Goal: Task Accomplishment & Management: Complete application form

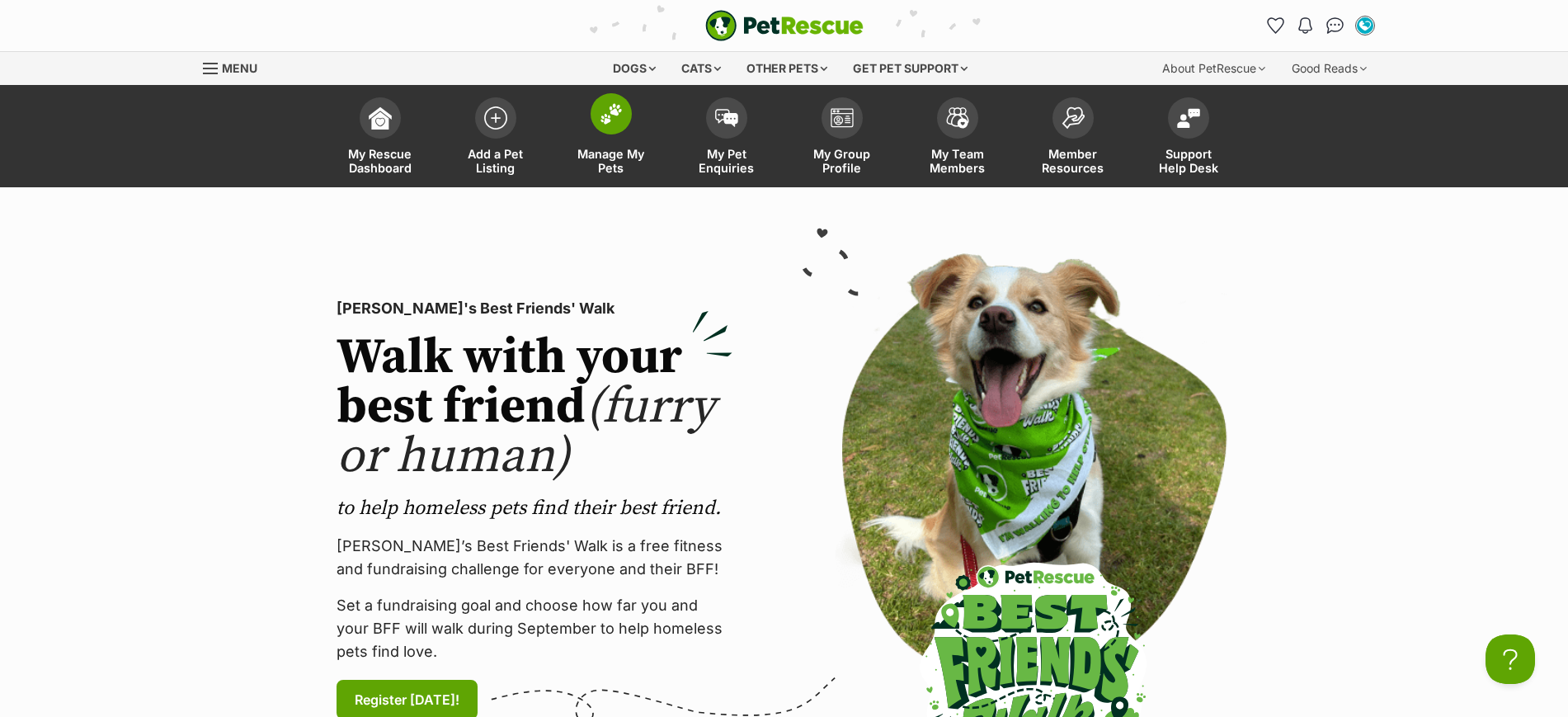
click at [609, 116] on img at bounding box center [611, 114] width 23 height 21
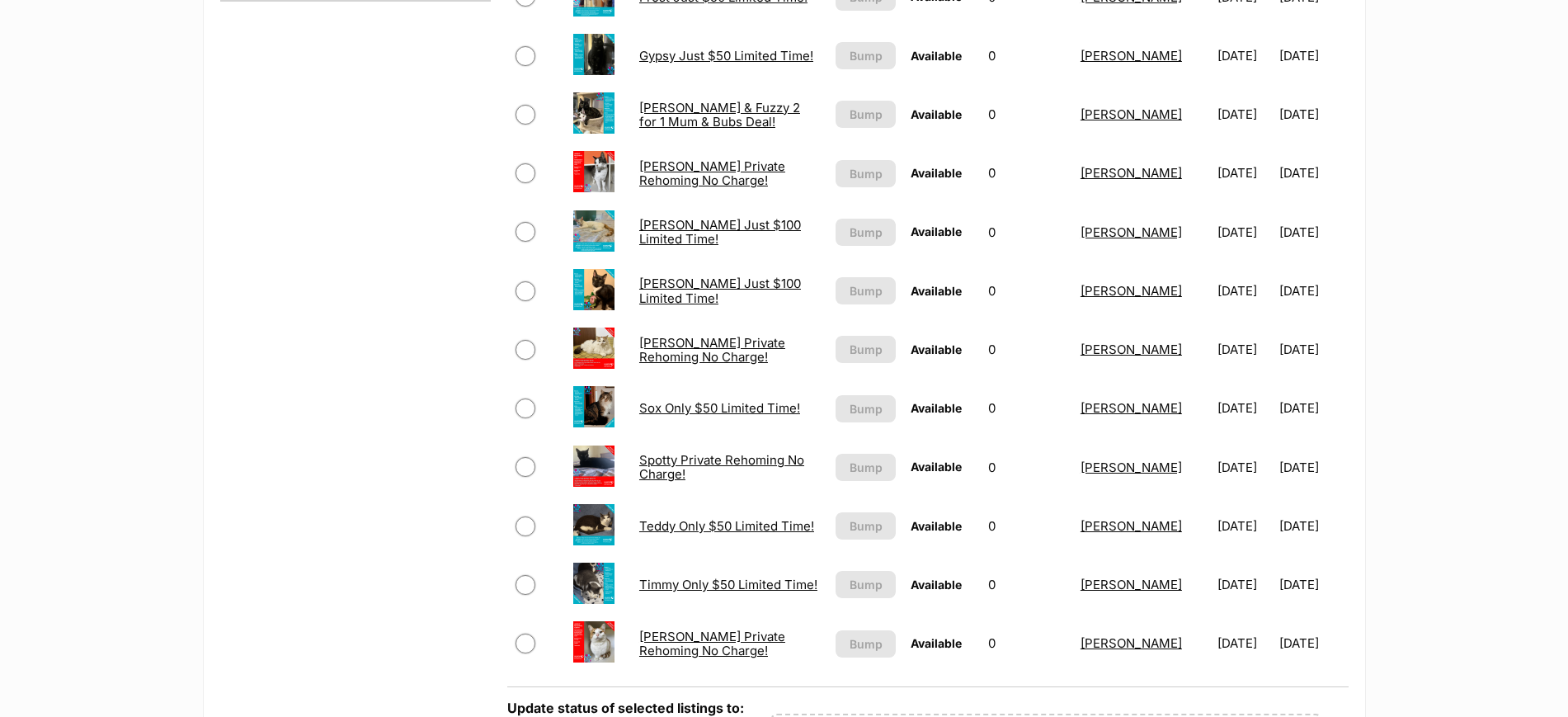
scroll to position [1134, 0]
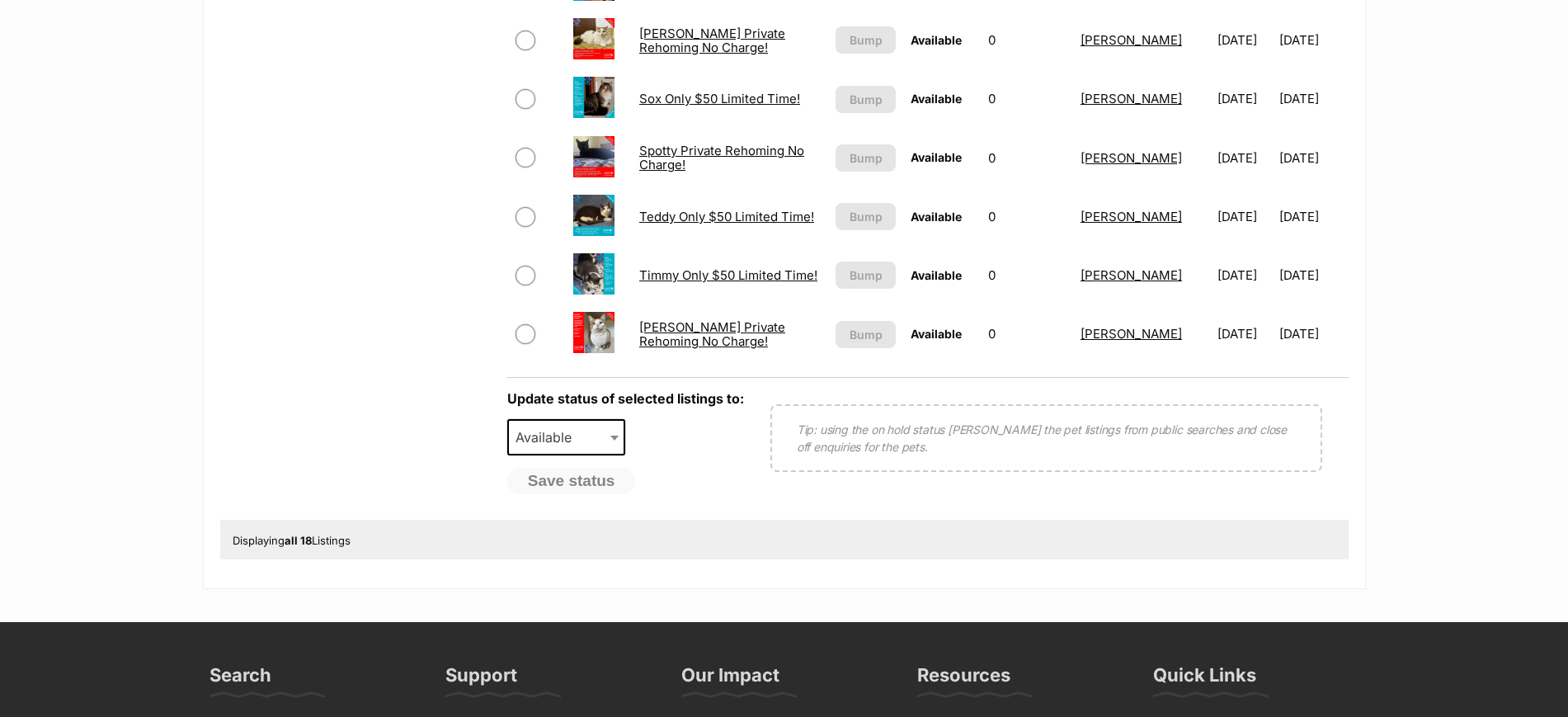
click link "Spotty Private Rehoming No Charge!"
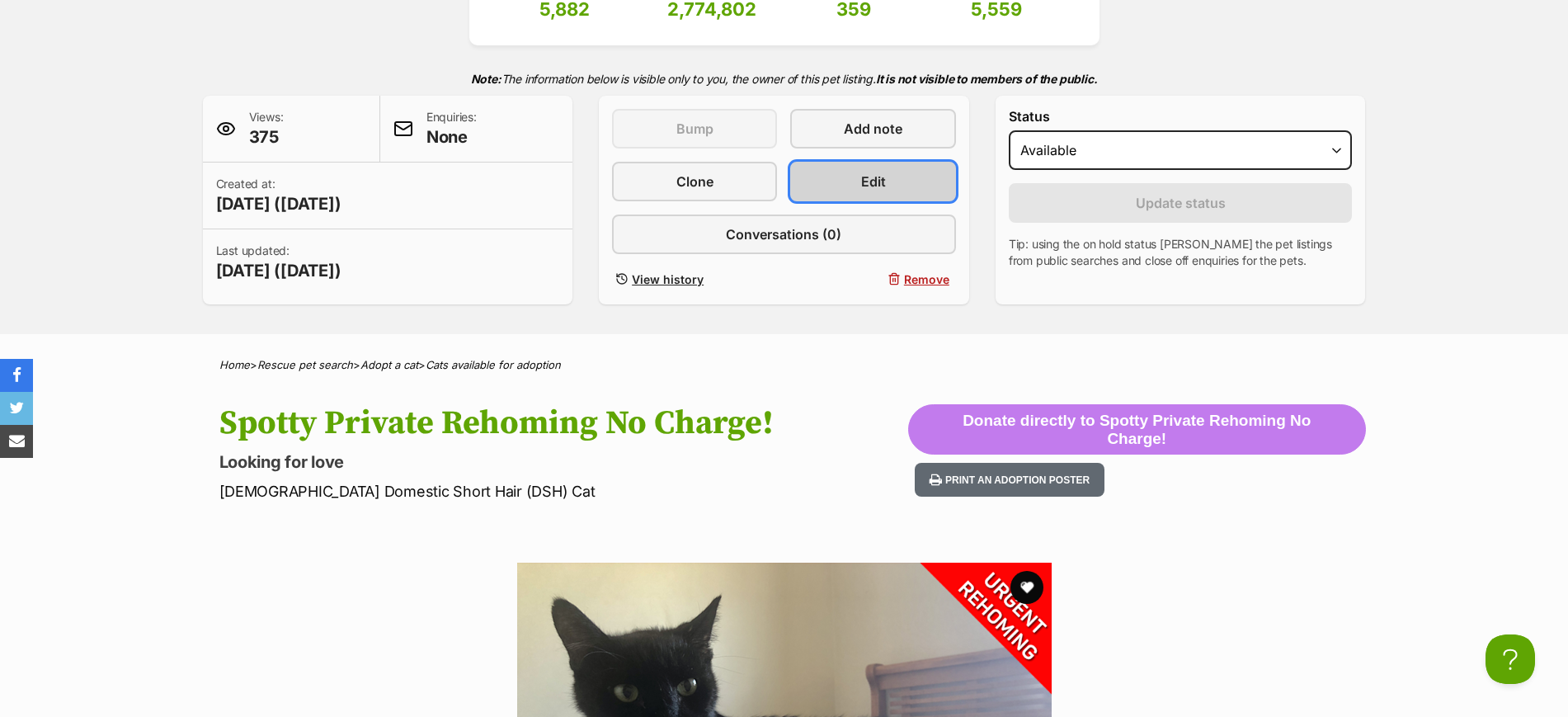
click at [876, 176] on span "Edit" at bounding box center [873, 181] width 25 height 20
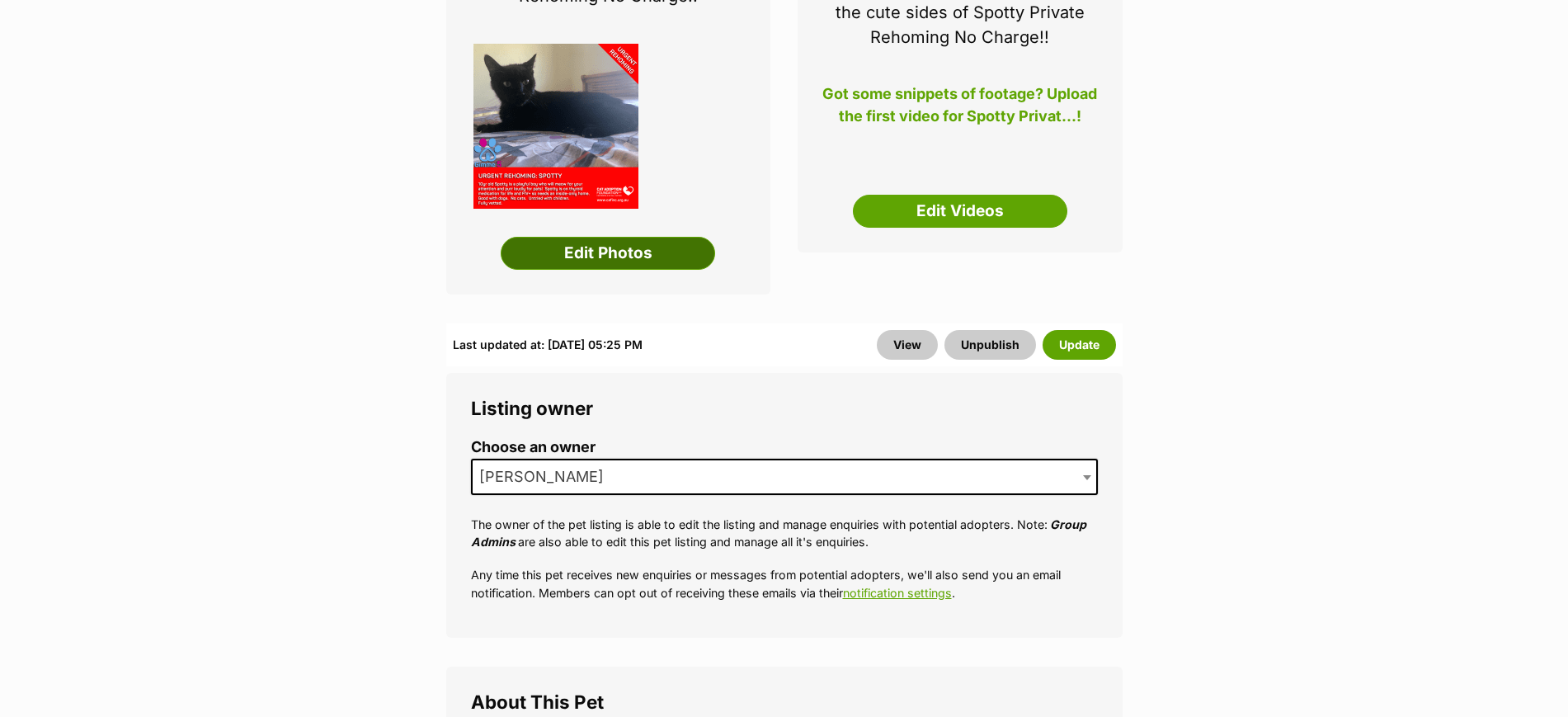
click at [600, 251] on link "Edit Photos" at bounding box center [608, 253] width 214 height 33
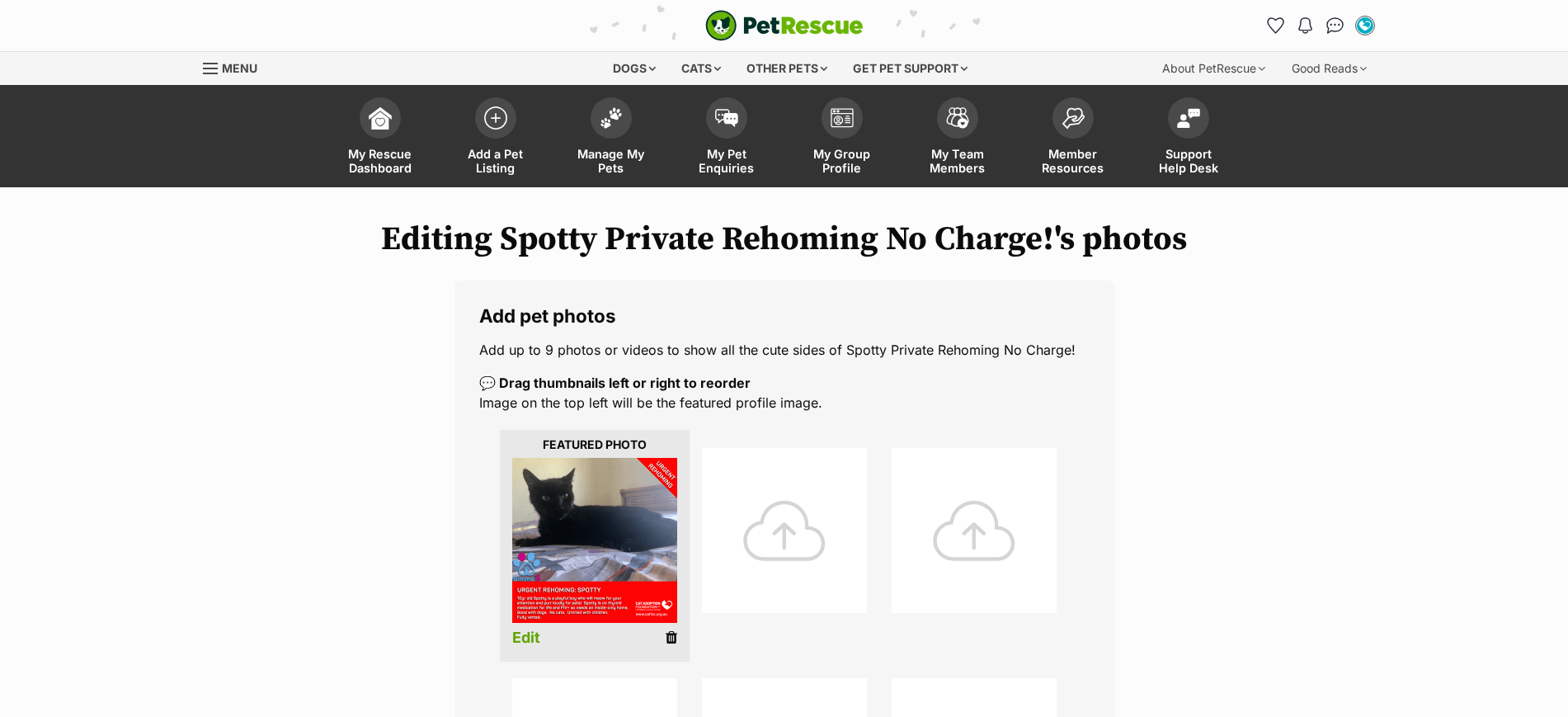
click at [666, 634] on icon at bounding box center [671, 638] width 11 height 15
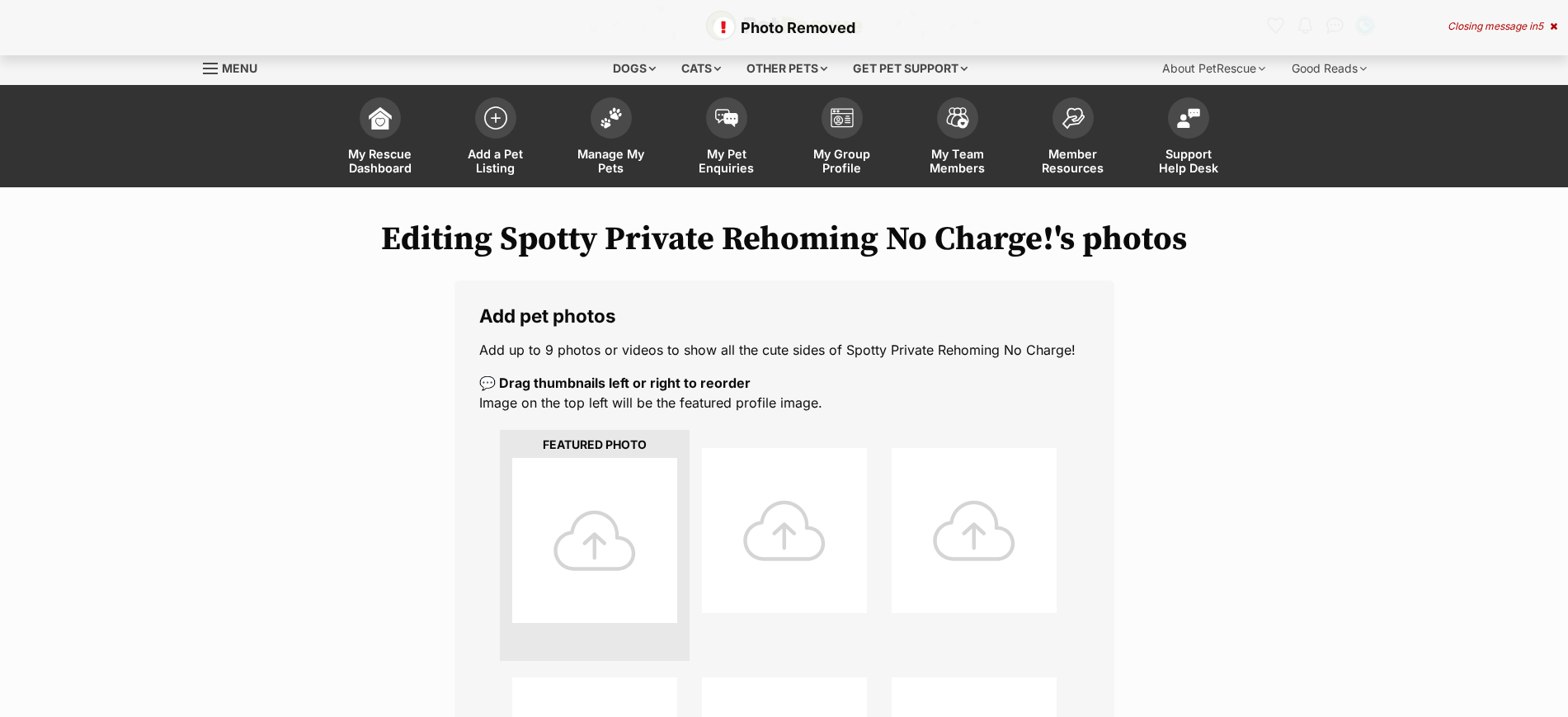
click at [614, 517] on div at bounding box center [594, 540] width 165 height 165
click at [596, 539] on div at bounding box center [594, 540] width 165 height 165
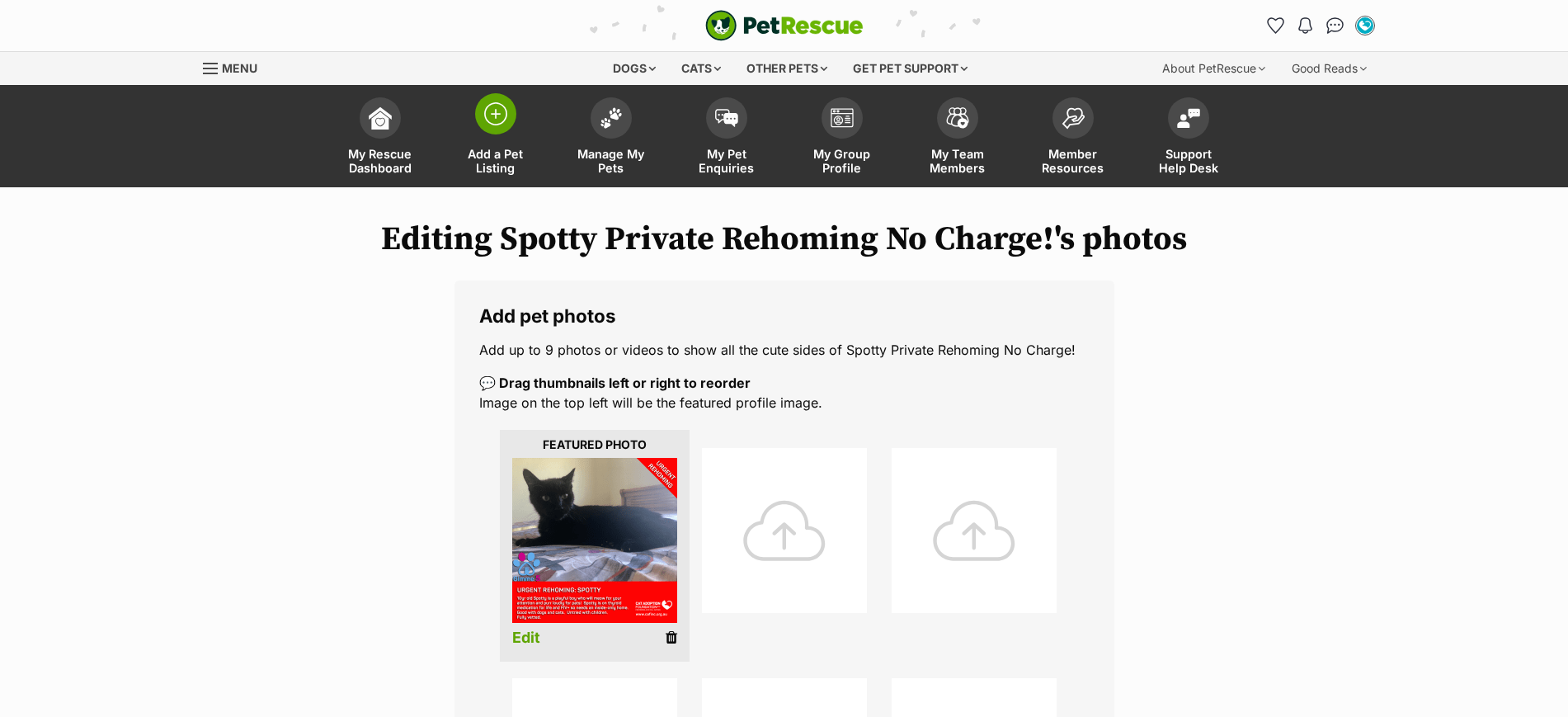
click at [495, 117] on img at bounding box center [496, 114] width 23 height 23
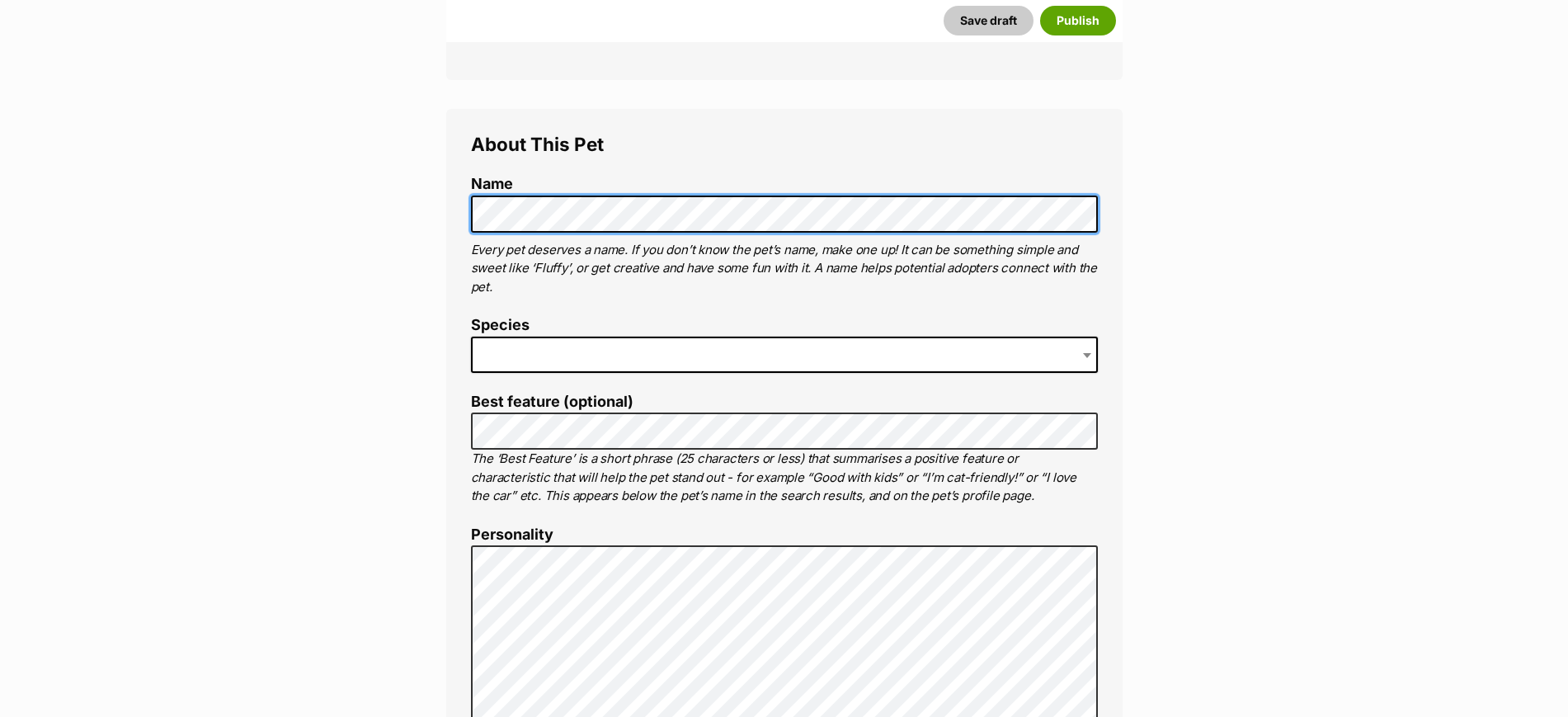
scroll to position [515, 0]
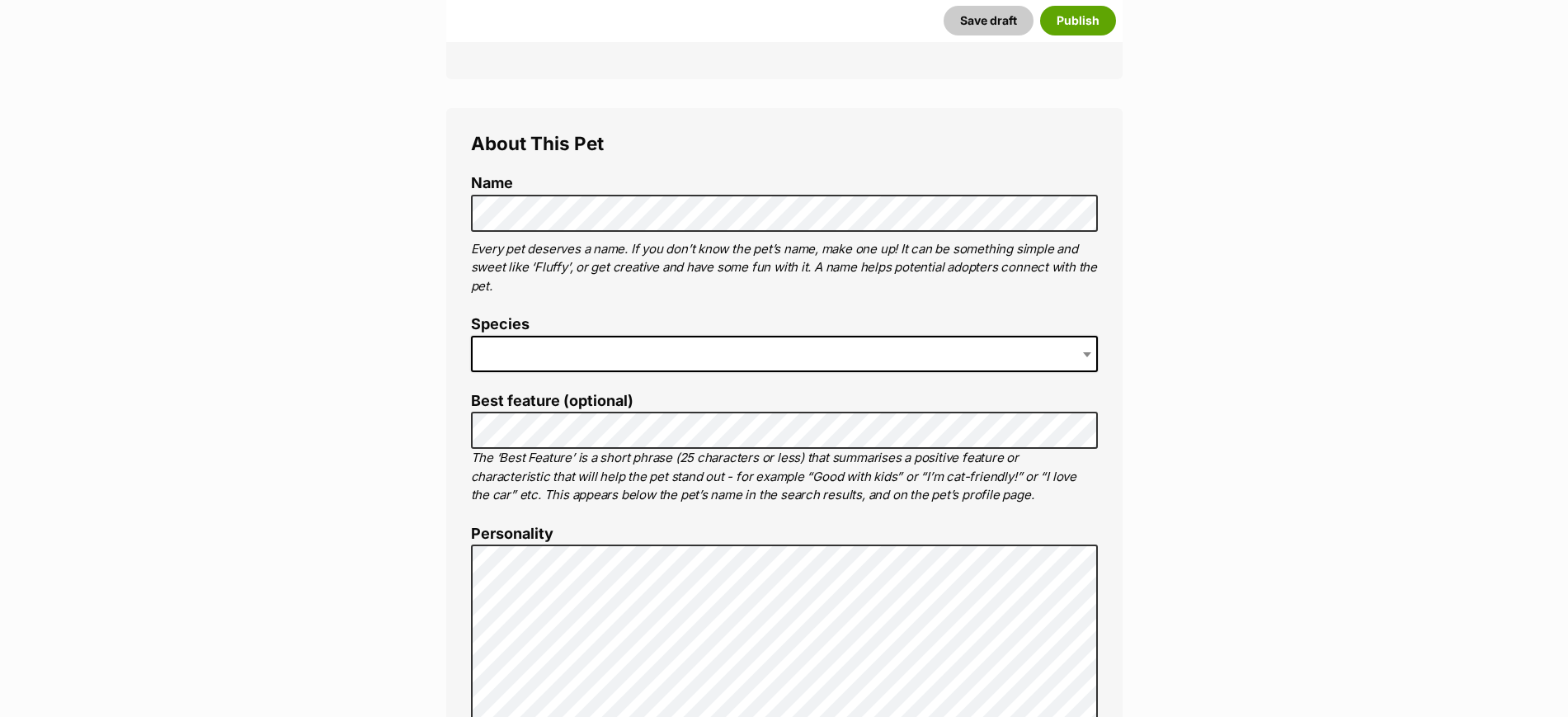
click at [577, 349] on span at bounding box center [784, 354] width 627 height 36
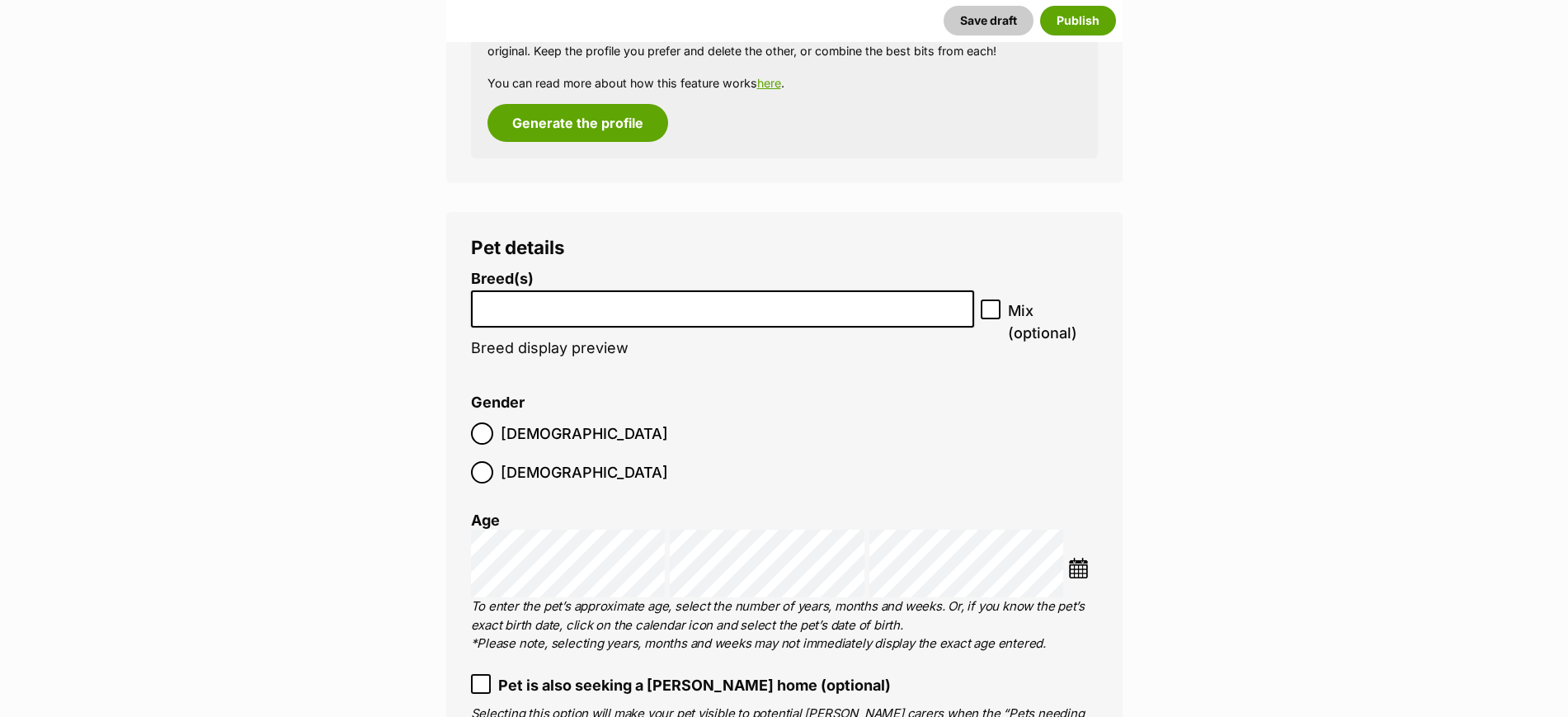
scroll to position [1959, 0]
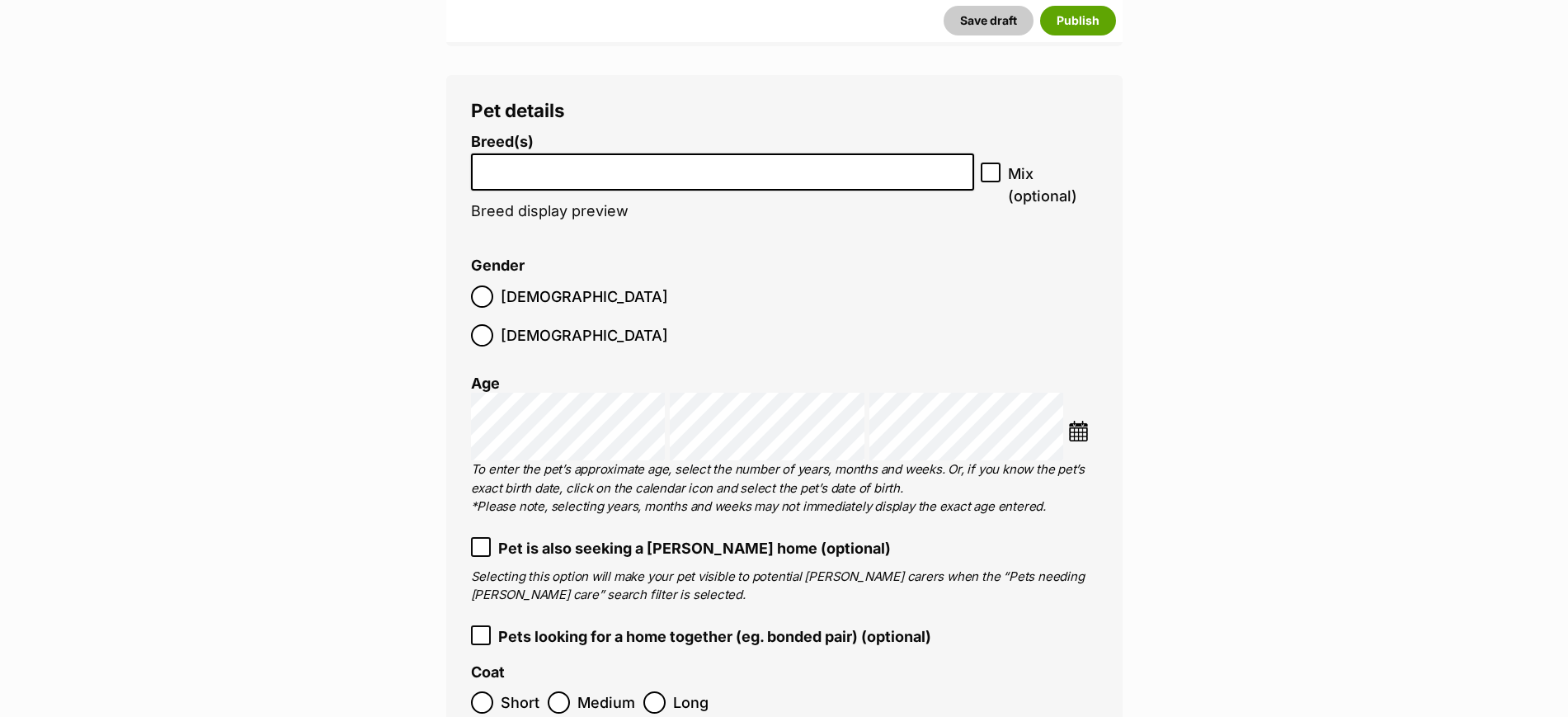
click at [586, 174] on input "search" at bounding box center [723, 168] width 492 height 17
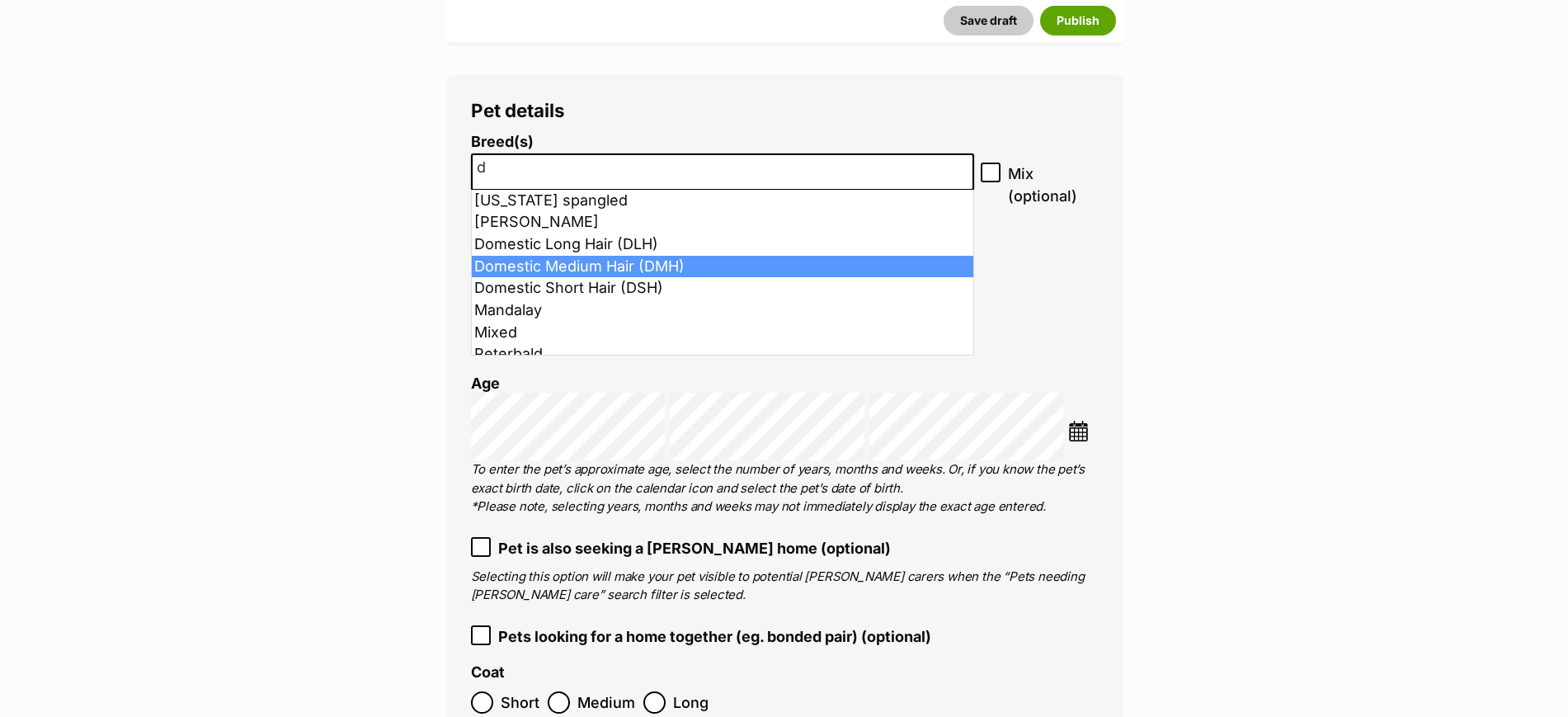
type input "d"
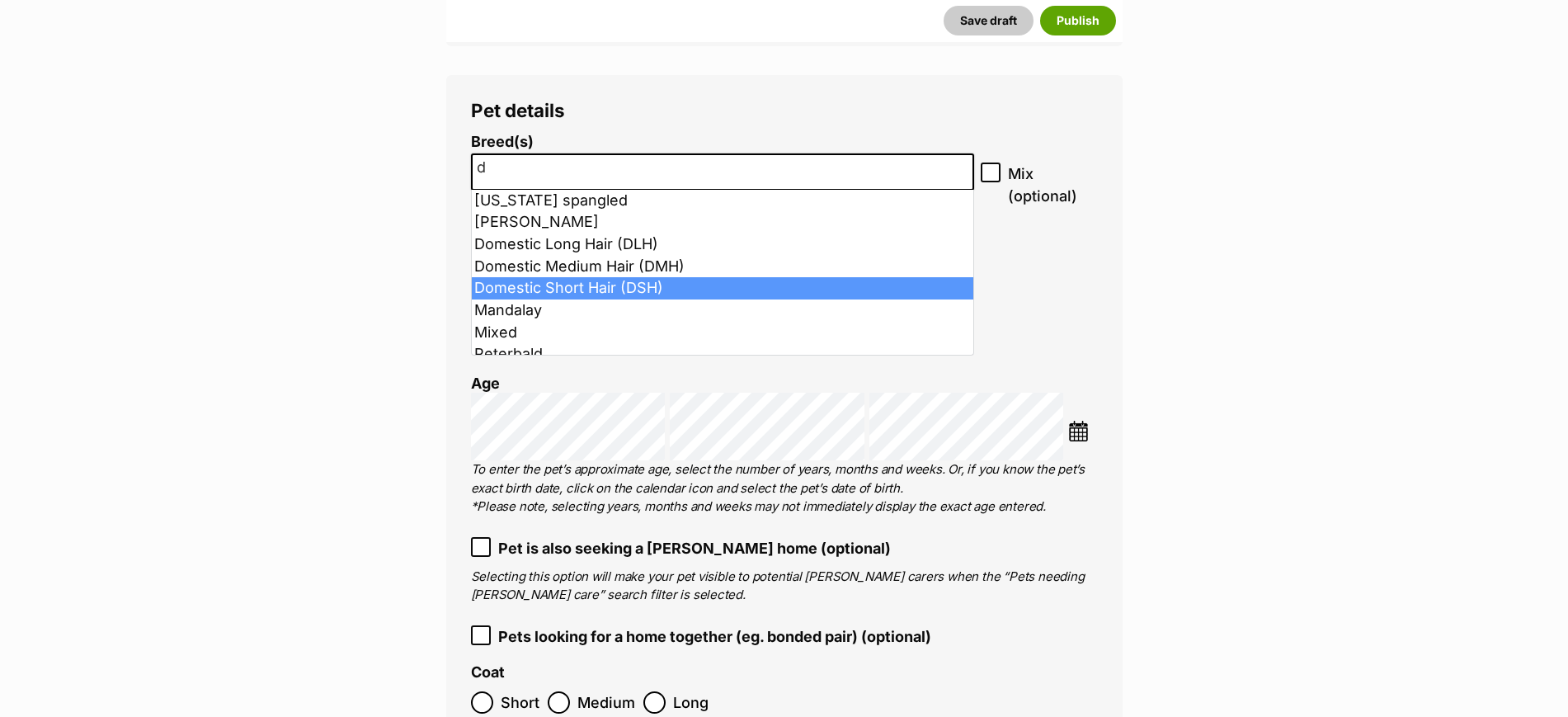
select select "252102"
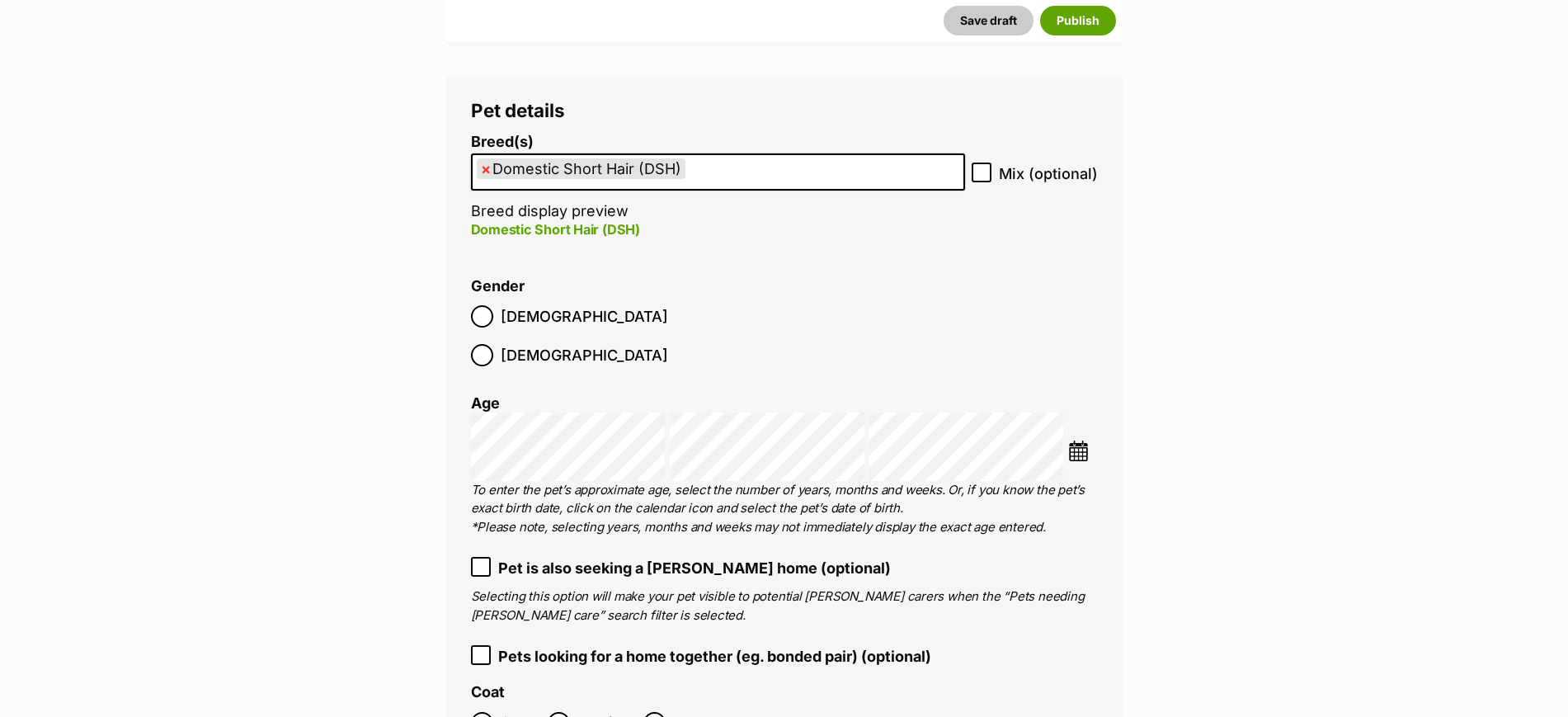
click at [1080, 440] on li at bounding box center [1083, 453] width 29 height 25
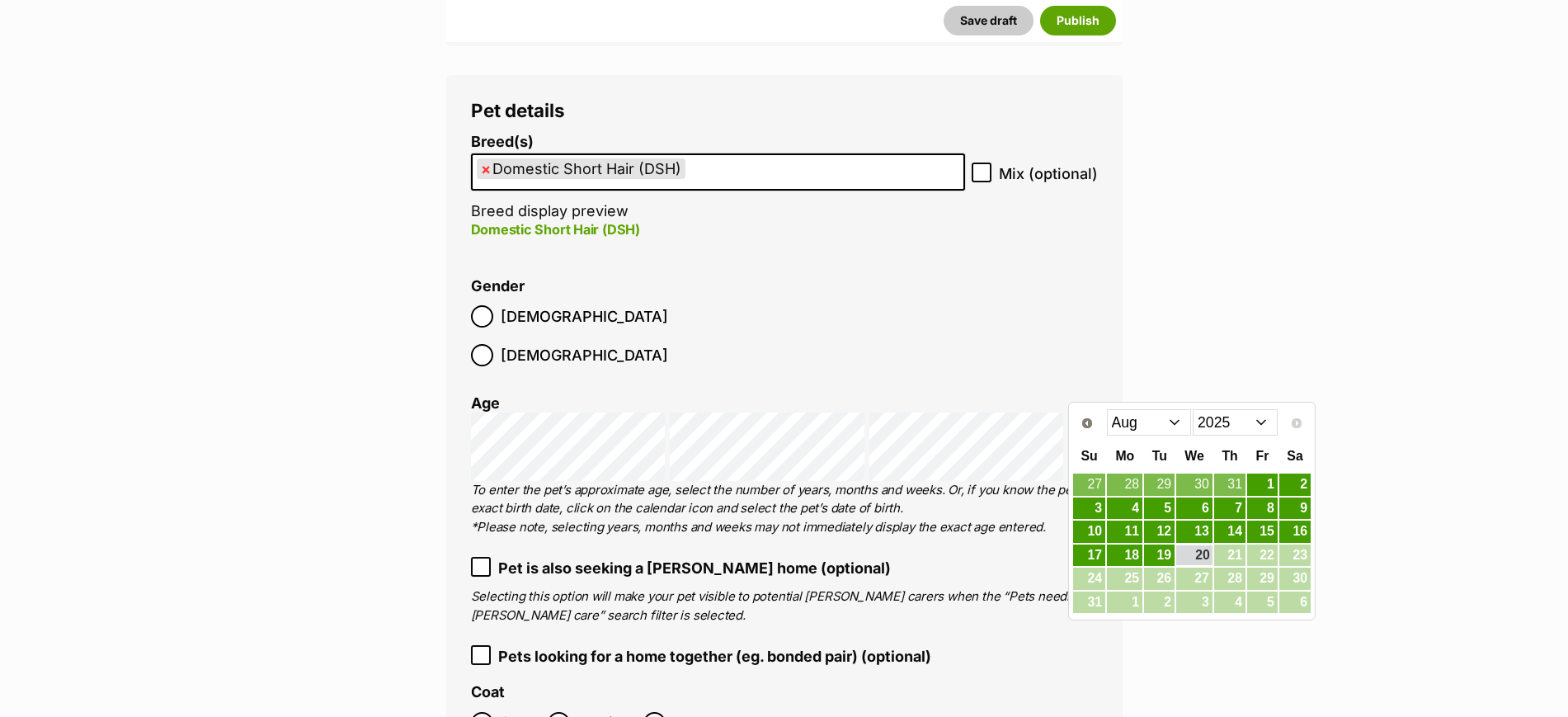
click at [1148, 421] on select "Jan Feb Mar Apr May Jun [DATE] Aug" at bounding box center [1149, 422] width 85 height 27
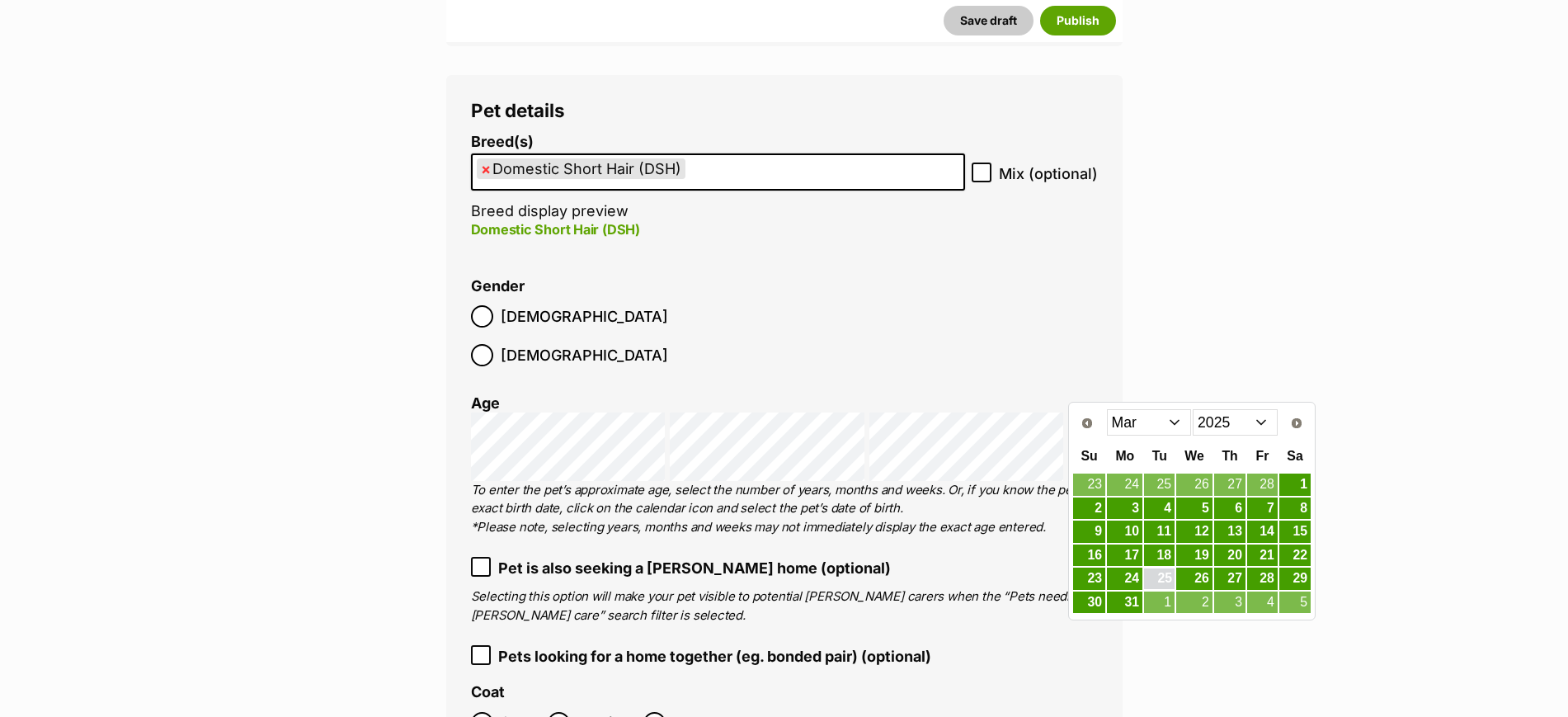
click at [1158, 571] on link "25" at bounding box center [1159, 579] width 31 height 21
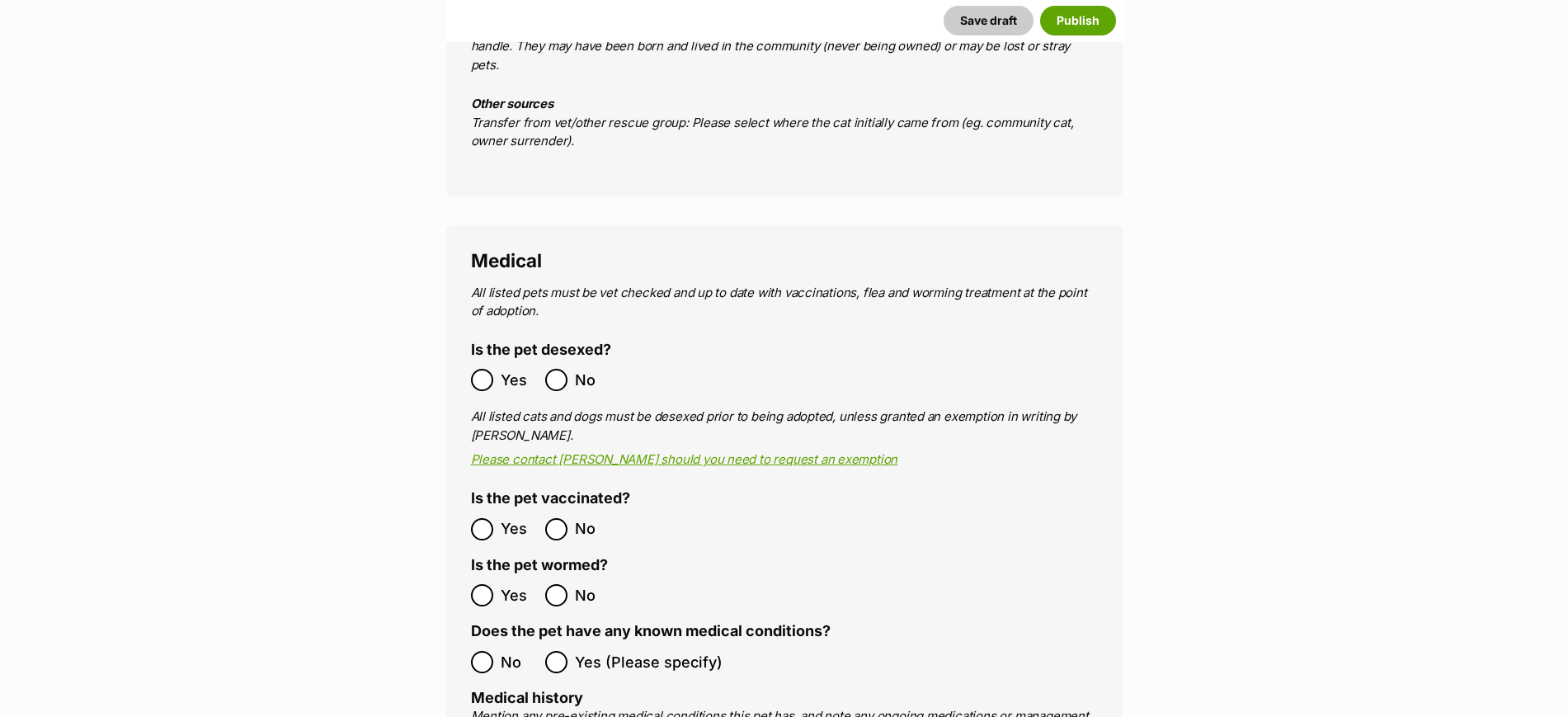
scroll to position [2886, 0]
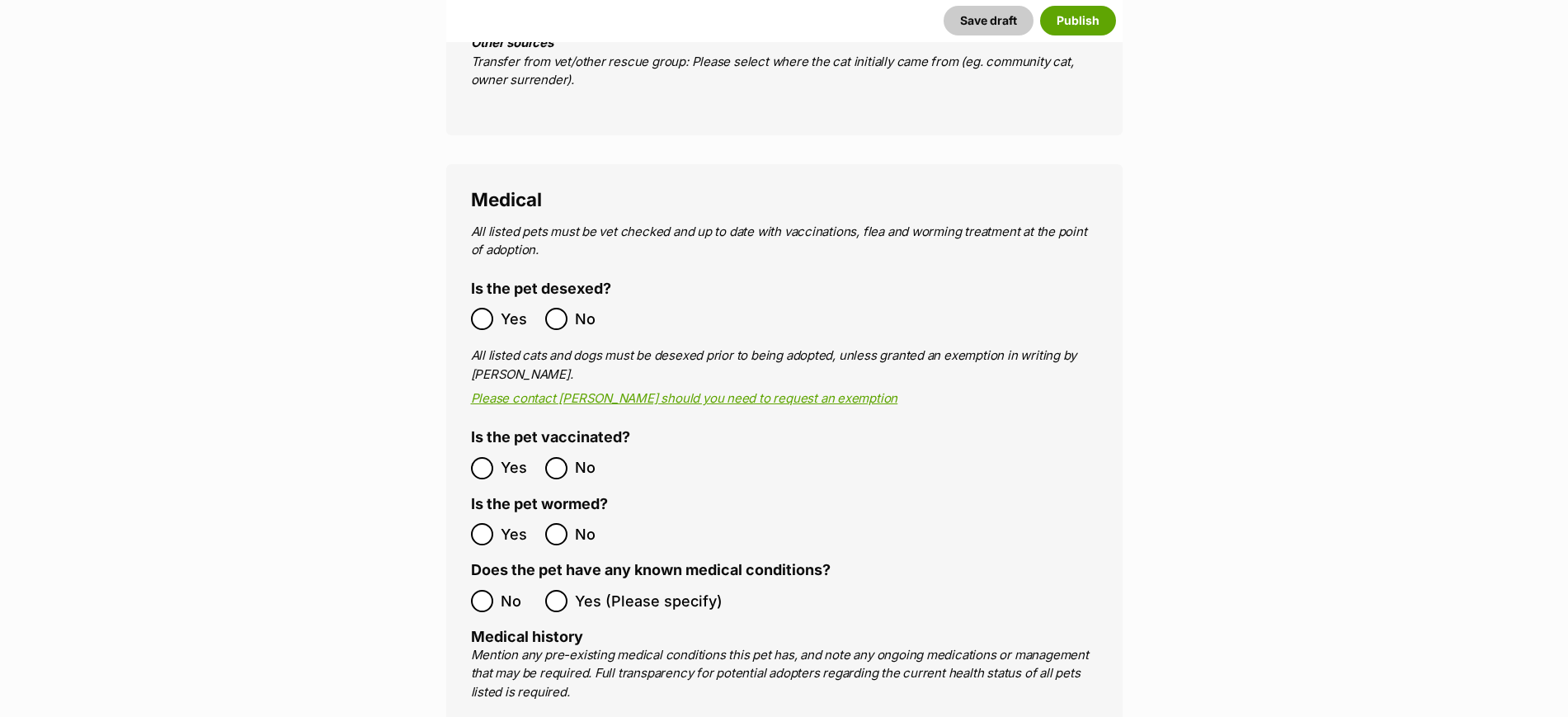
click at [468, 463] on div "Medical All listed pets must be vet checked and up to date with vaccinations, f…" at bounding box center [784, 645] width 676 height 964
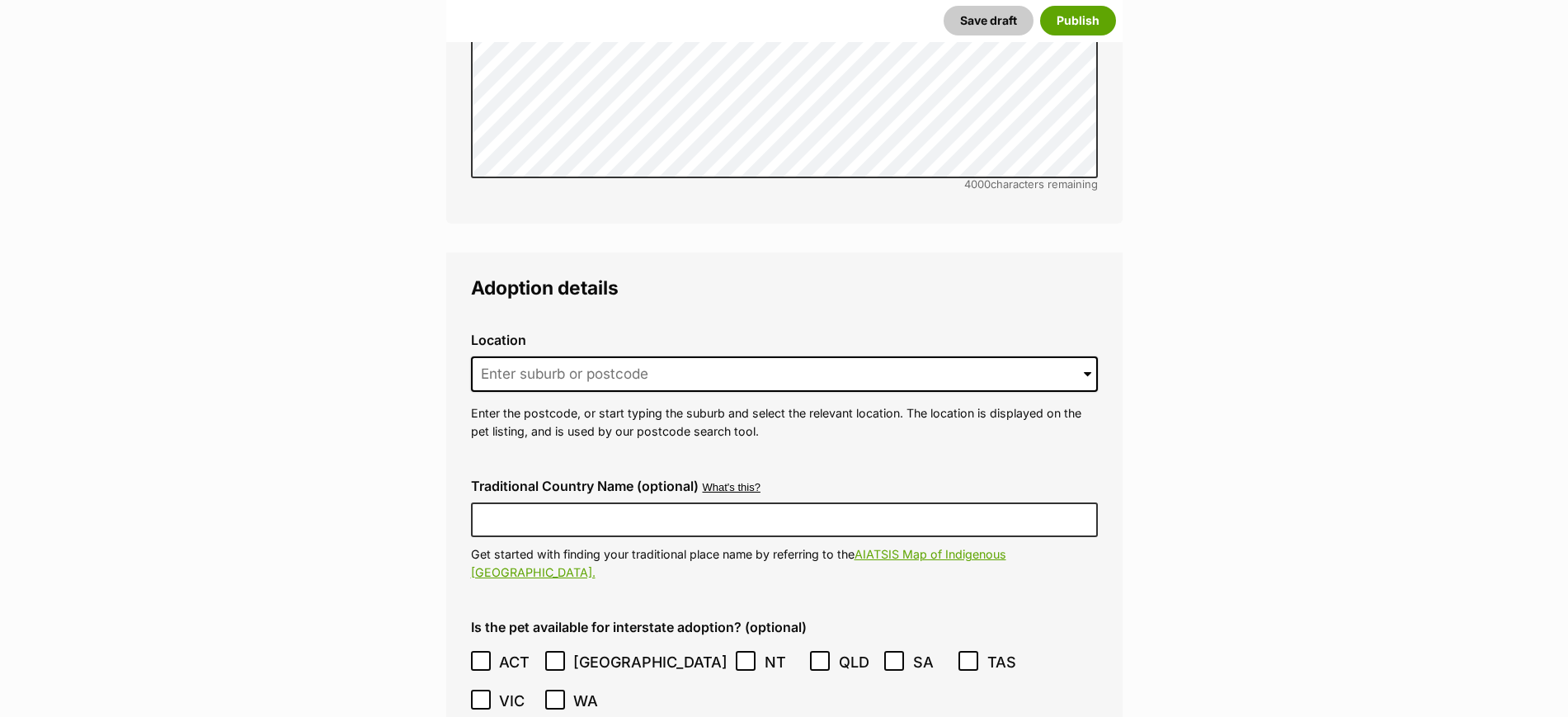
scroll to position [3814, 0]
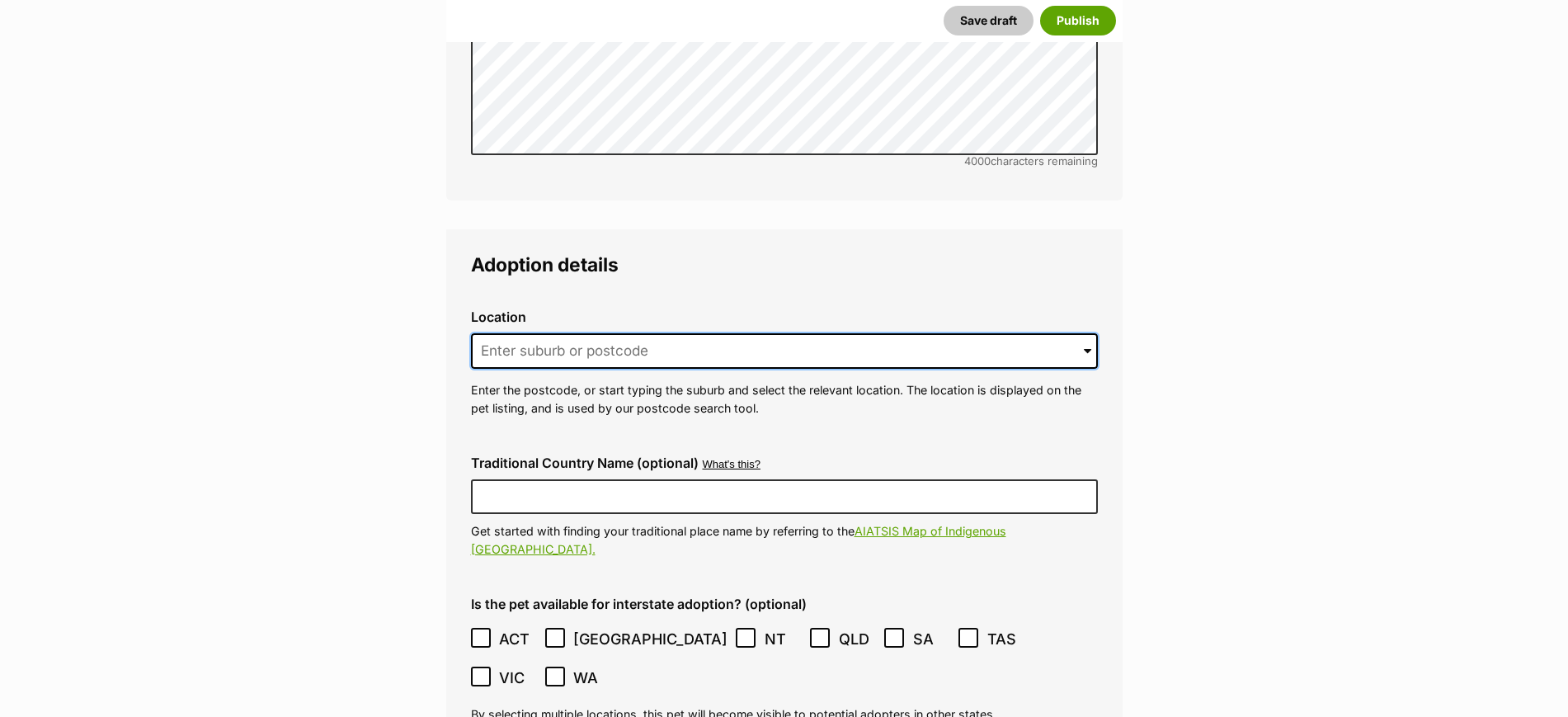
click at [652, 333] on input at bounding box center [784, 351] width 627 height 36
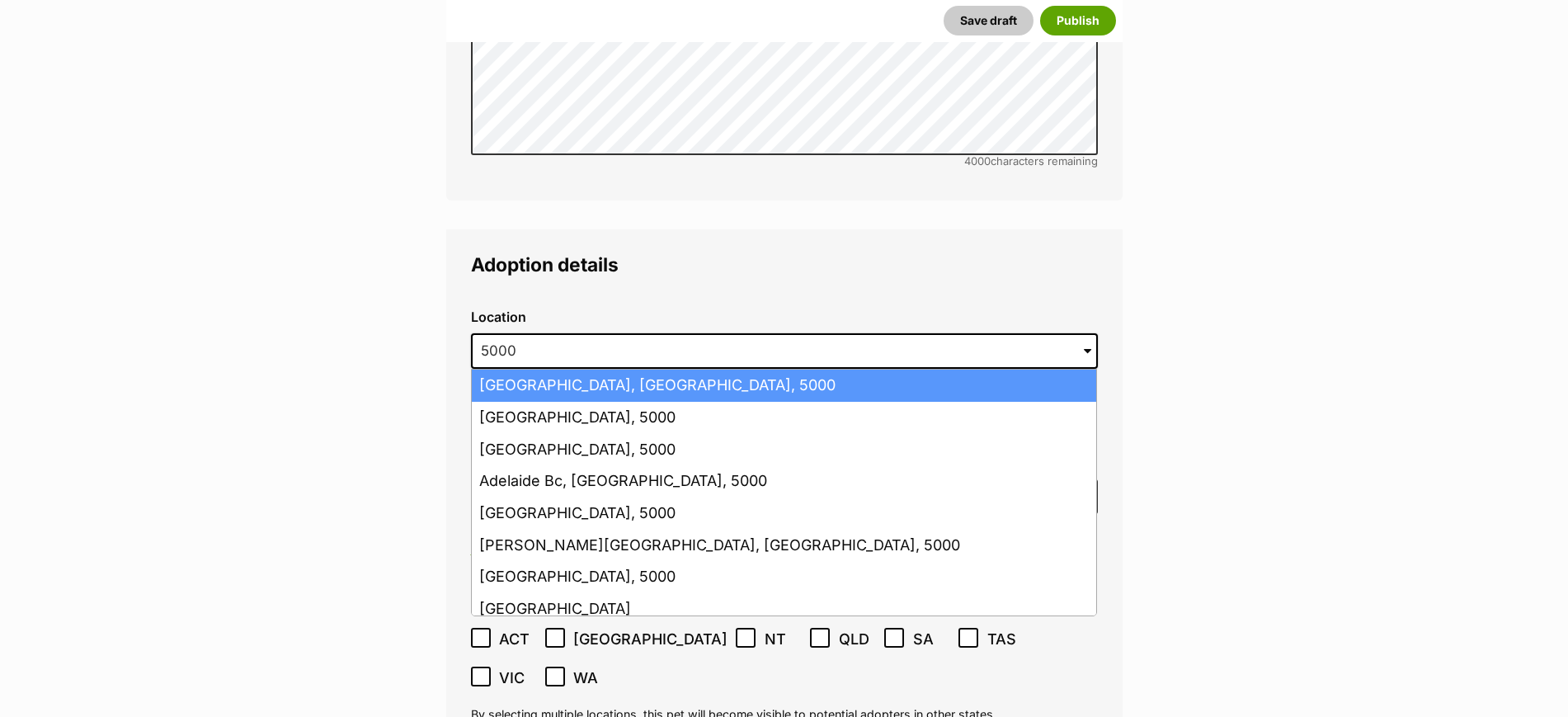
click at [618, 370] on li "[GEOGRAPHIC_DATA], [GEOGRAPHIC_DATA], 5000" at bounding box center [784, 386] width 624 height 33
type input "[GEOGRAPHIC_DATA], [GEOGRAPHIC_DATA], 5000"
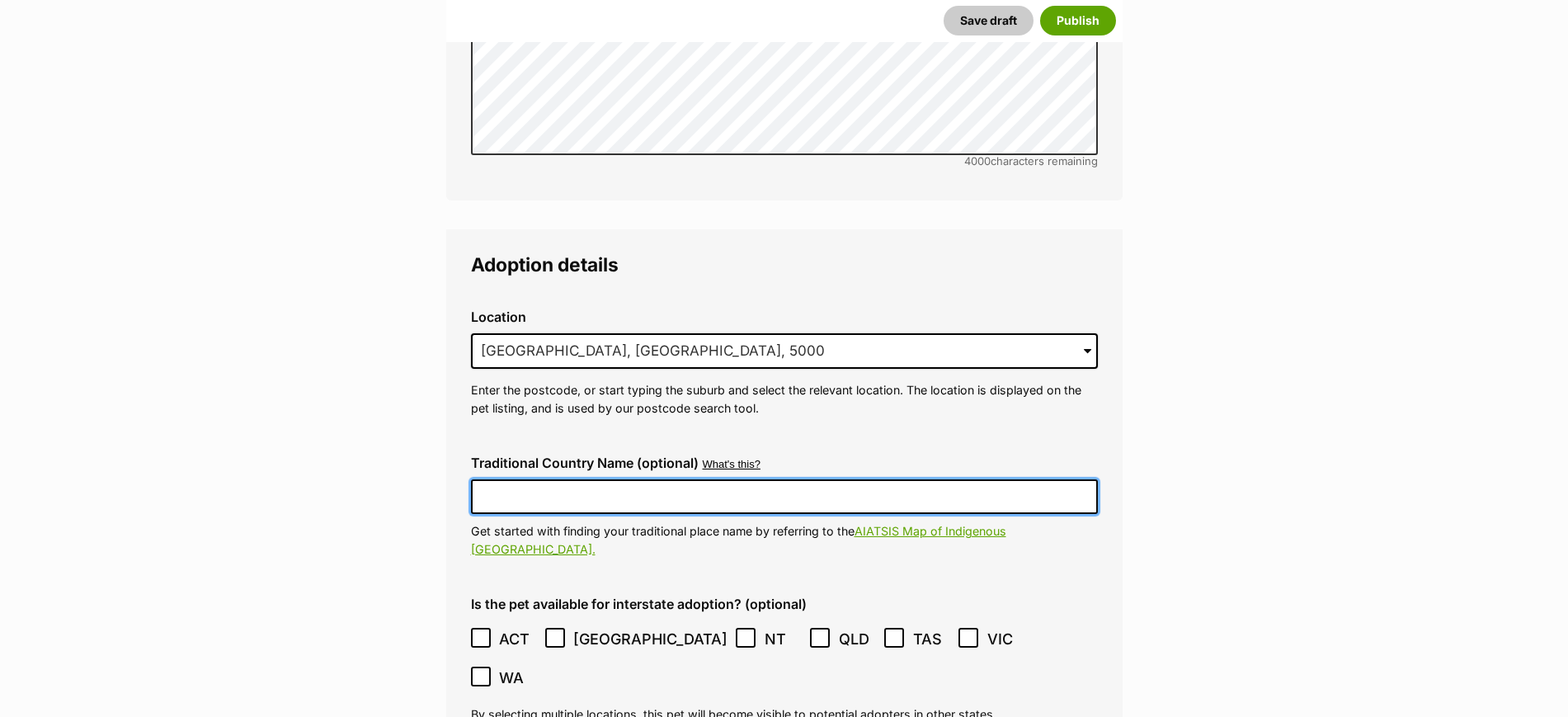
click at [628, 480] on input "Traditional Country Name (optional)" at bounding box center [784, 497] width 627 height 34
type input "Kaurna Country"
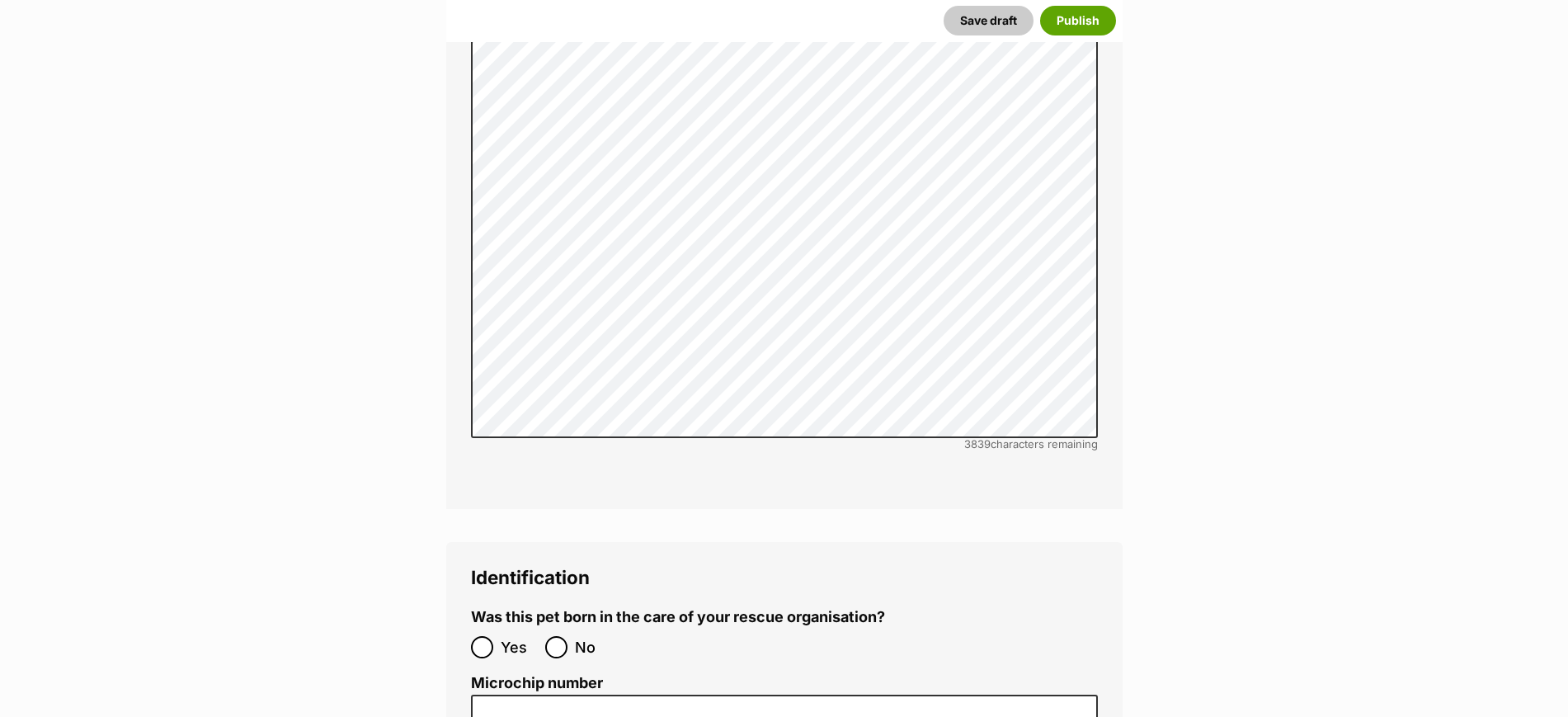
scroll to position [5154, 0]
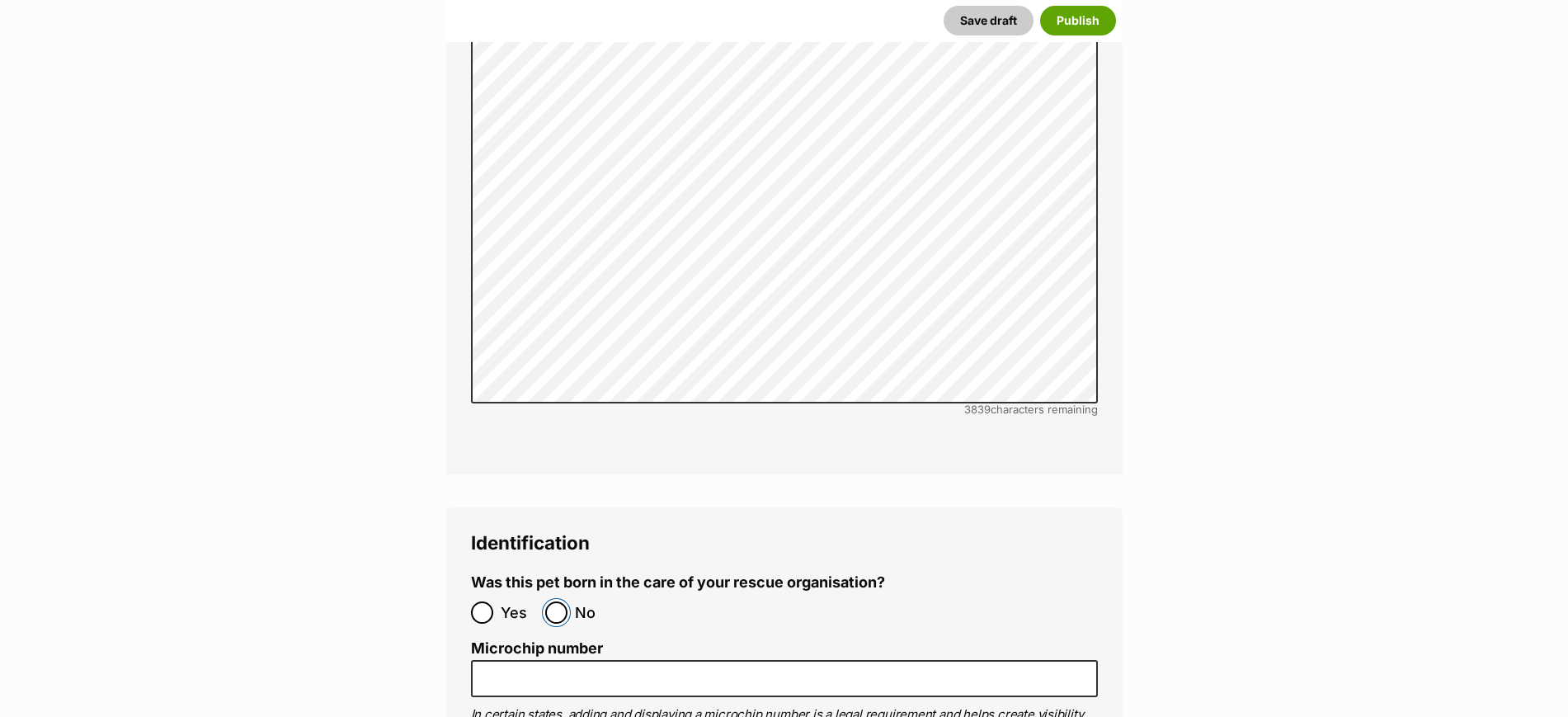
click at [564, 601] on input "No" at bounding box center [555, 612] width 22 height 22
radio input "true"
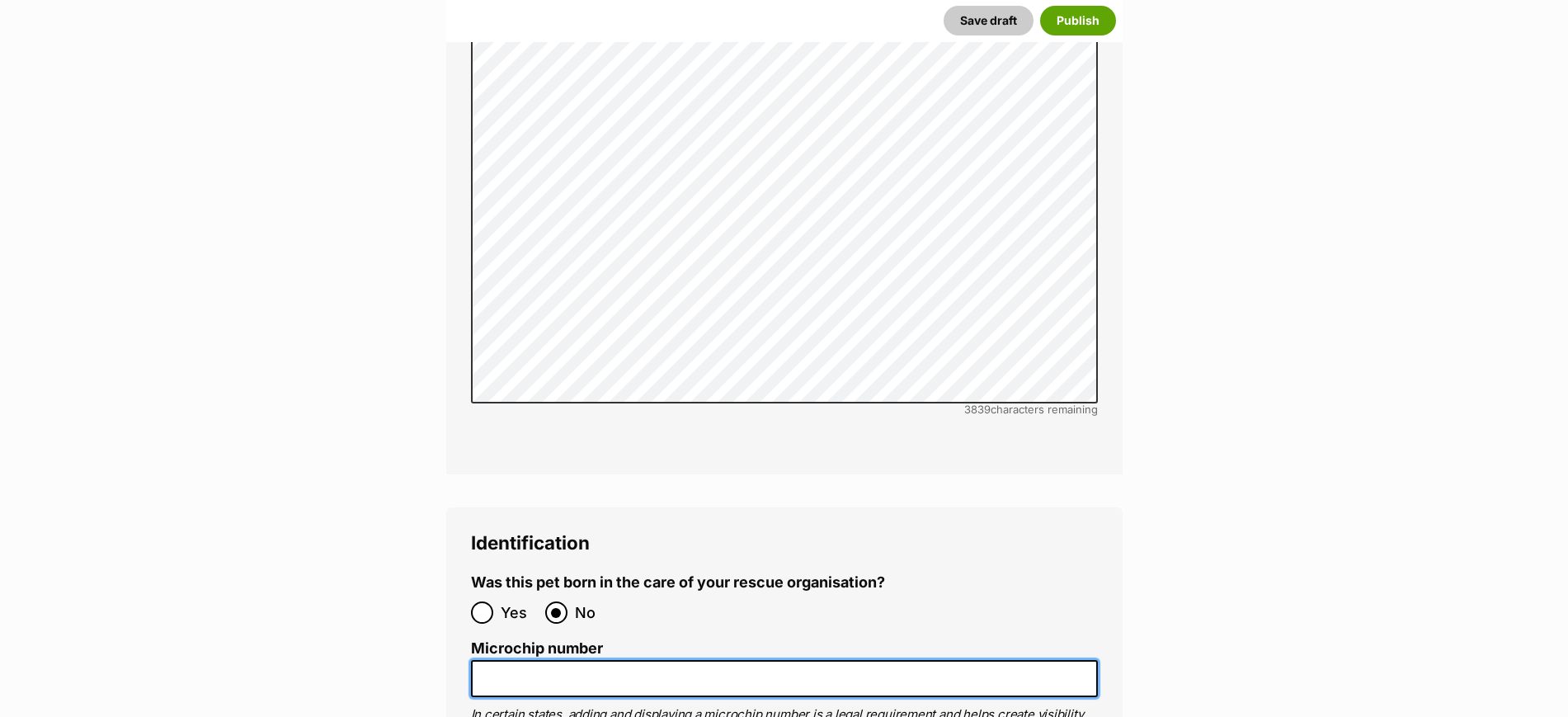
click at [580, 660] on input "Microchip number" at bounding box center [784, 678] width 627 height 37
paste input "991003003075917"
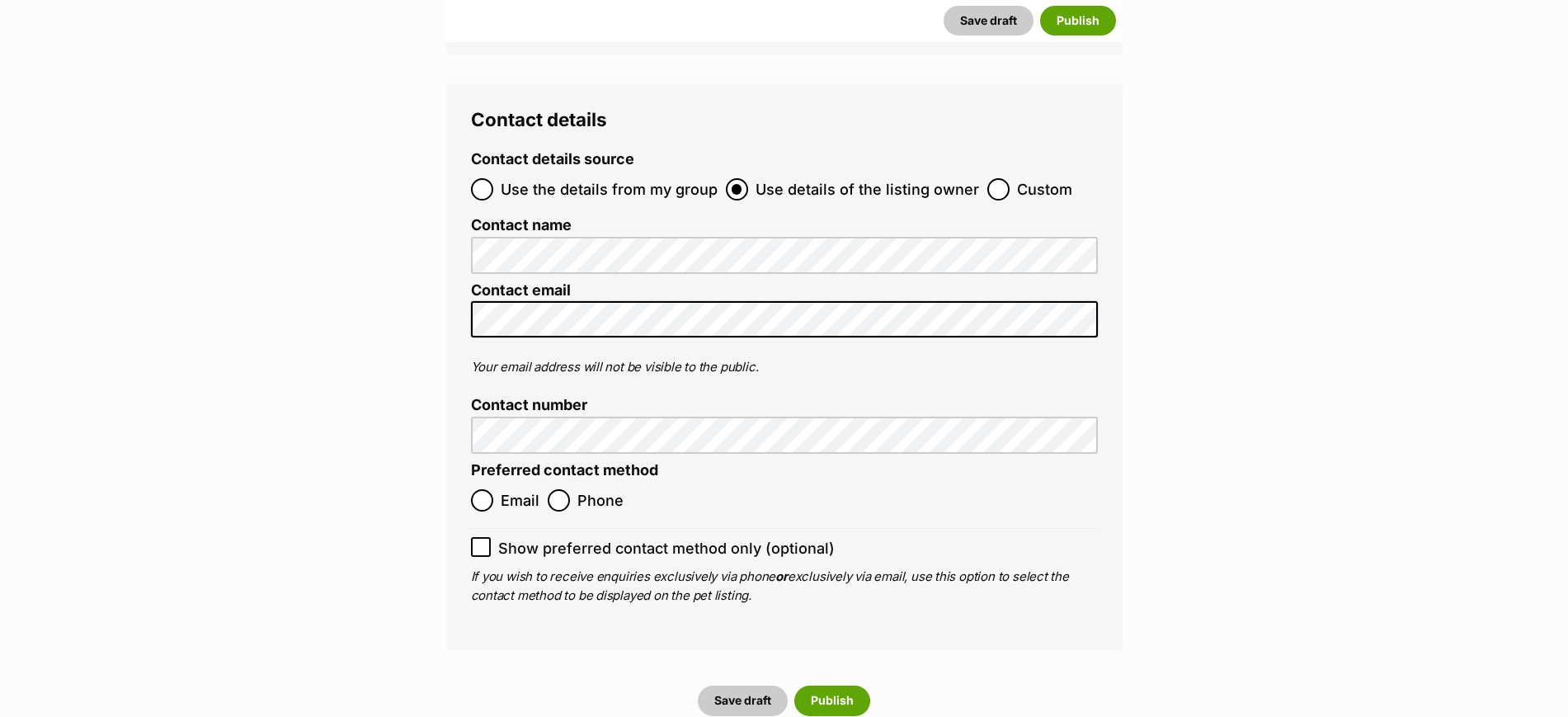
scroll to position [6288, 0]
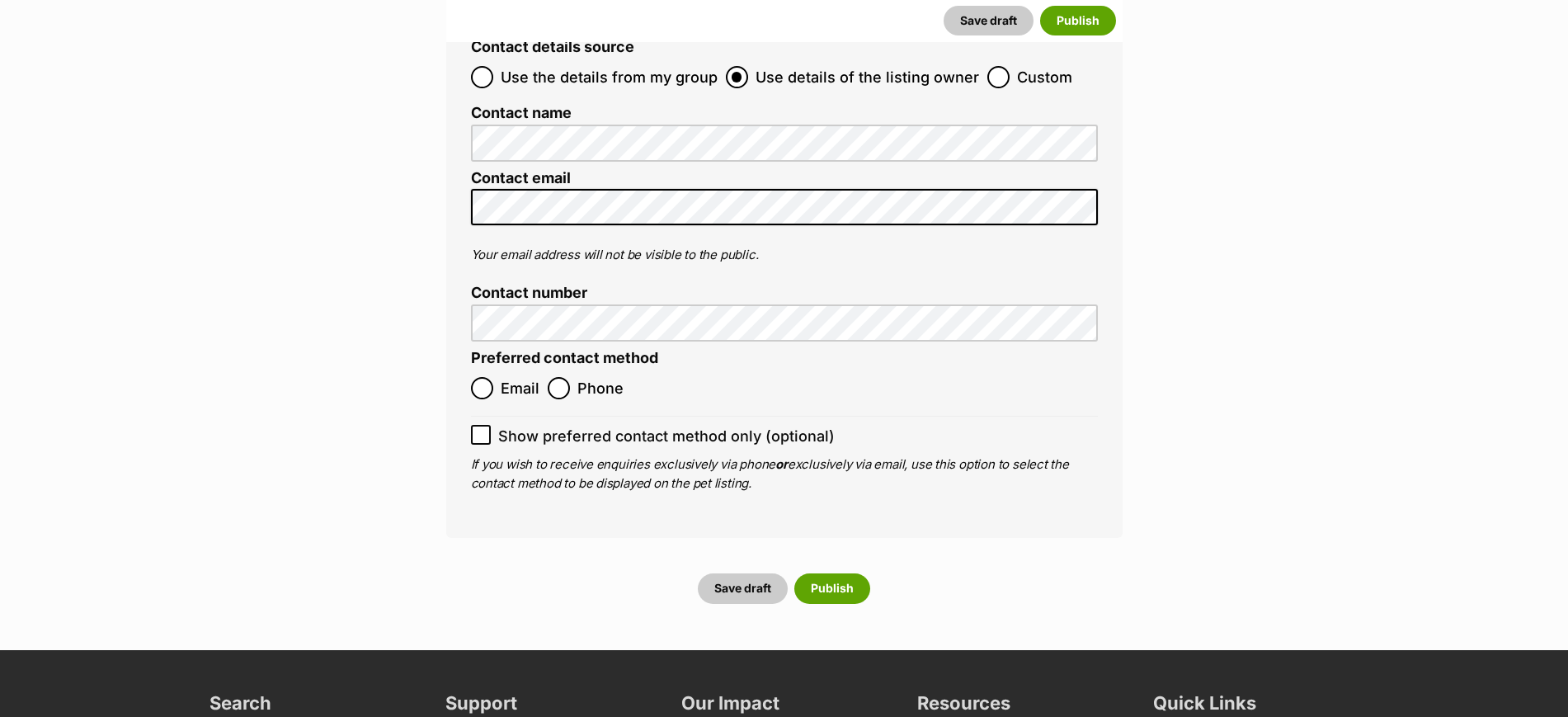
type input "991003003075917"
click at [557, 377] on input "Phone" at bounding box center [558, 388] width 22 height 22
radio input "true"
click at [482, 432] on icon at bounding box center [481, 436] width 10 height 8
click at [482, 425] on input "Show preferred contact method only (optional)" at bounding box center [481, 435] width 20 height 20
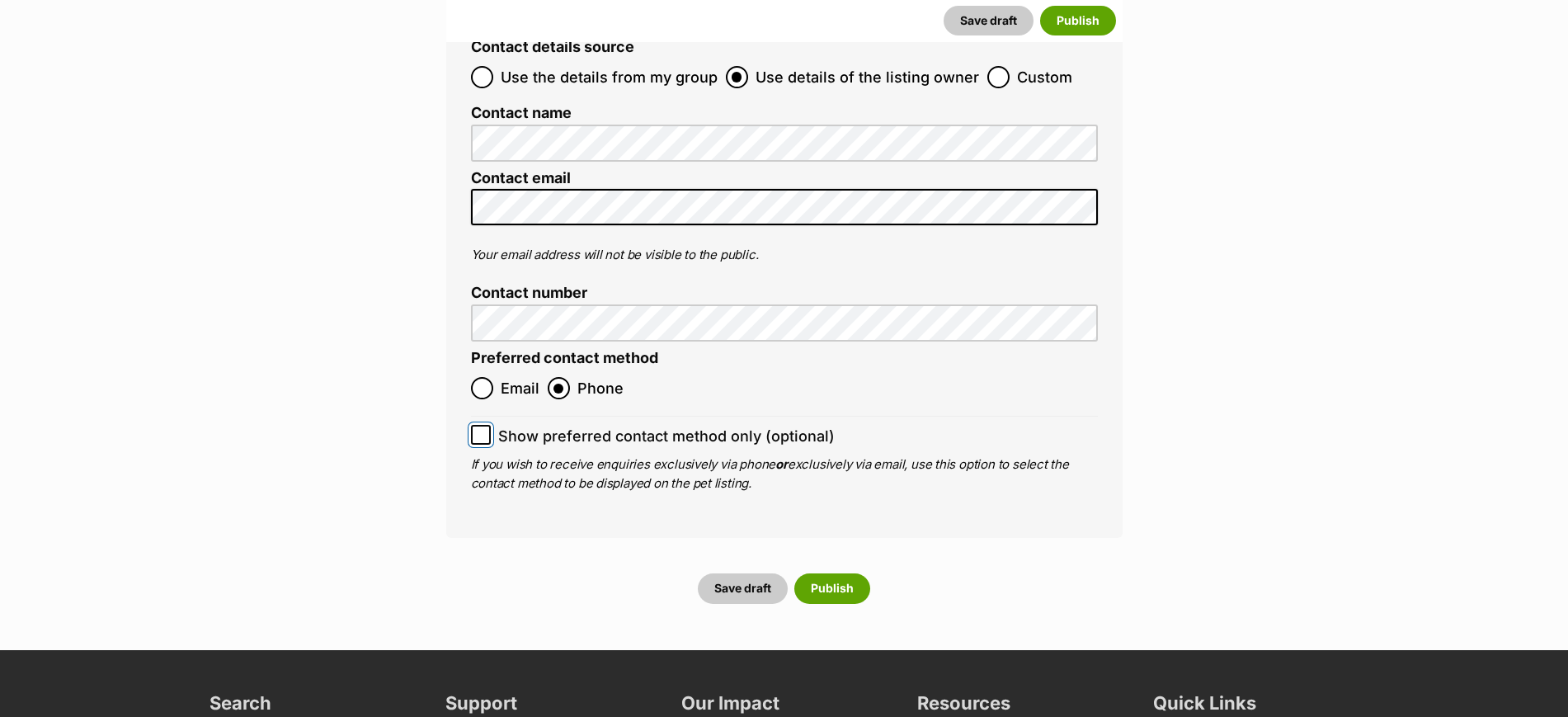
checkbox input "true"
click at [831, 573] on button "Publish" at bounding box center [832, 588] width 76 height 30
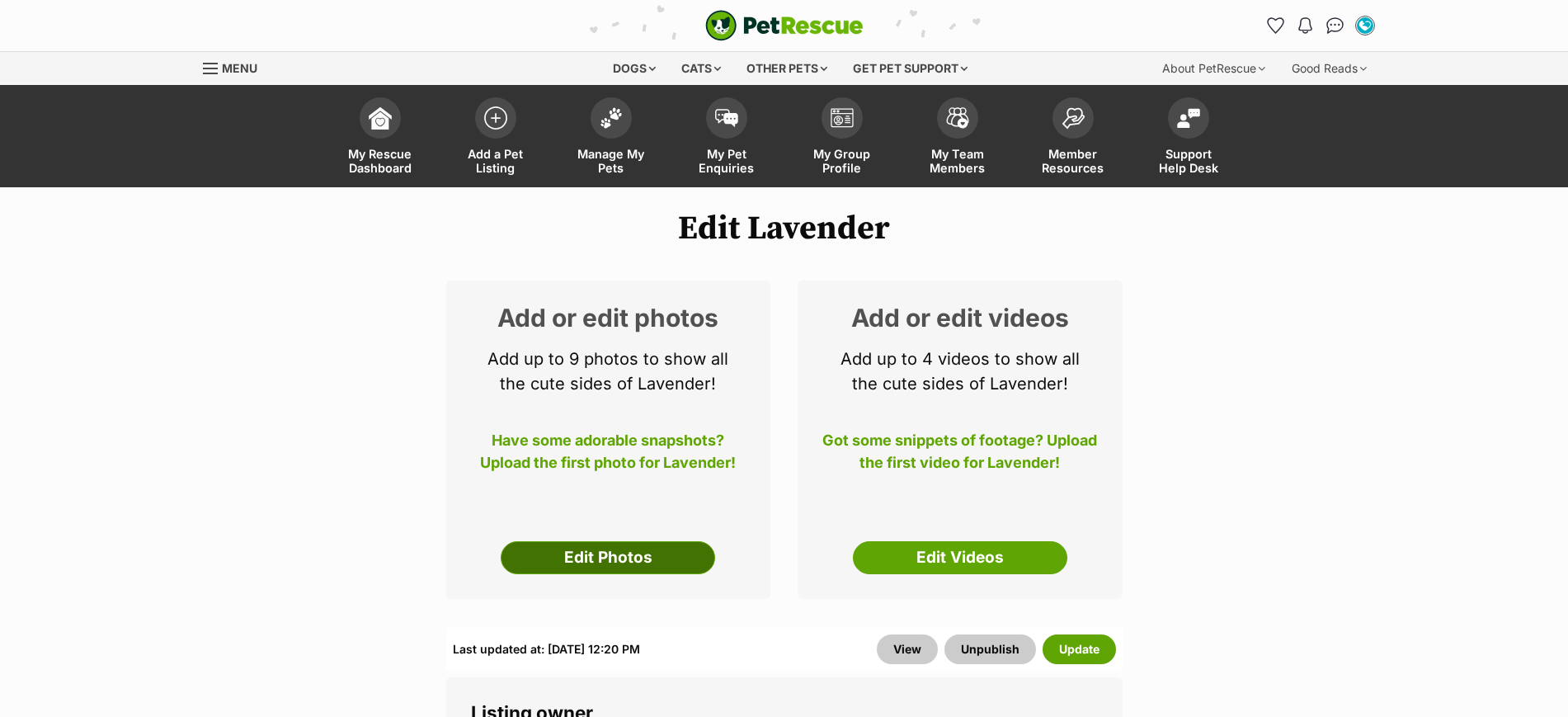
click at [651, 557] on link "Edit Photos" at bounding box center [608, 557] width 214 height 33
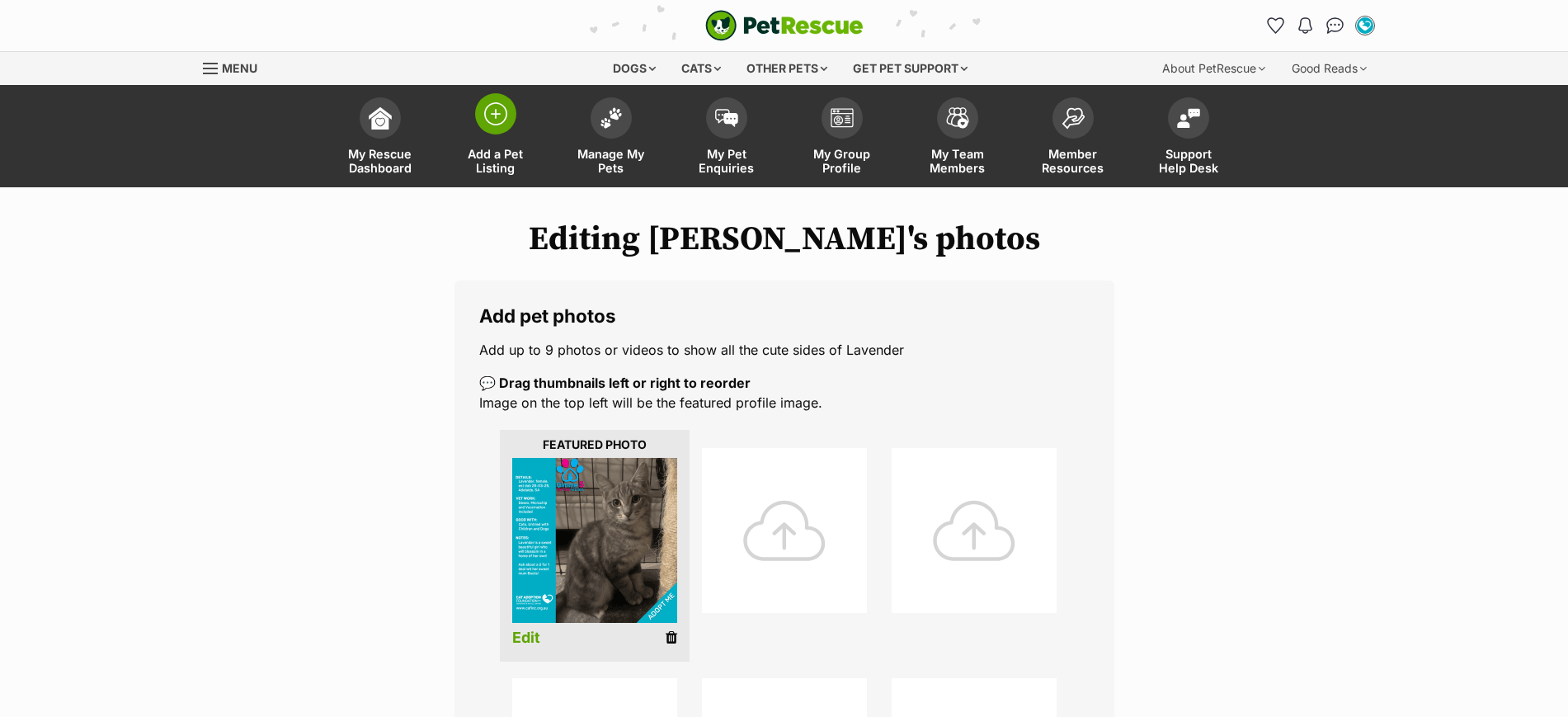
click at [501, 107] on img at bounding box center [496, 114] width 23 height 23
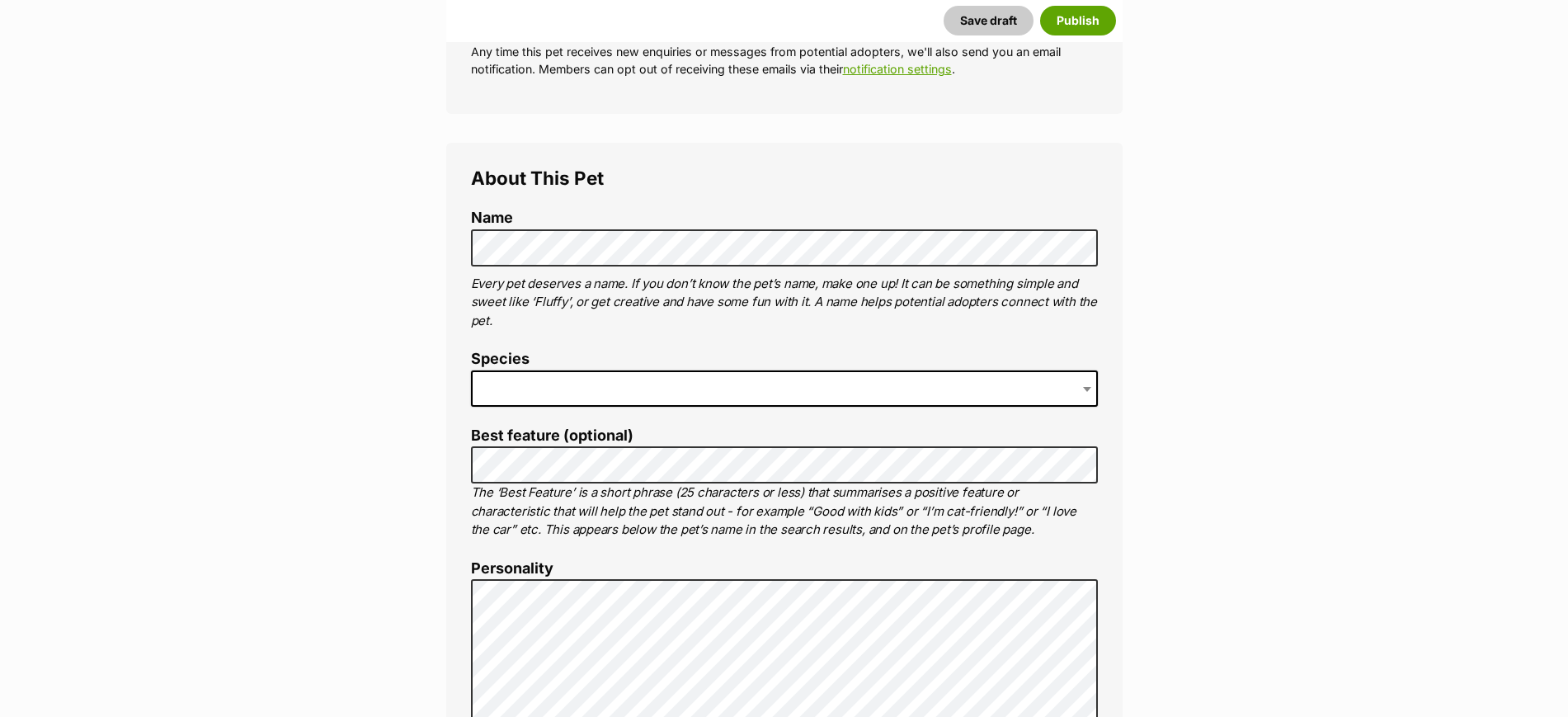
scroll to position [515, 0]
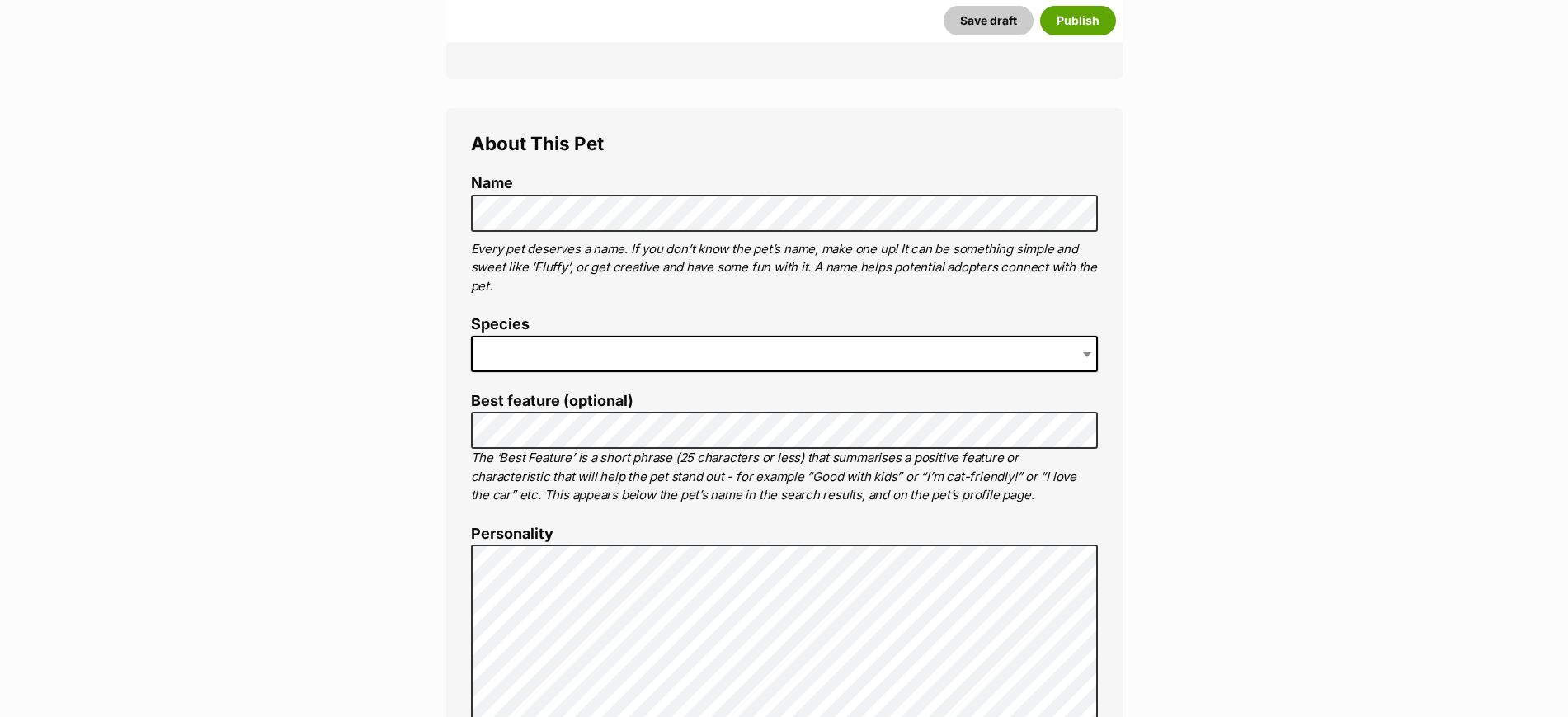
click at [574, 356] on span at bounding box center [784, 354] width 627 height 36
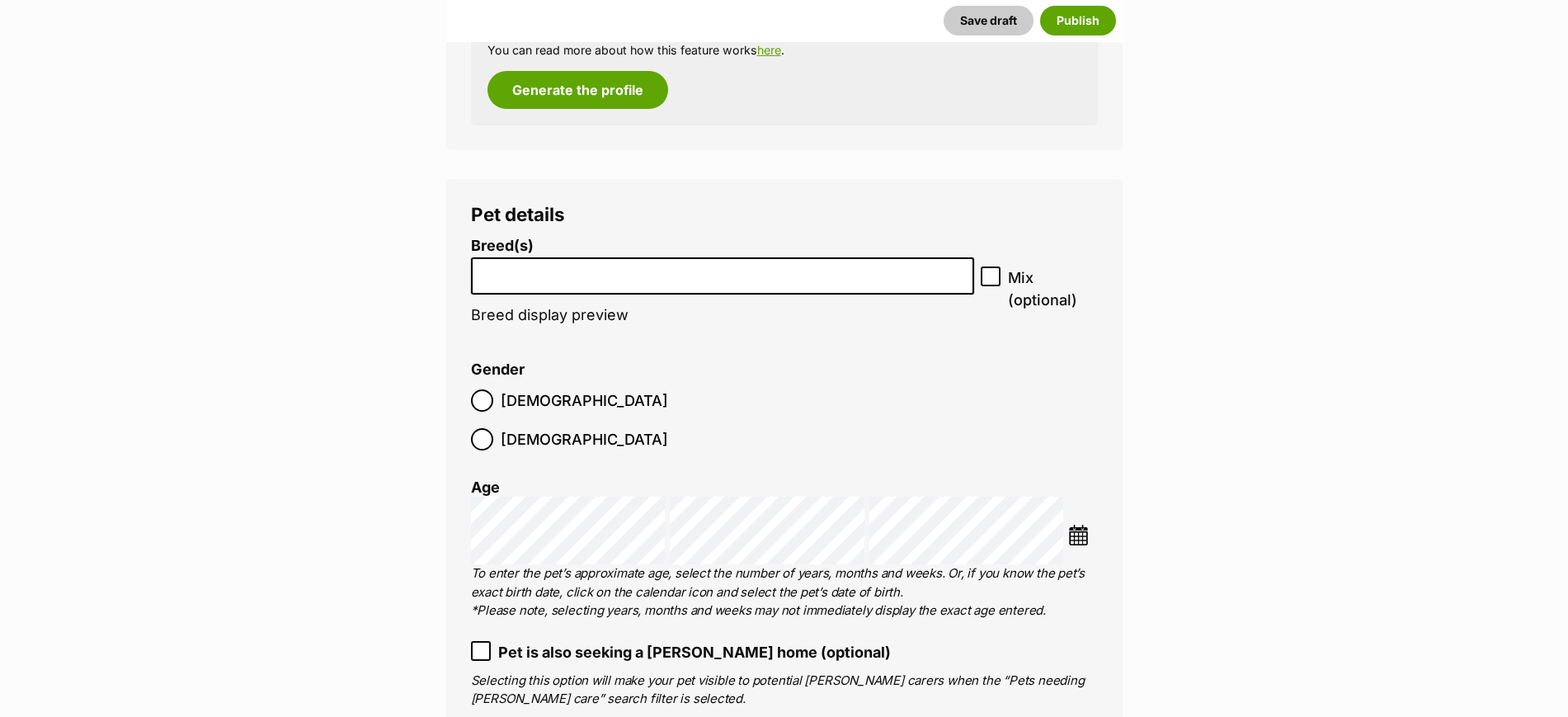
scroll to position [1855, 0]
click at [588, 273] on input "search" at bounding box center [723, 271] width 492 height 17
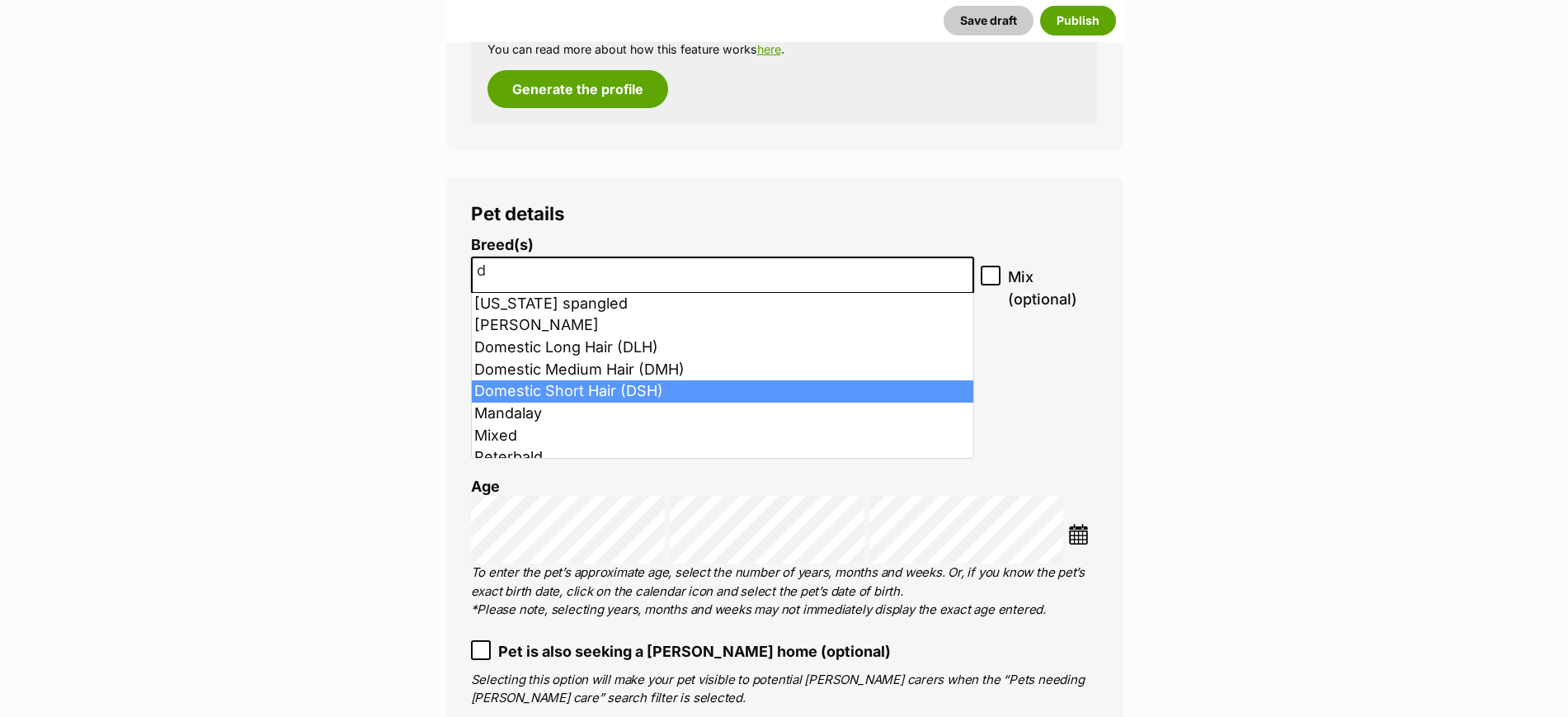
type input "d"
select select "252102"
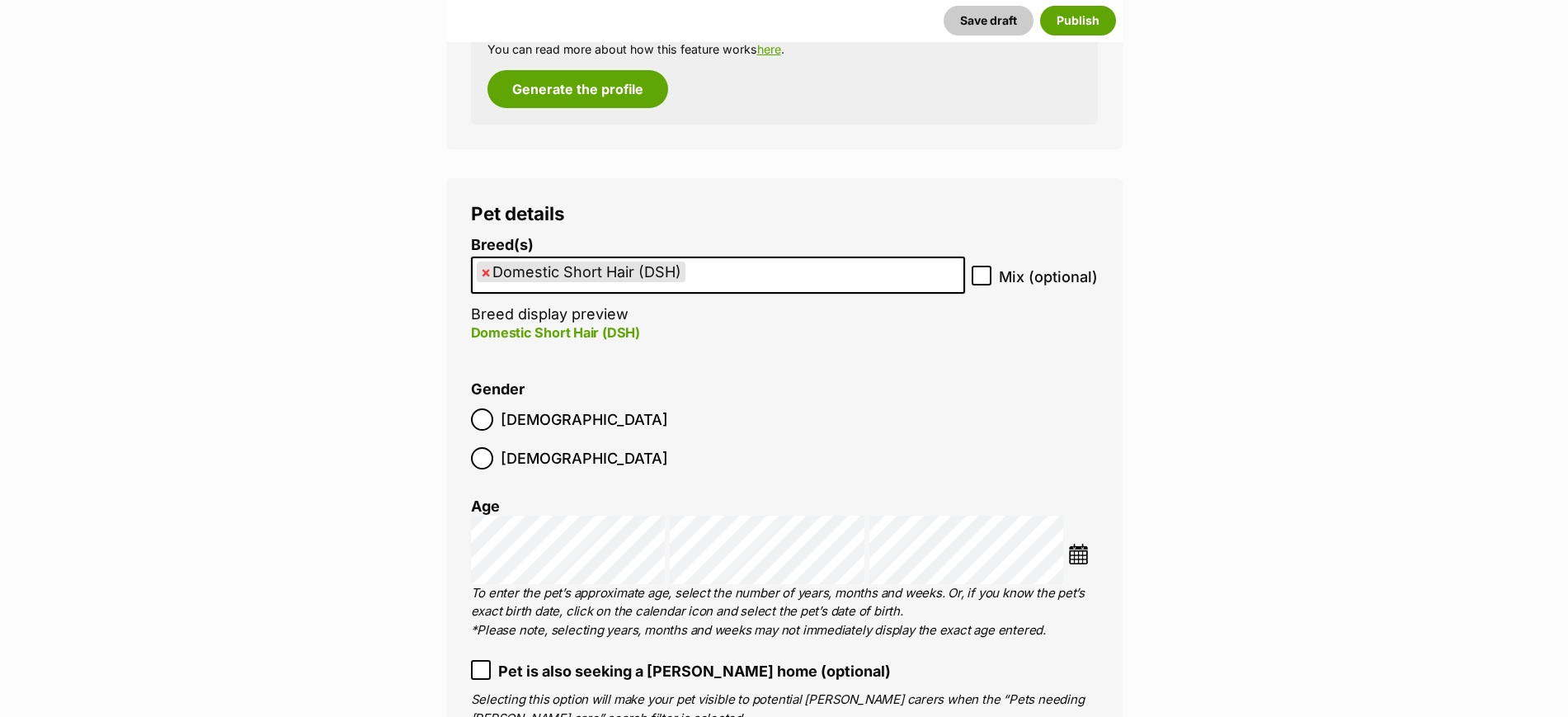
click at [1075, 544] on img at bounding box center [1079, 554] width 21 height 21
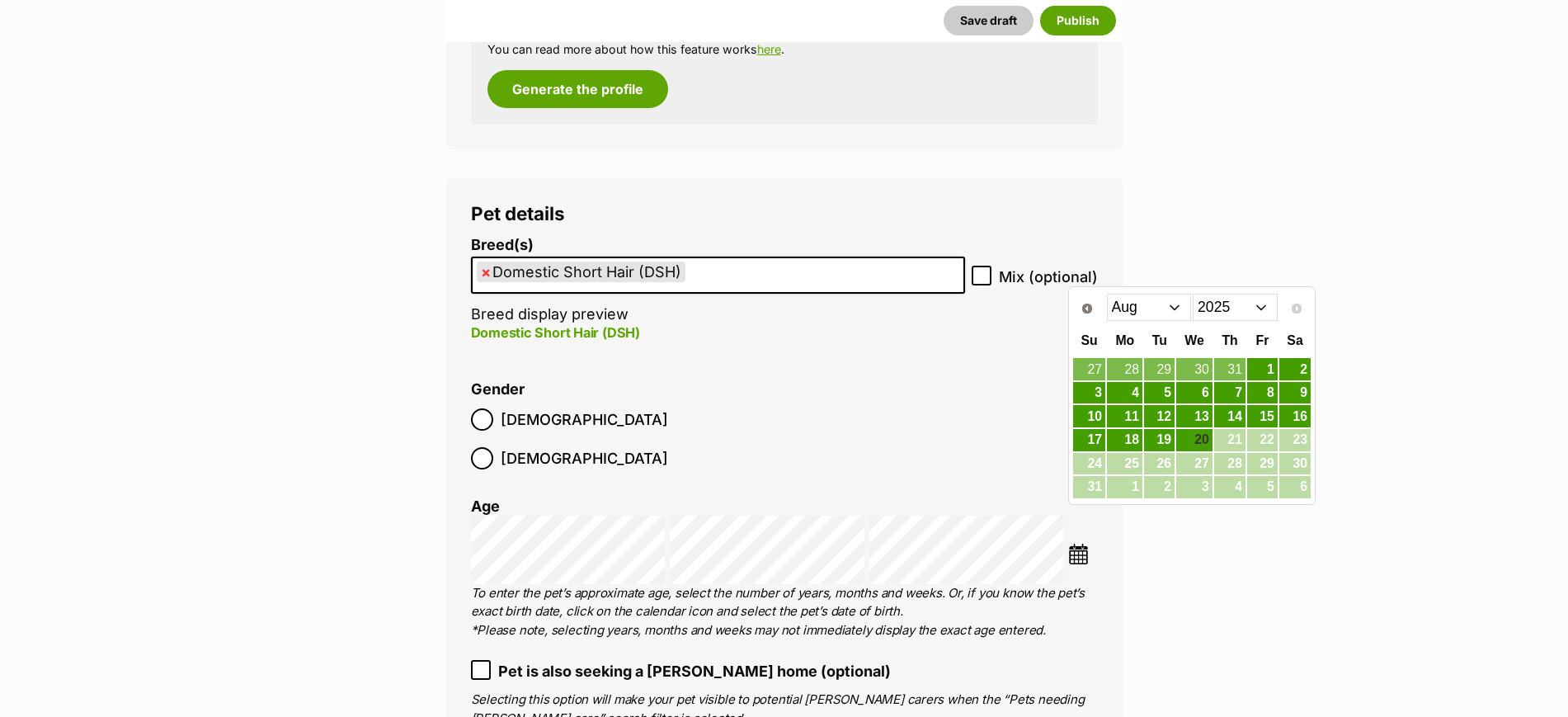
click at [1151, 318] on select "Jan Feb Mar Apr May Jun Jul Aug" at bounding box center [1149, 307] width 85 height 27
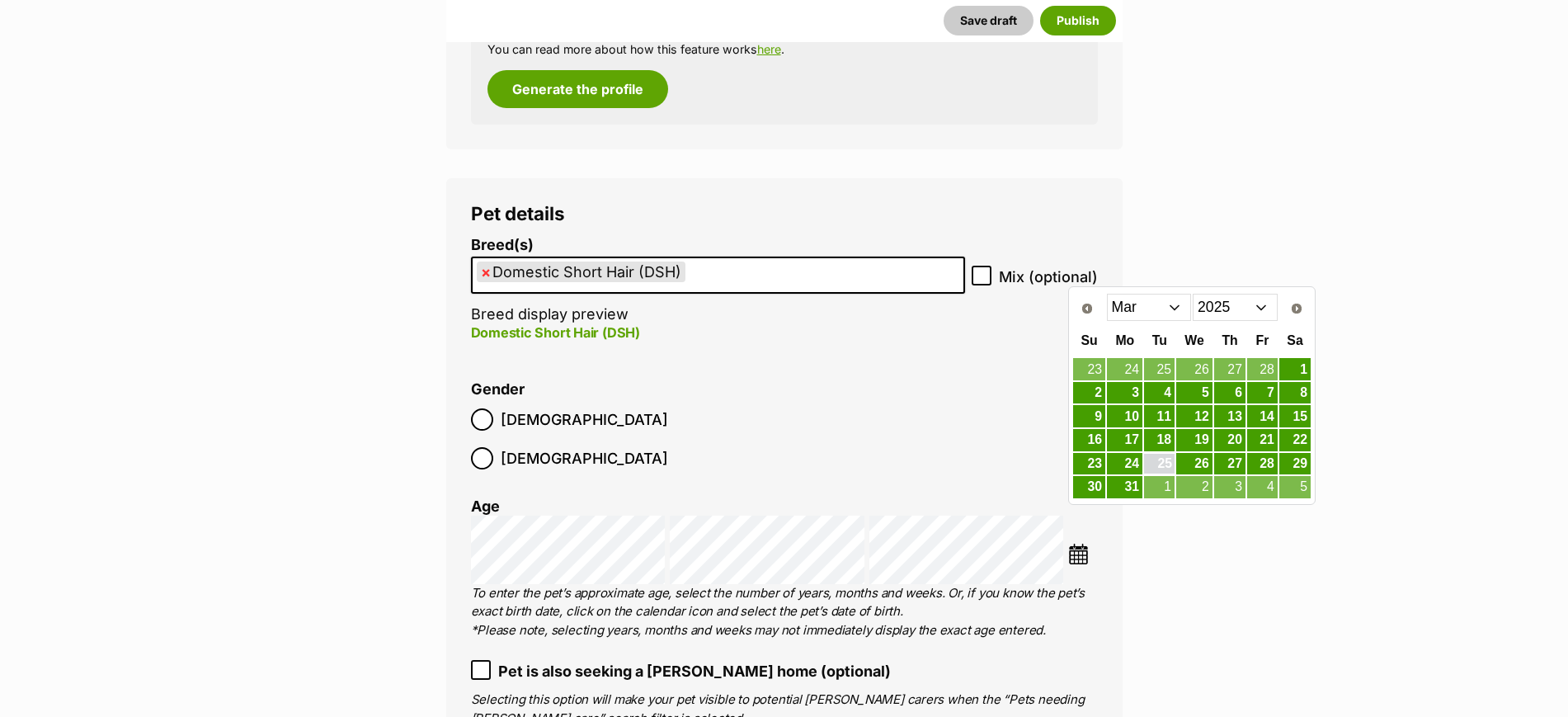
click at [1154, 466] on link "25" at bounding box center [1159, 464] width 31 height 21
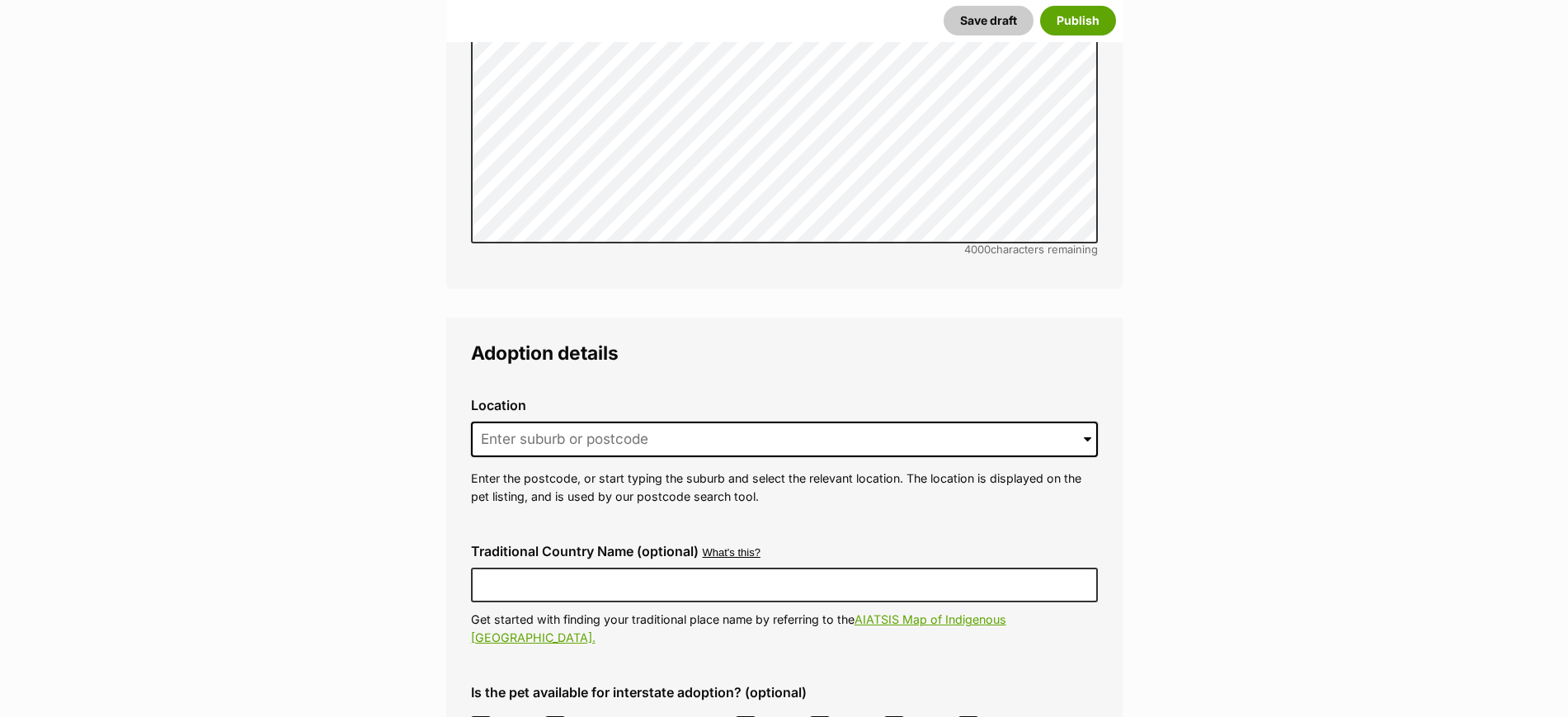
scroll to position [3917, 0]
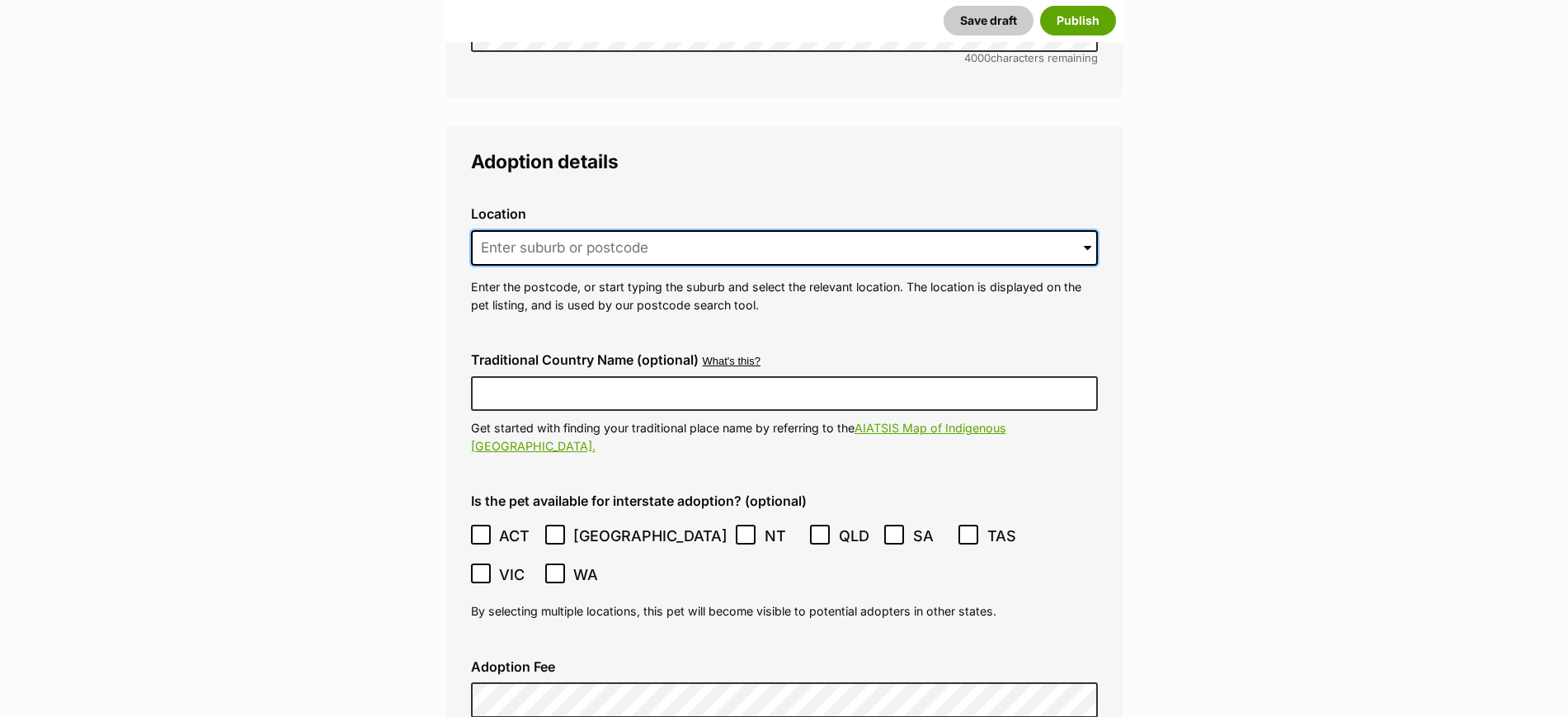
click at [566, 230] on input at bounding box center [784, 248] width 627 height 36
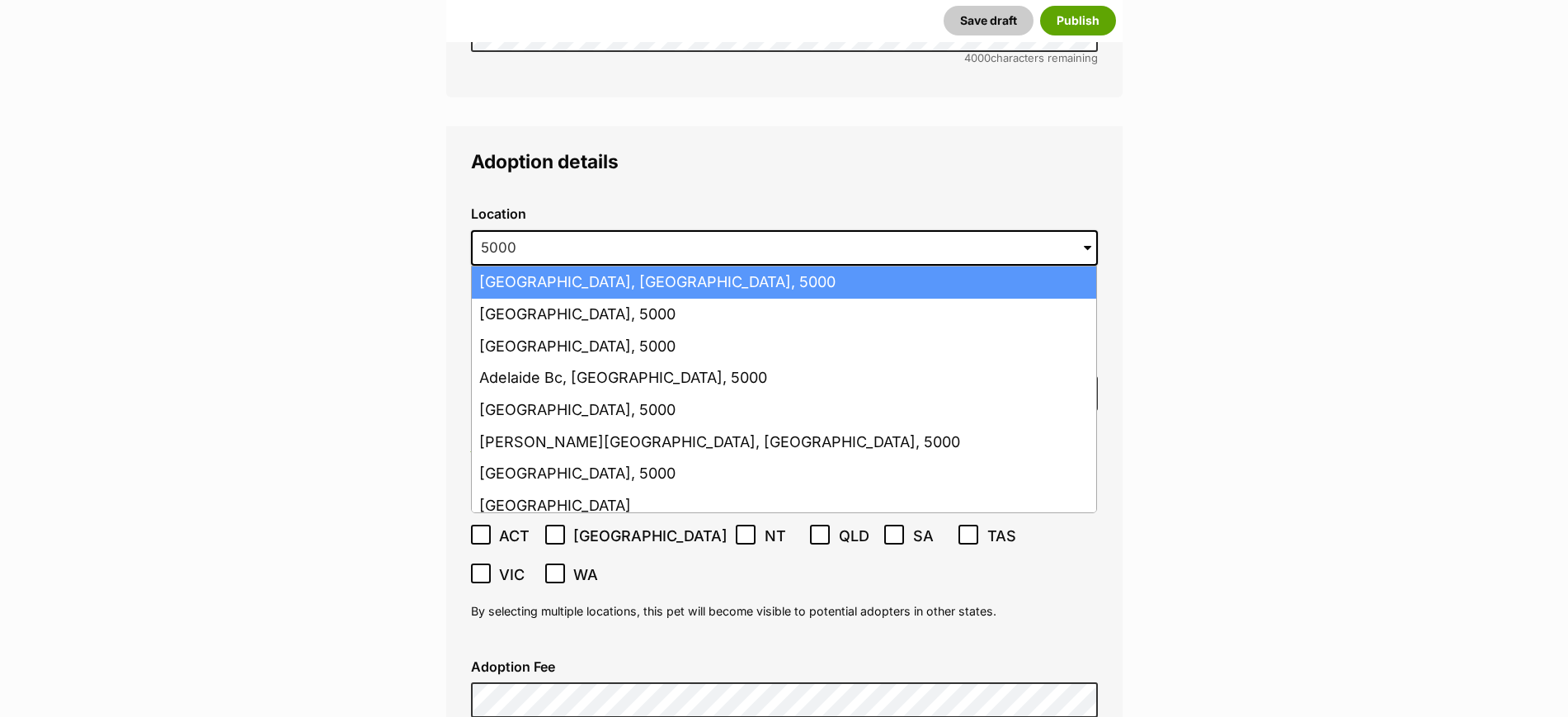
click at [578, 266] on li "Adelaide, South Australia, 5000" at bounding box center [784, 282] width 624 height 33
type input "Adelaide, South Australia, 5000"
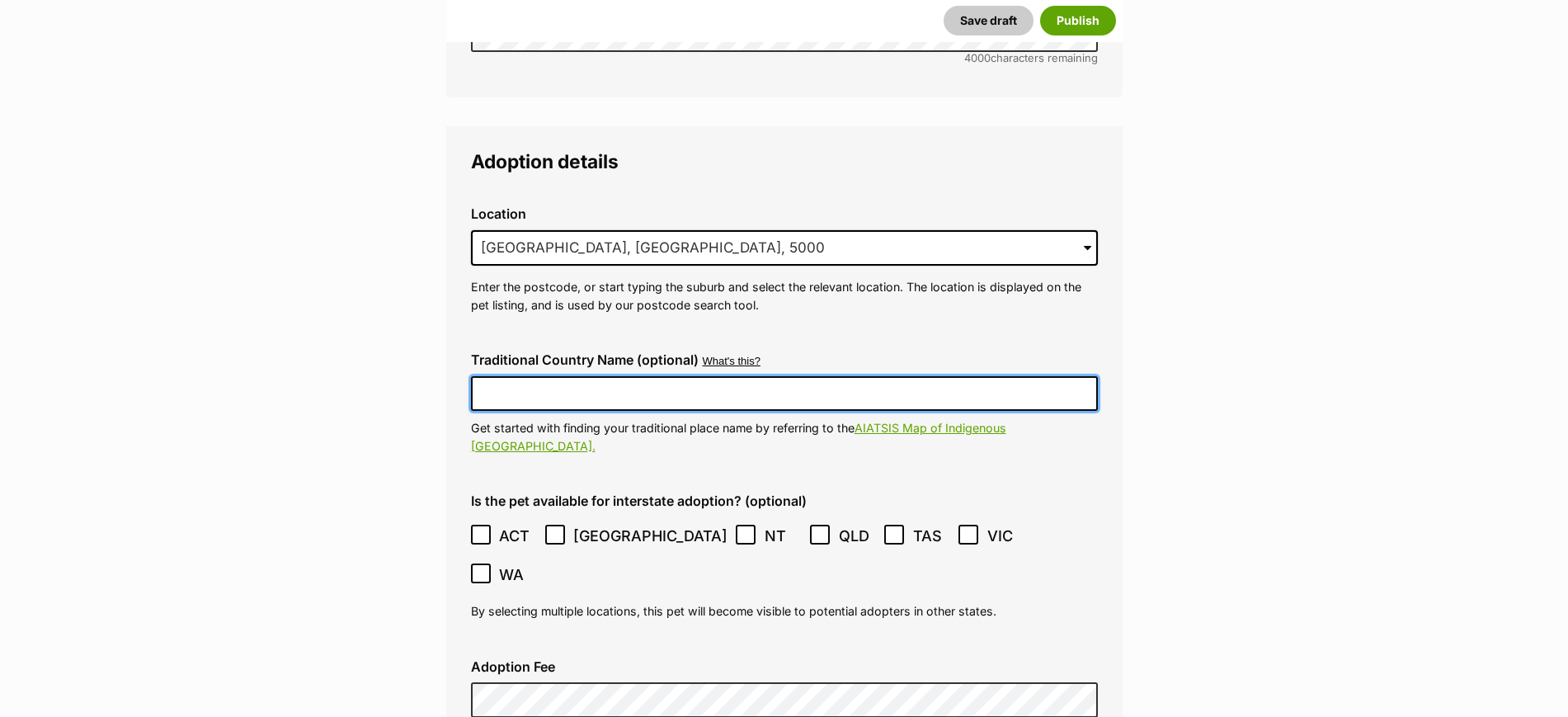
click at [591, 376] on input "Traditional Country Name (optional)" at bounding box center [784, 393] width 627 height 34
type input "Kaurna Country"
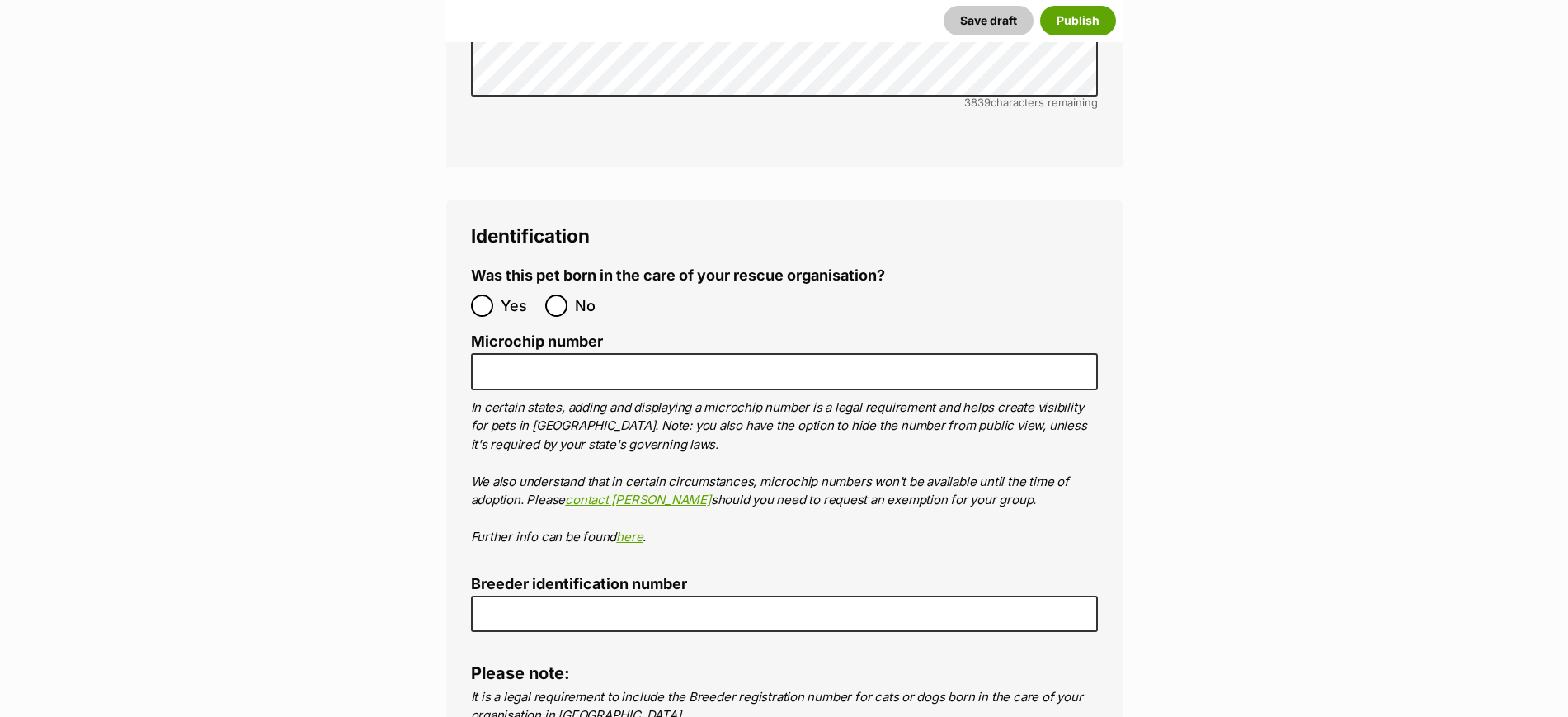
scroll to position [5463, 0]
click at [560, 292] on input "No" at bounding box center [555, 302] width 22 height 22
radio input "true"
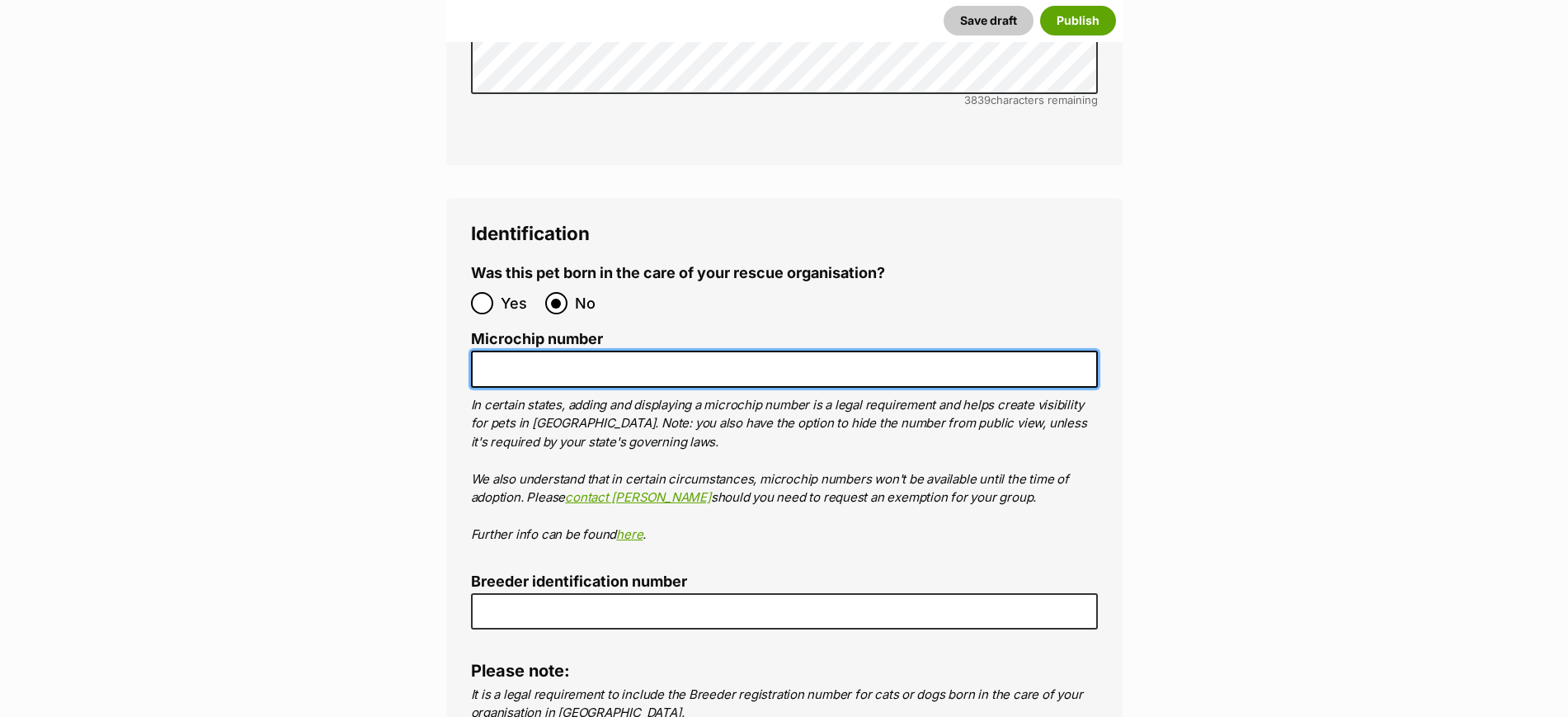
click at [621, 350] on input "Microchip number" at bounding box center [784, 369] width 627 height 37
paste input "991003003075912"
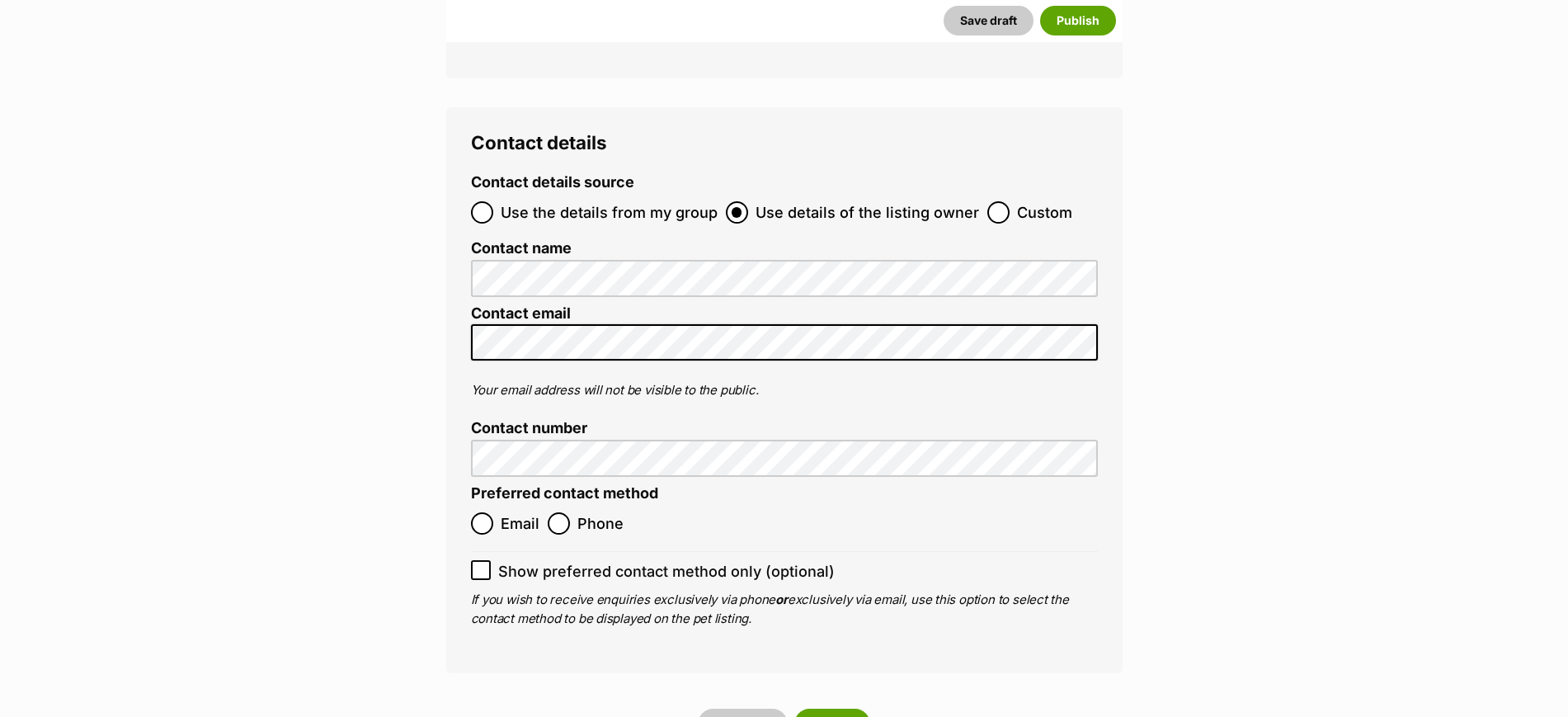
scroll to position [6185, 0]
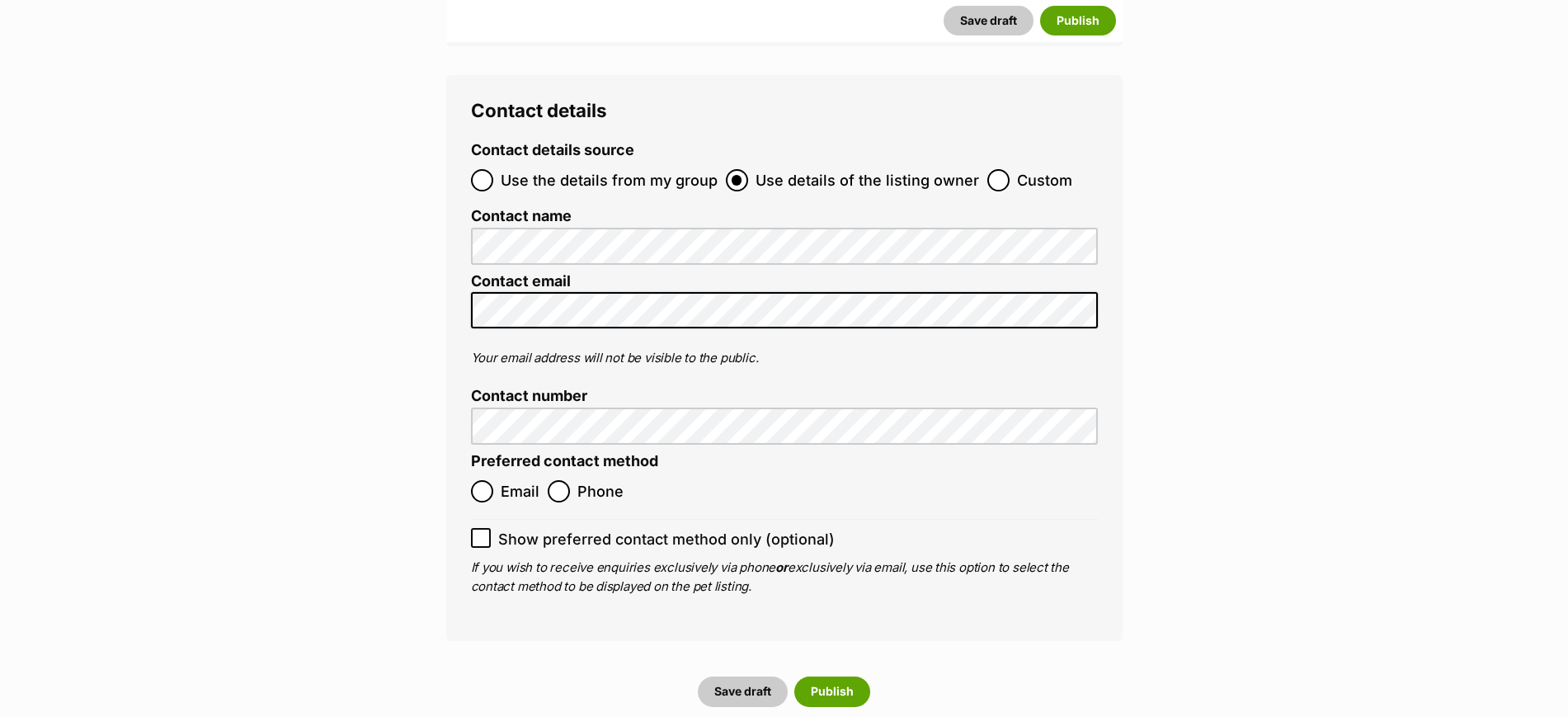
type input "991003003075912"
click at [556, 480] on input "Phone" at bounding box center [558, 490] width 22 height 22
radio input "true"
click at [491, 527] on label "Show preferred contact method only (optional)" at bounding box center [784, 538] width 627 height 22
click at [491, 527] on input "Show preferred contact method only (optional)" at bounding box center [481, 537] width 20 height 20
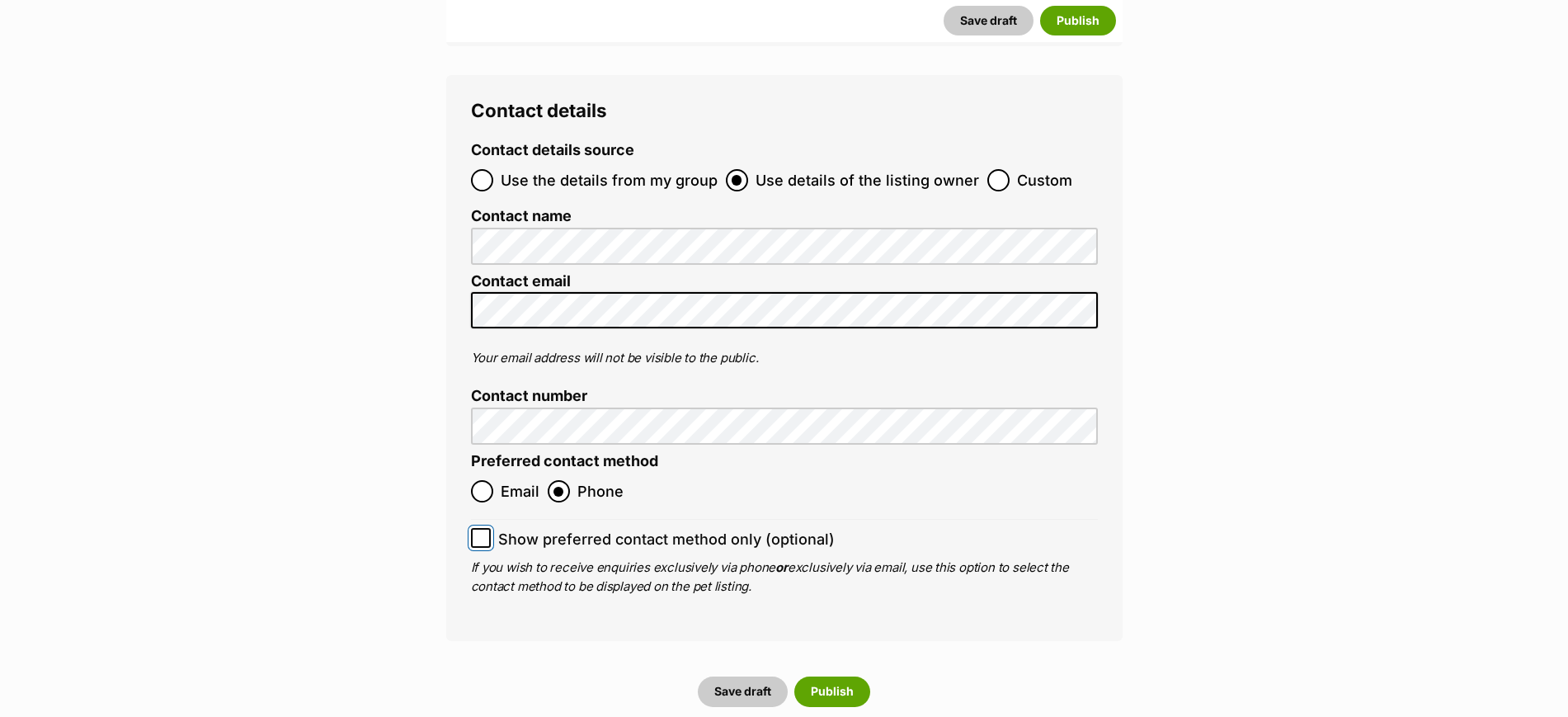
checkbox input "true"
click at [831, 676] on button "Publish" at bounding box center [832, 690] width 76 height 30
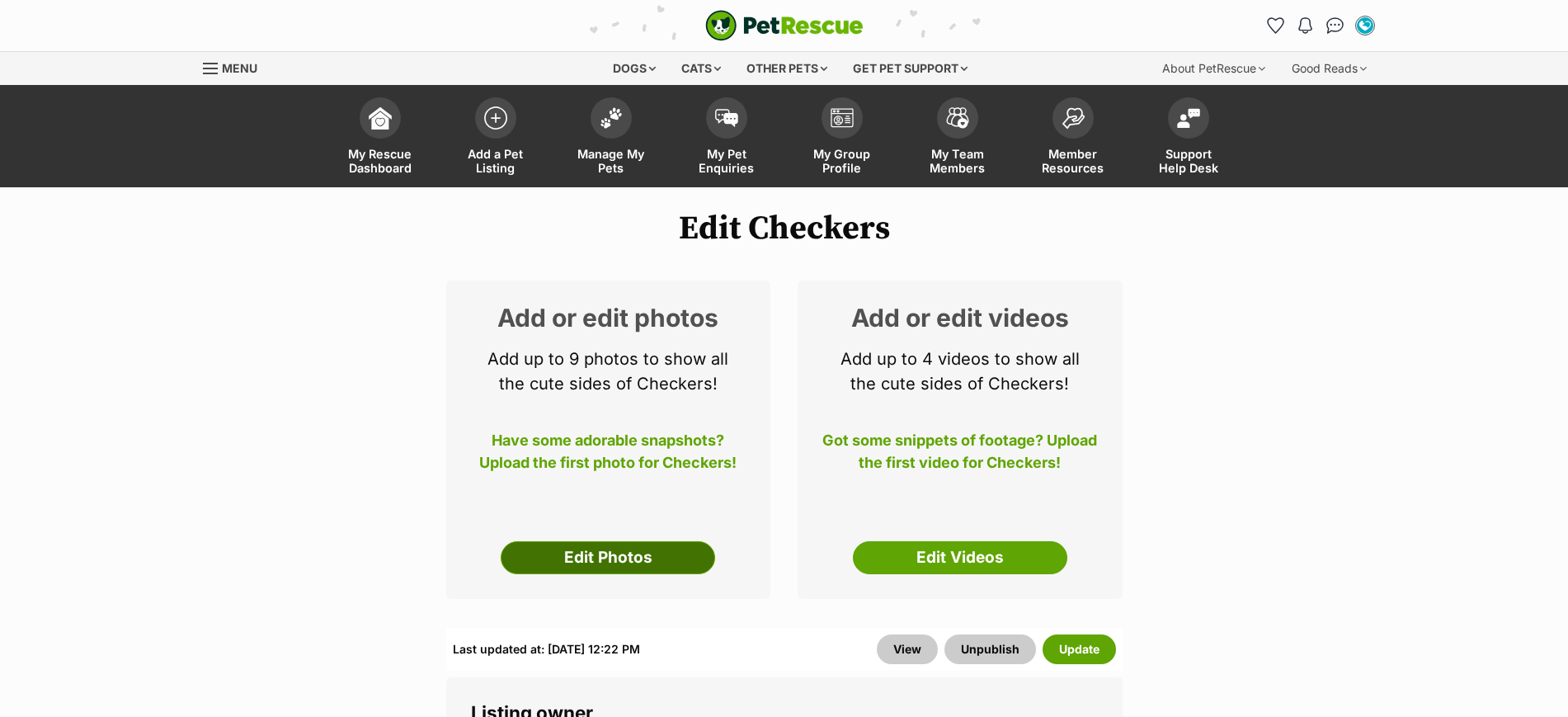
click at [622, 556] on link "Edit Photos" at bounding box center [608, 557] width 214 height 33
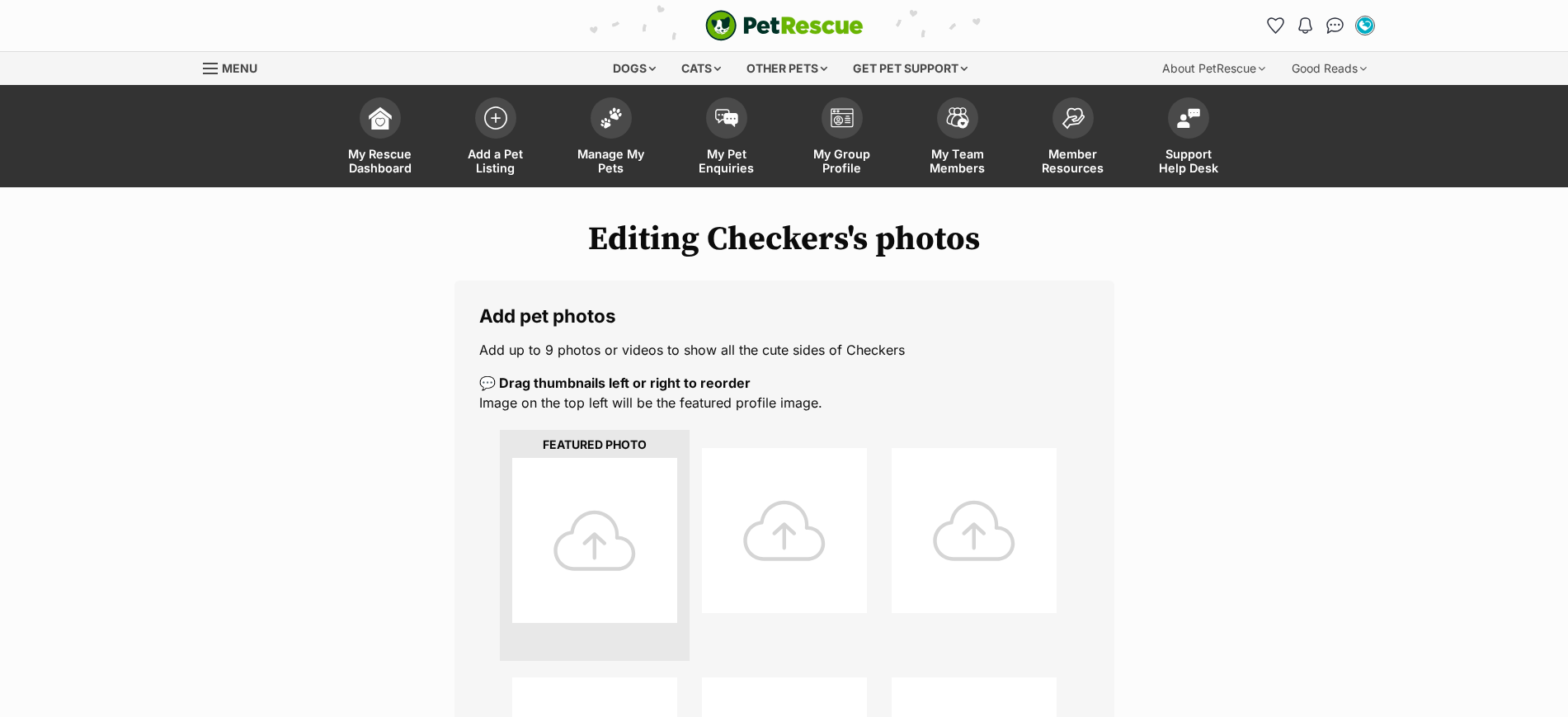
click at [604, 527] on div at bounding box center [594, 540] width 165 height 165
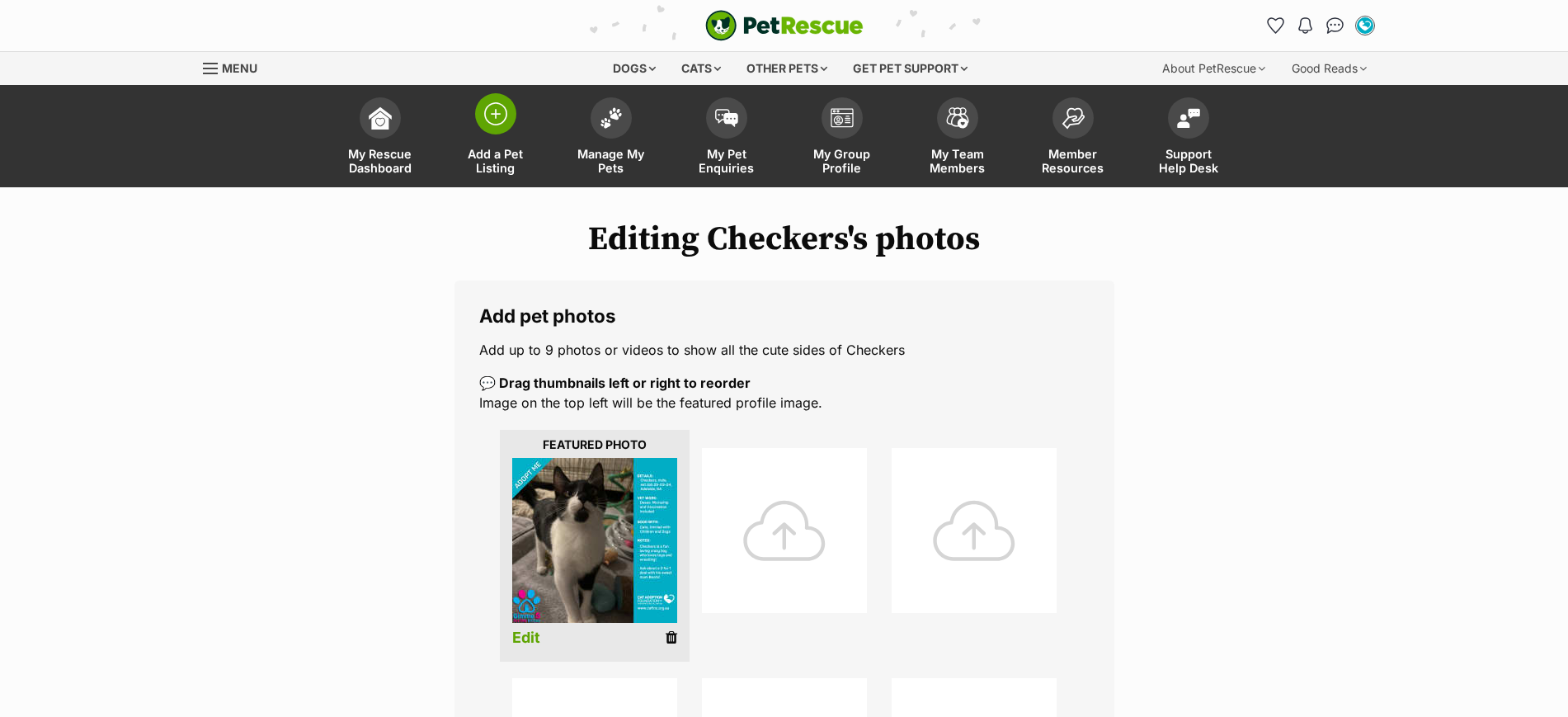
click at [490, 116] on img at bounding box center [496, 114] width 23 height 23
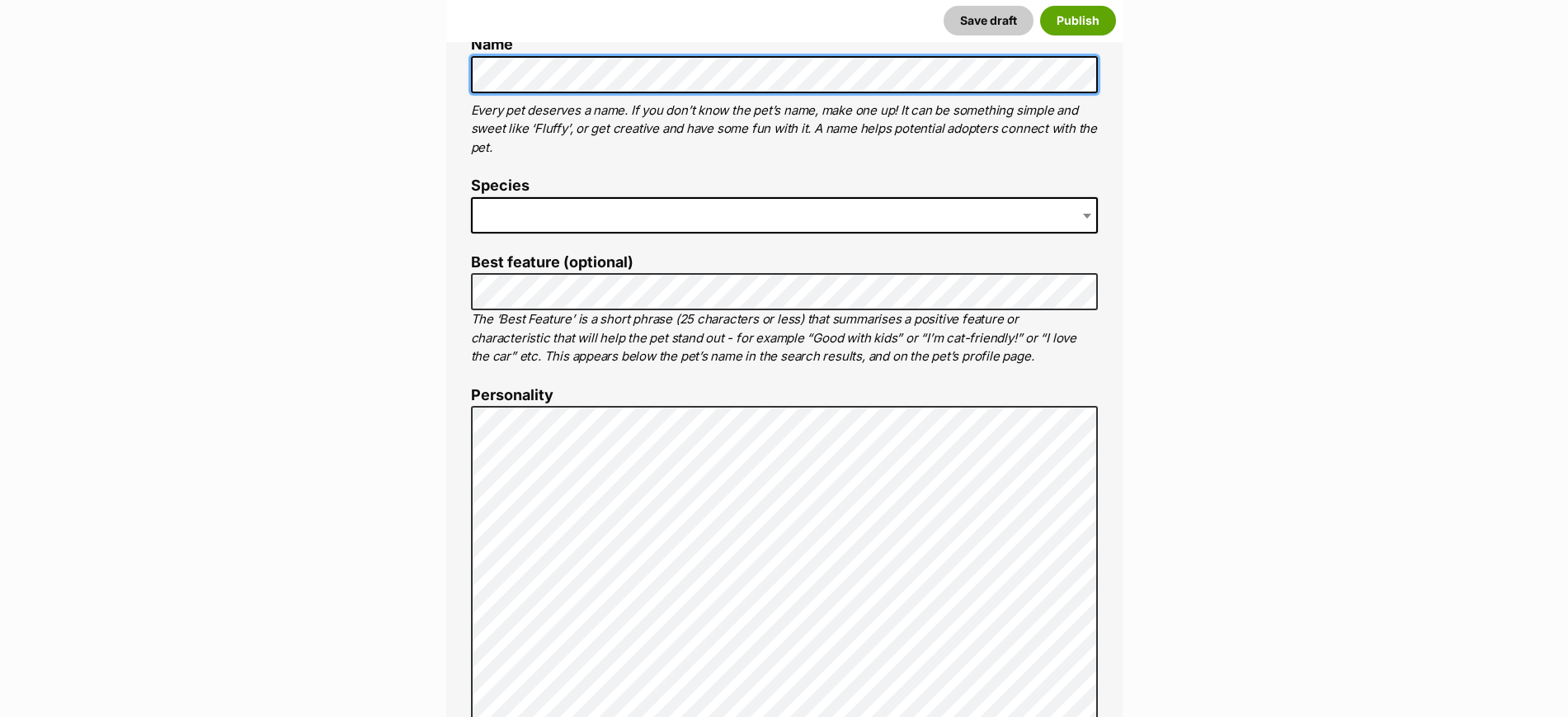
scroll to position [722, 0]
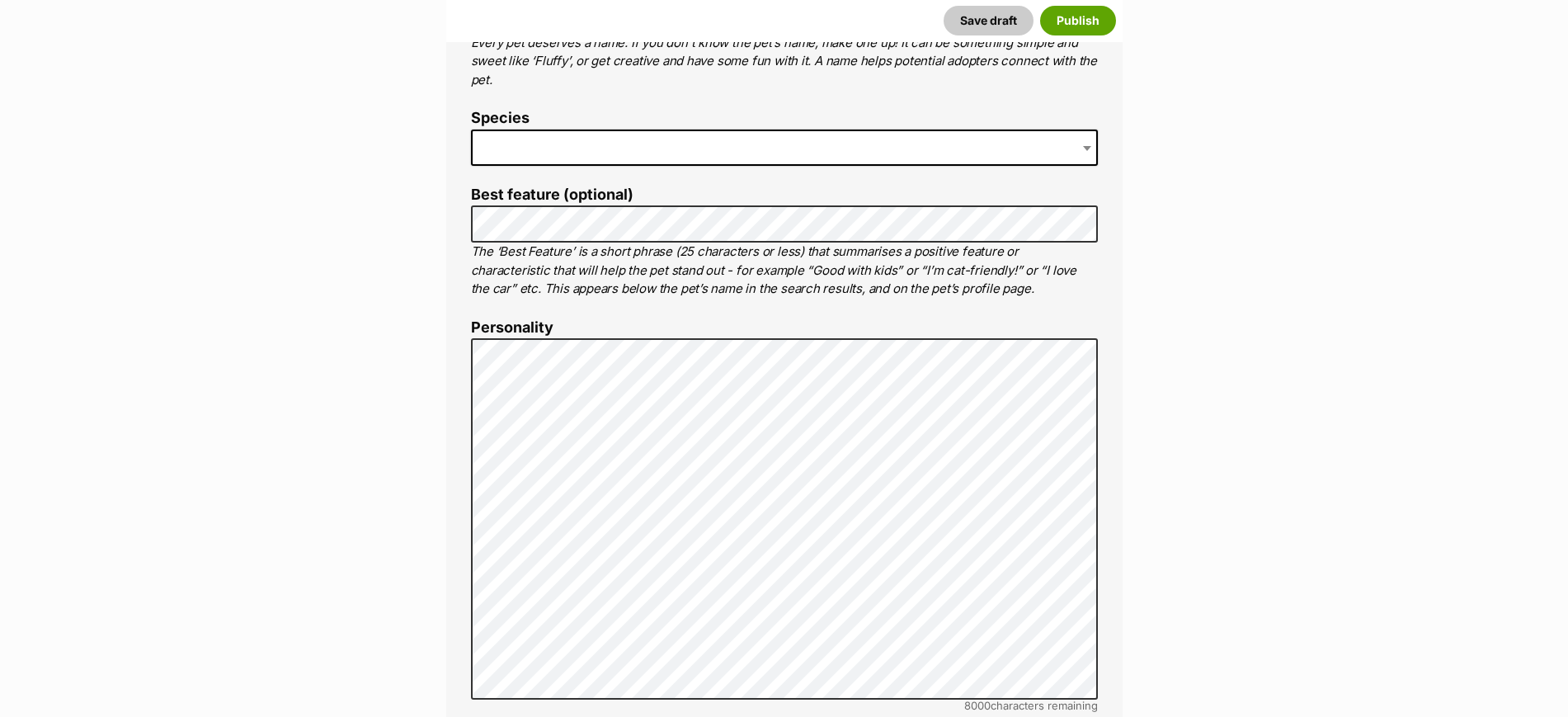
click at [643, 146] on span at bounding box center [784, 147] width 627 height 36
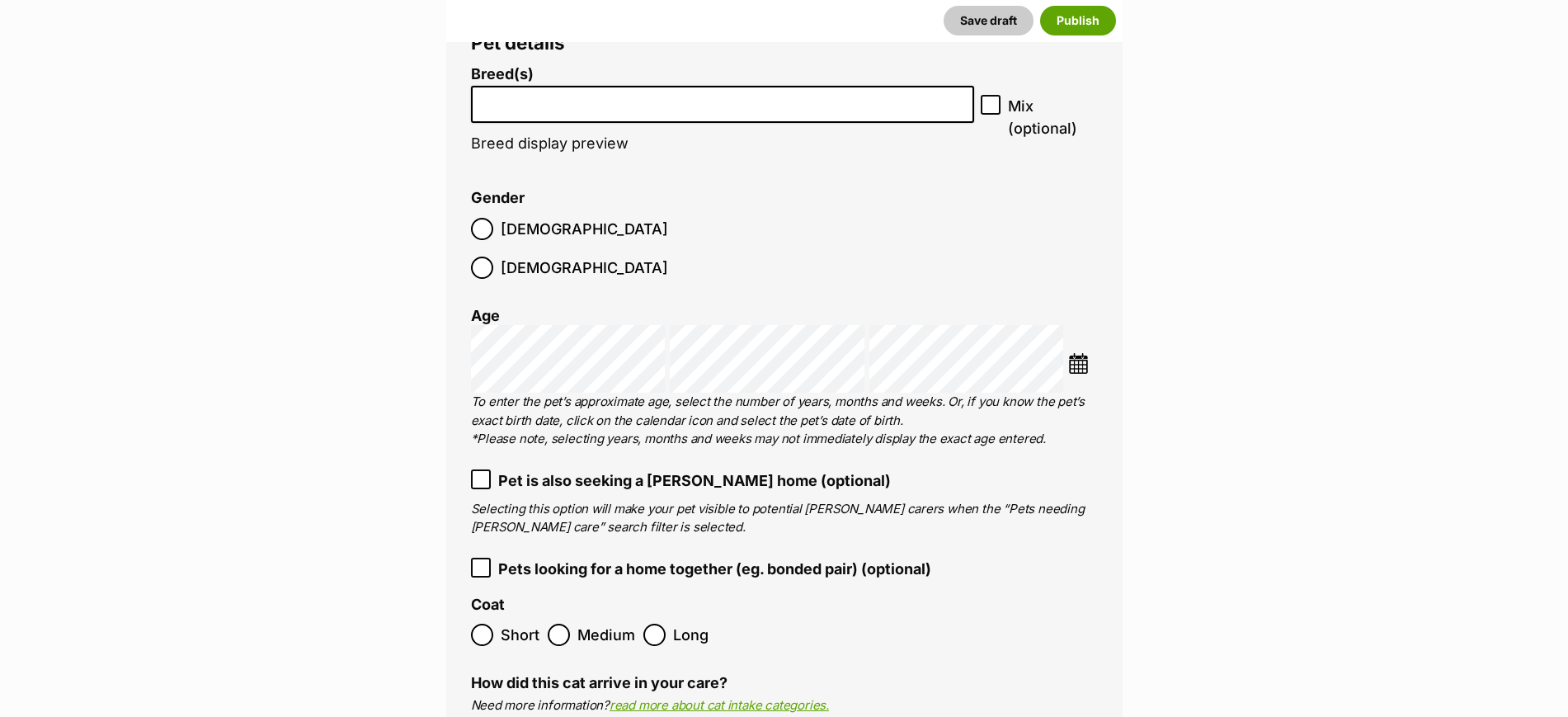
scroll to position [2062, 0]
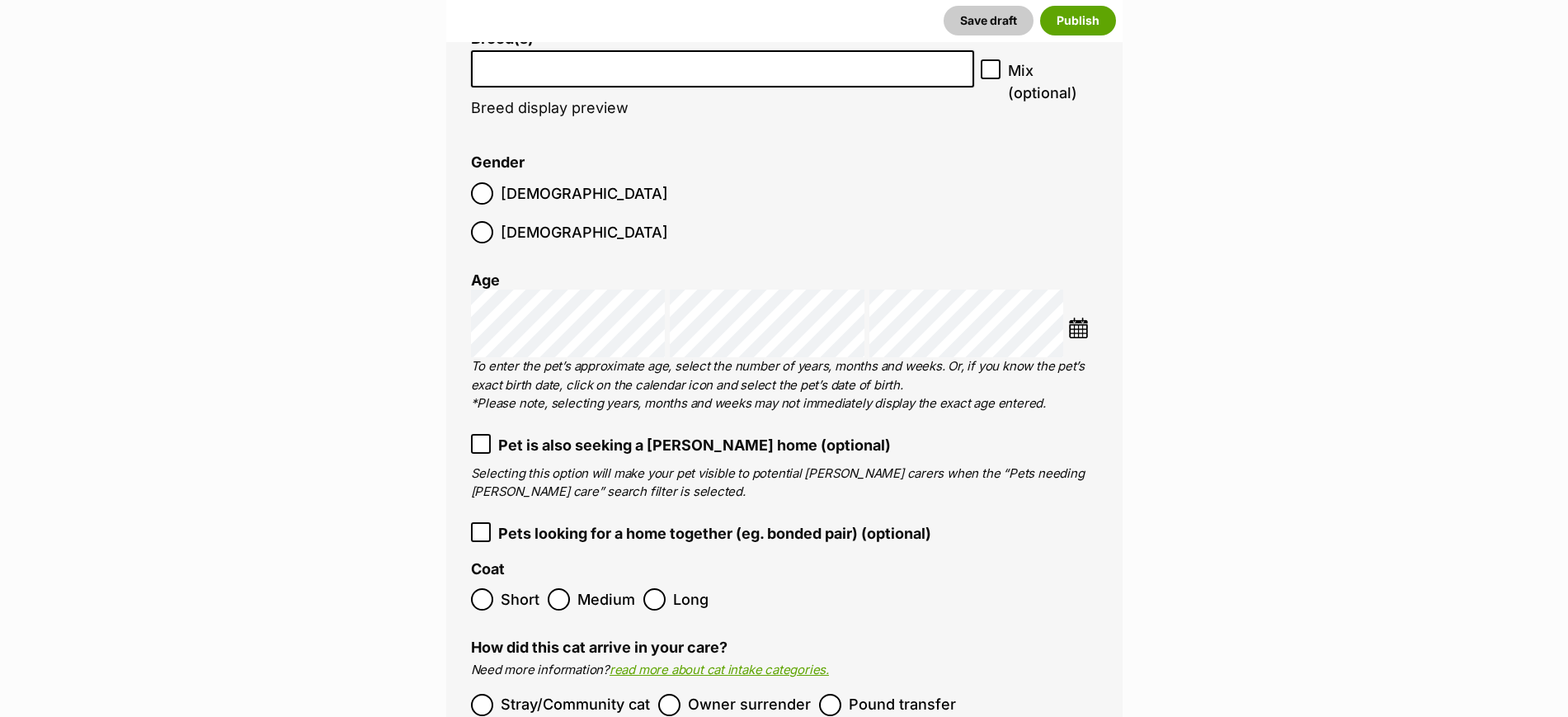
click at [576, 73] on li at bounding box center [723, 68] width 492 height 34
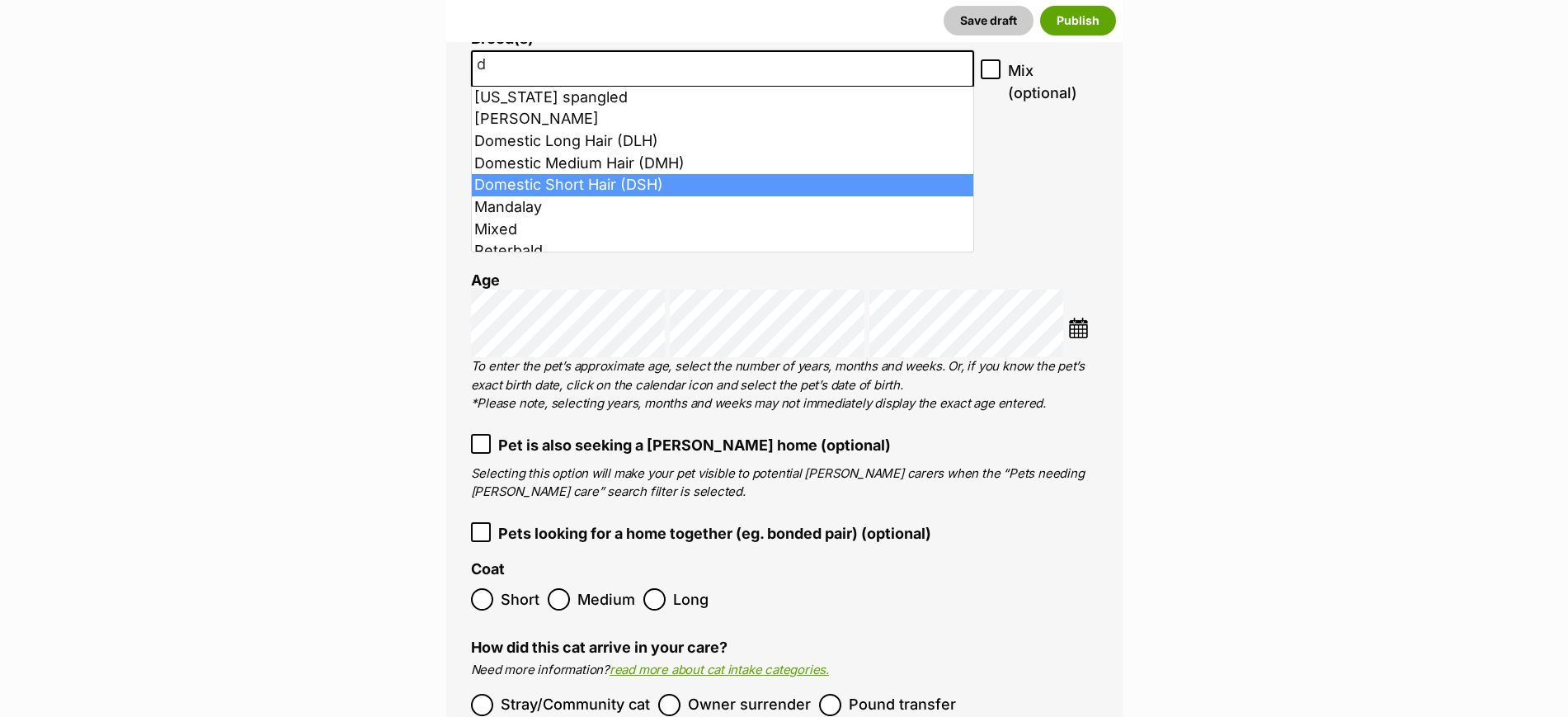
type input "d"
select select "252102"
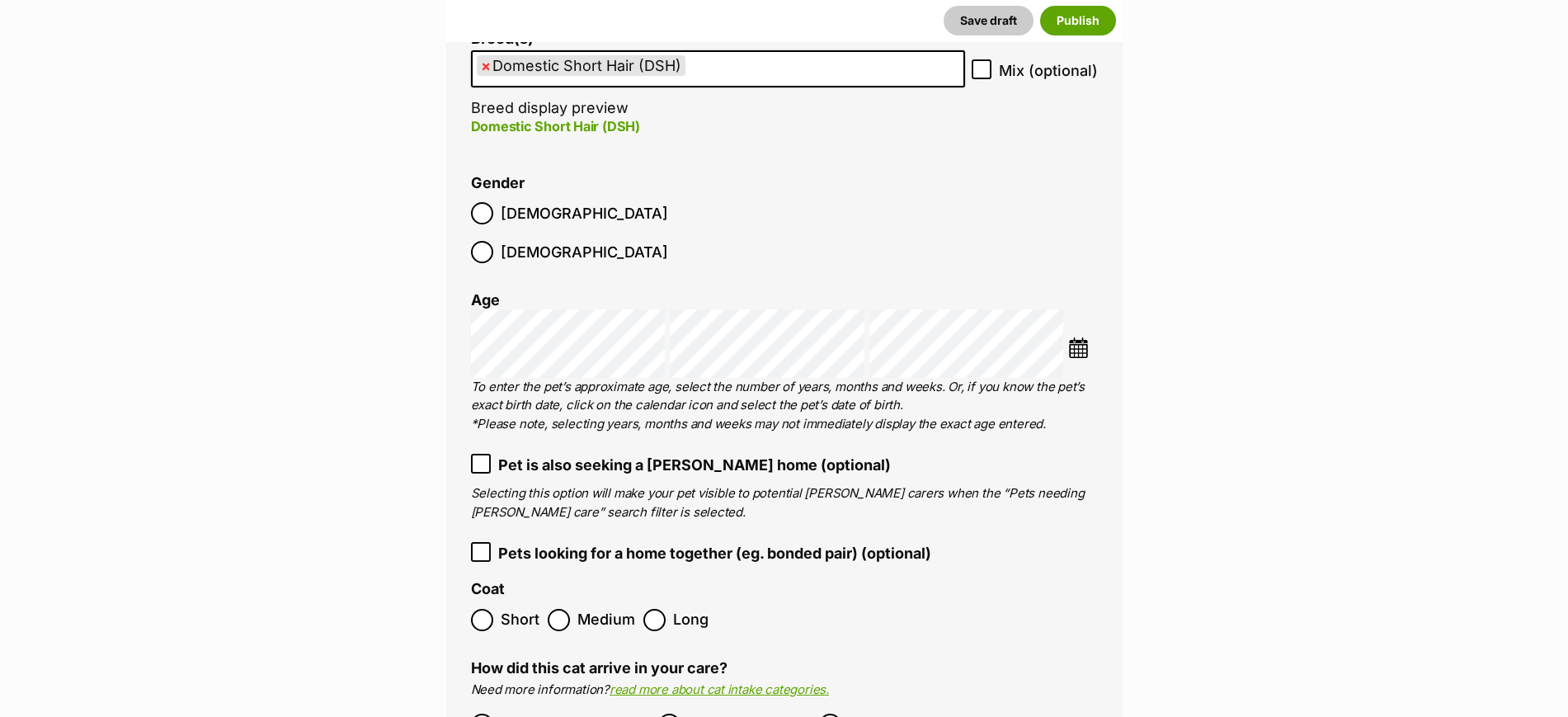
click at [1088, 337] on img at bounding box center [1079, 347] width 21 height 21
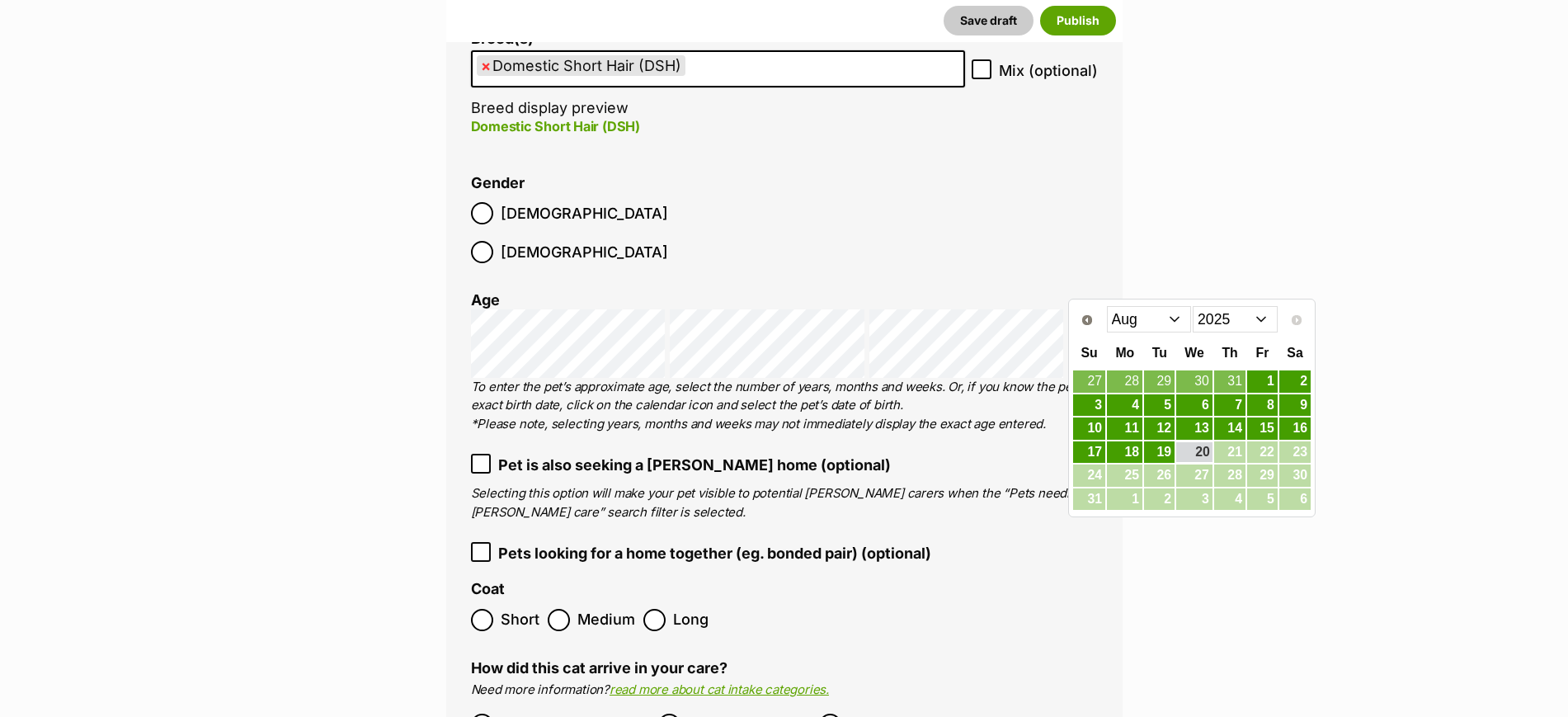
click at [1217, 315] on select "2015 2016 2017 2018 2019 2020 2021 2022 2023 2024 2025" at bounding box center [1235, 320] width 85 height 27
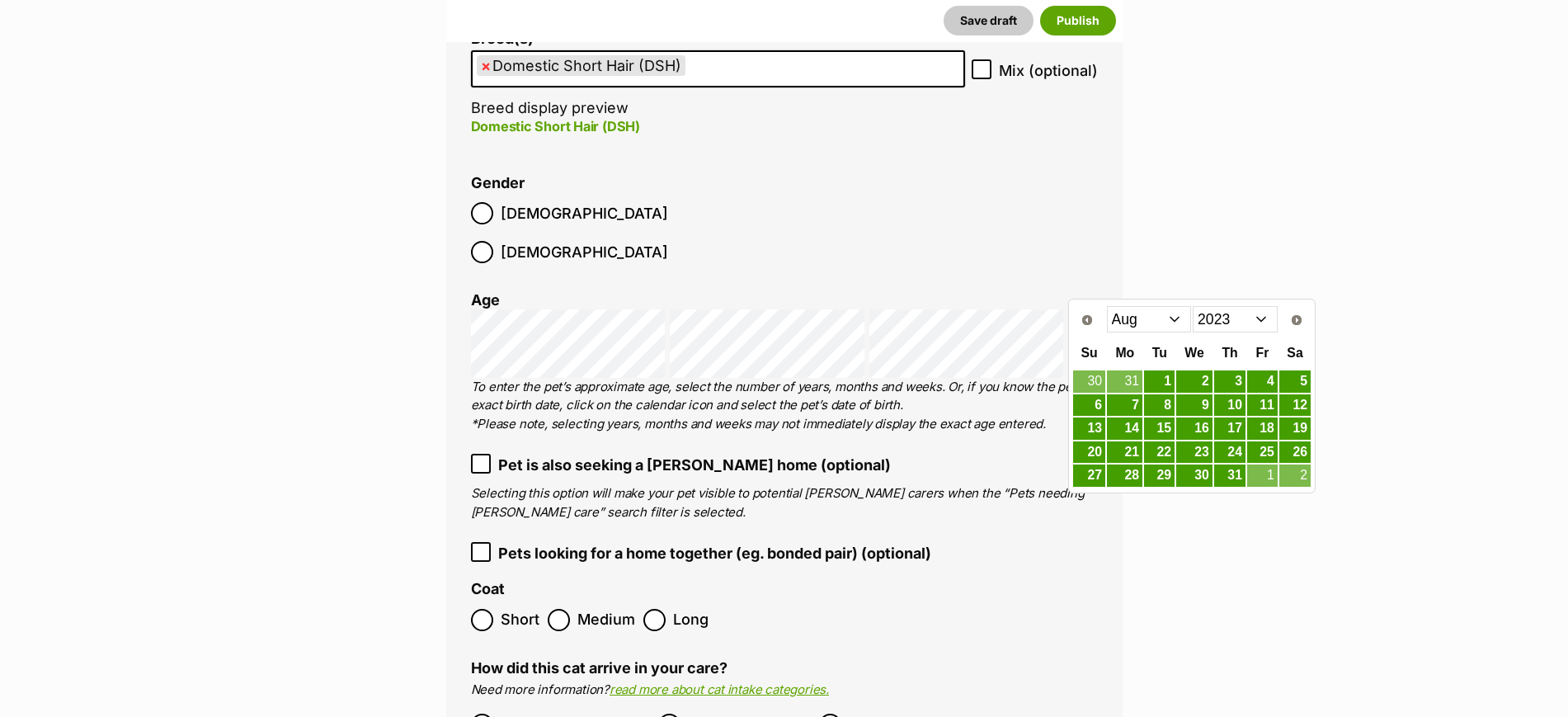
click at [1158, 323] on select "Jan Feb Mar Apr May Jun Jul Aug Sep Oct Nov Dec" at bounding box center [1149, 320] width 85 height 27
click at [1293, 452] on link "25" at bounding box center [1294, 453] width 32 height 21
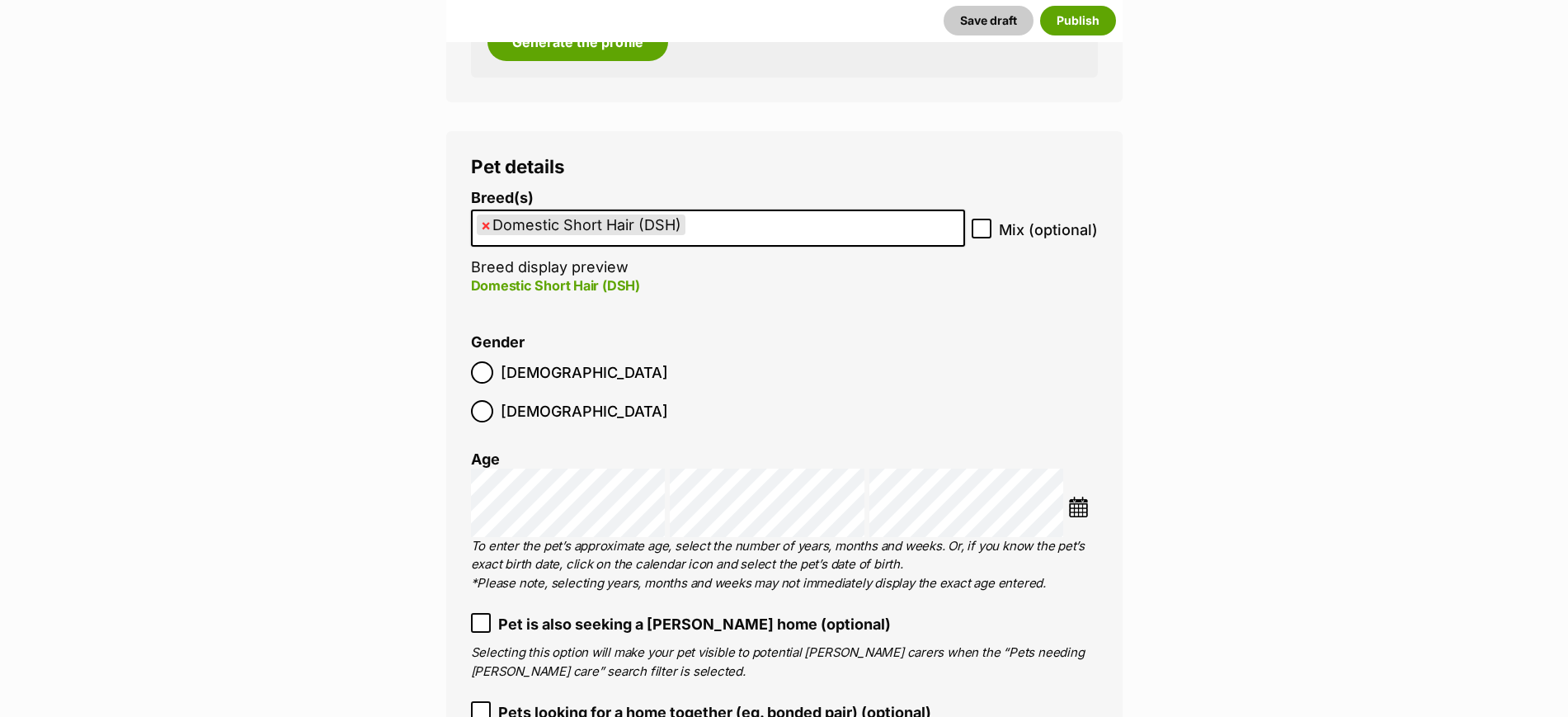
scroll to position [1959, 0]
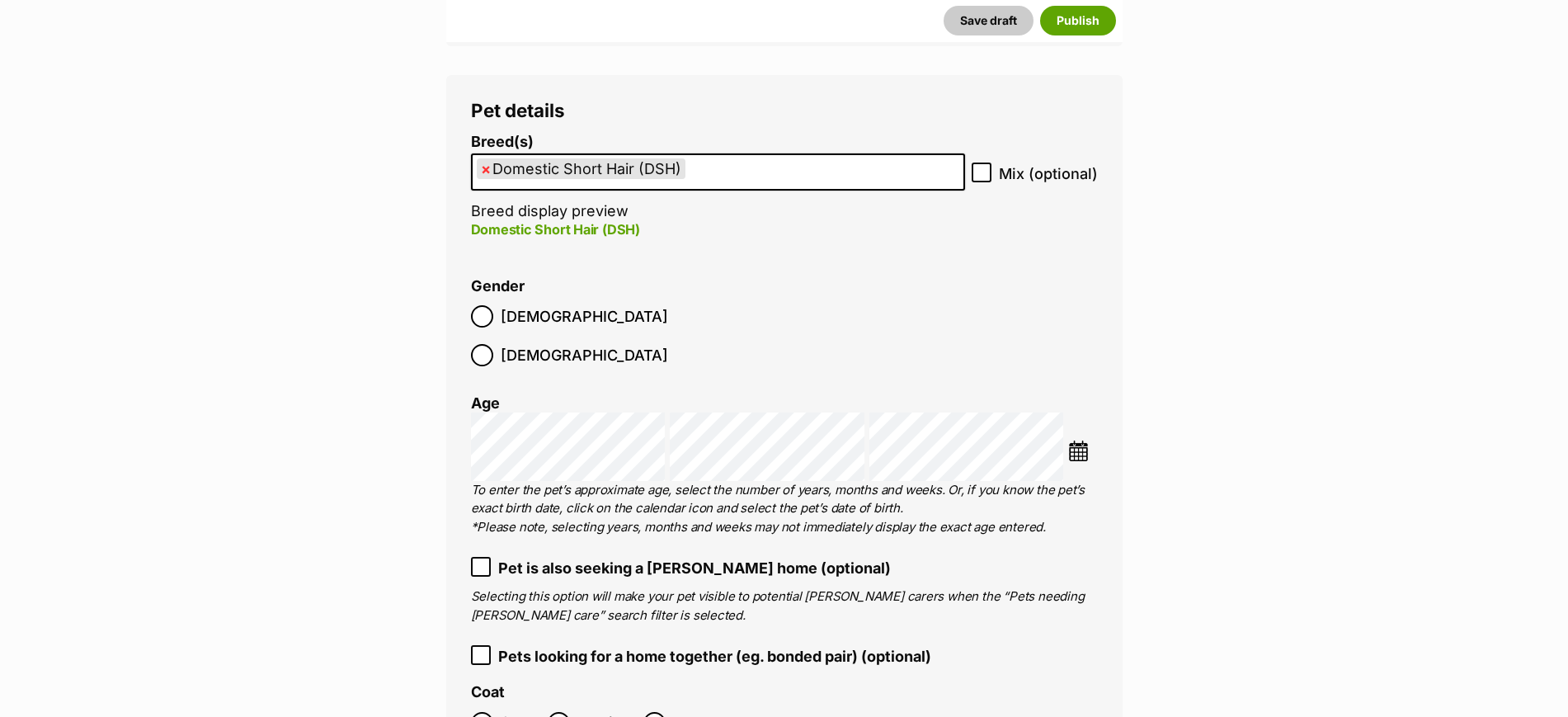
click at [718, 168] on ul "× Domestic Short Hair (DSH)" at bounding box center [718, 171] width 491 height 34
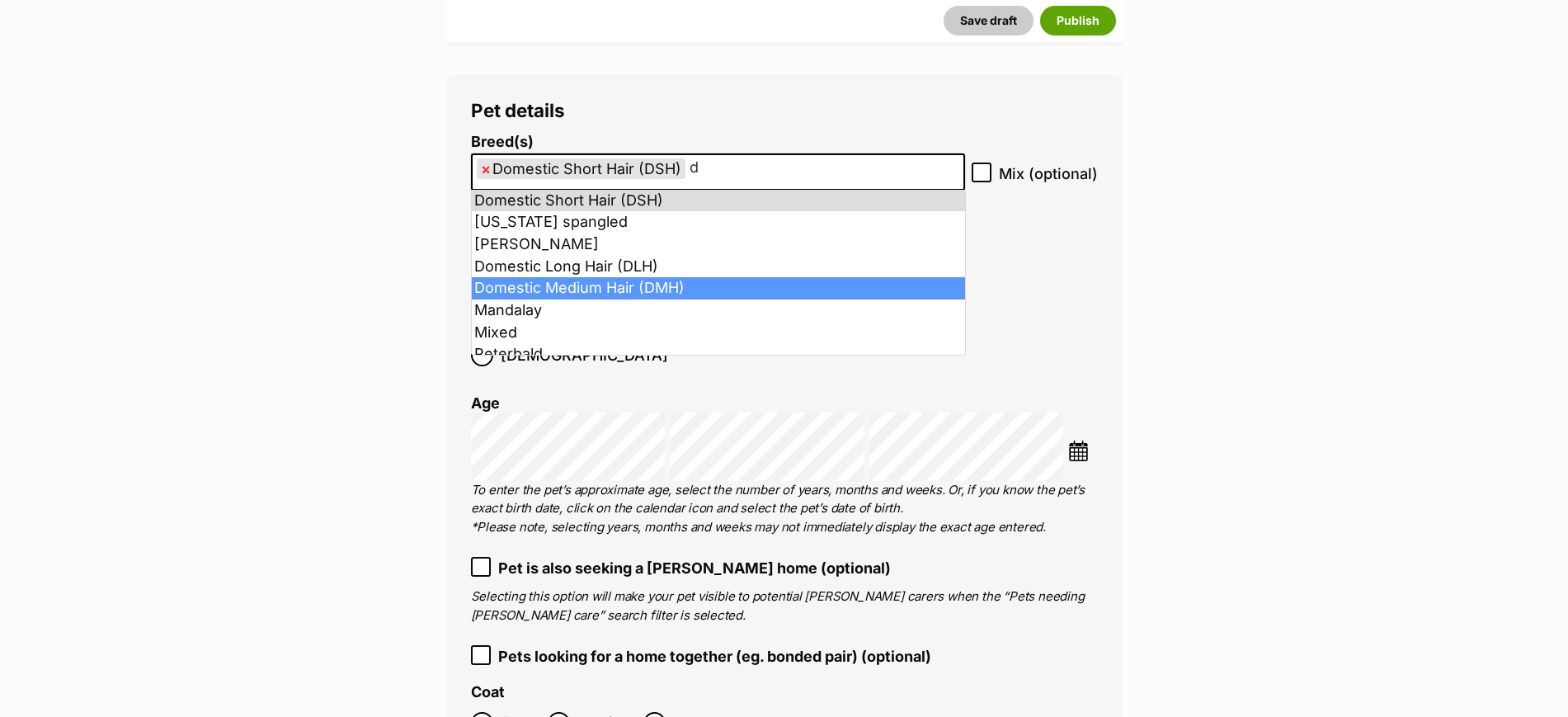
type input "d"
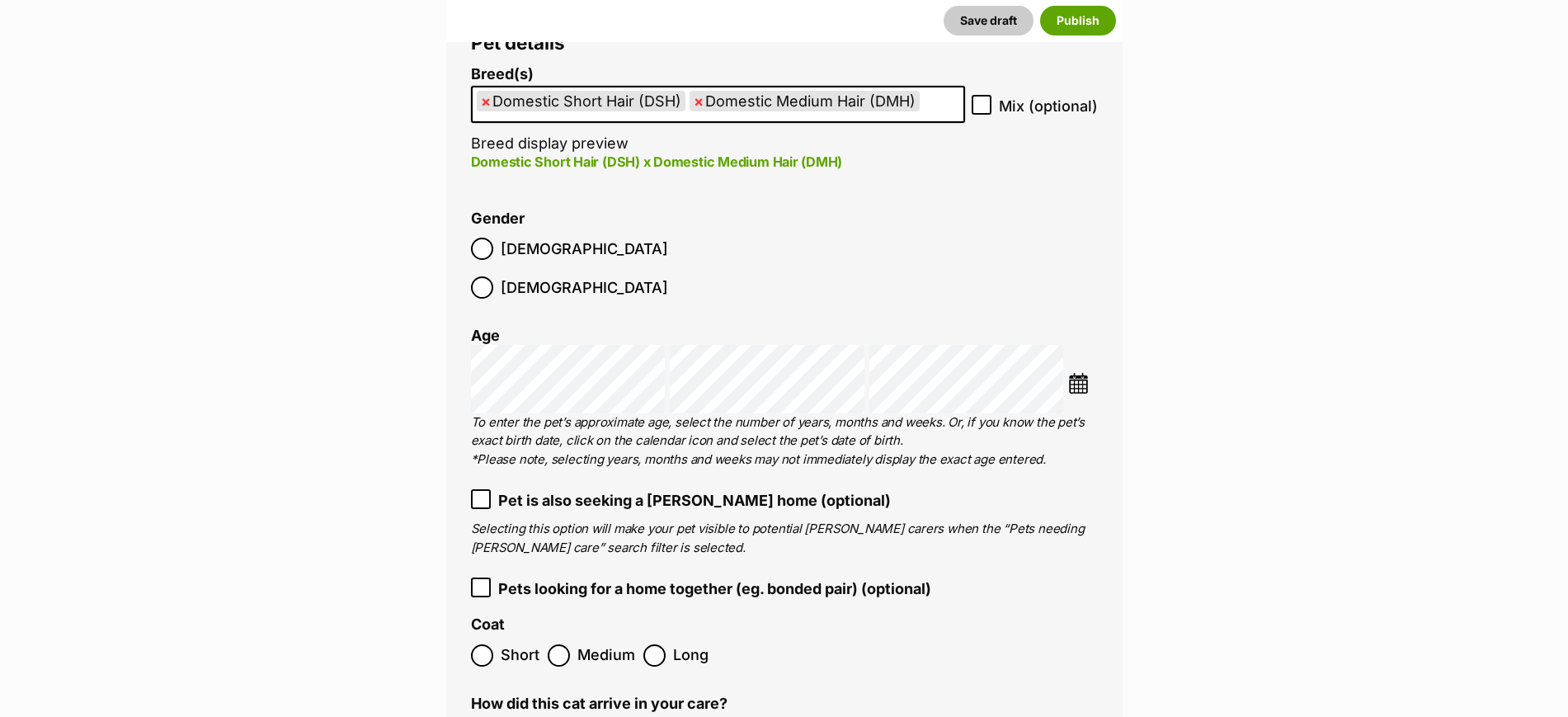
scroll to position [2062, 0]
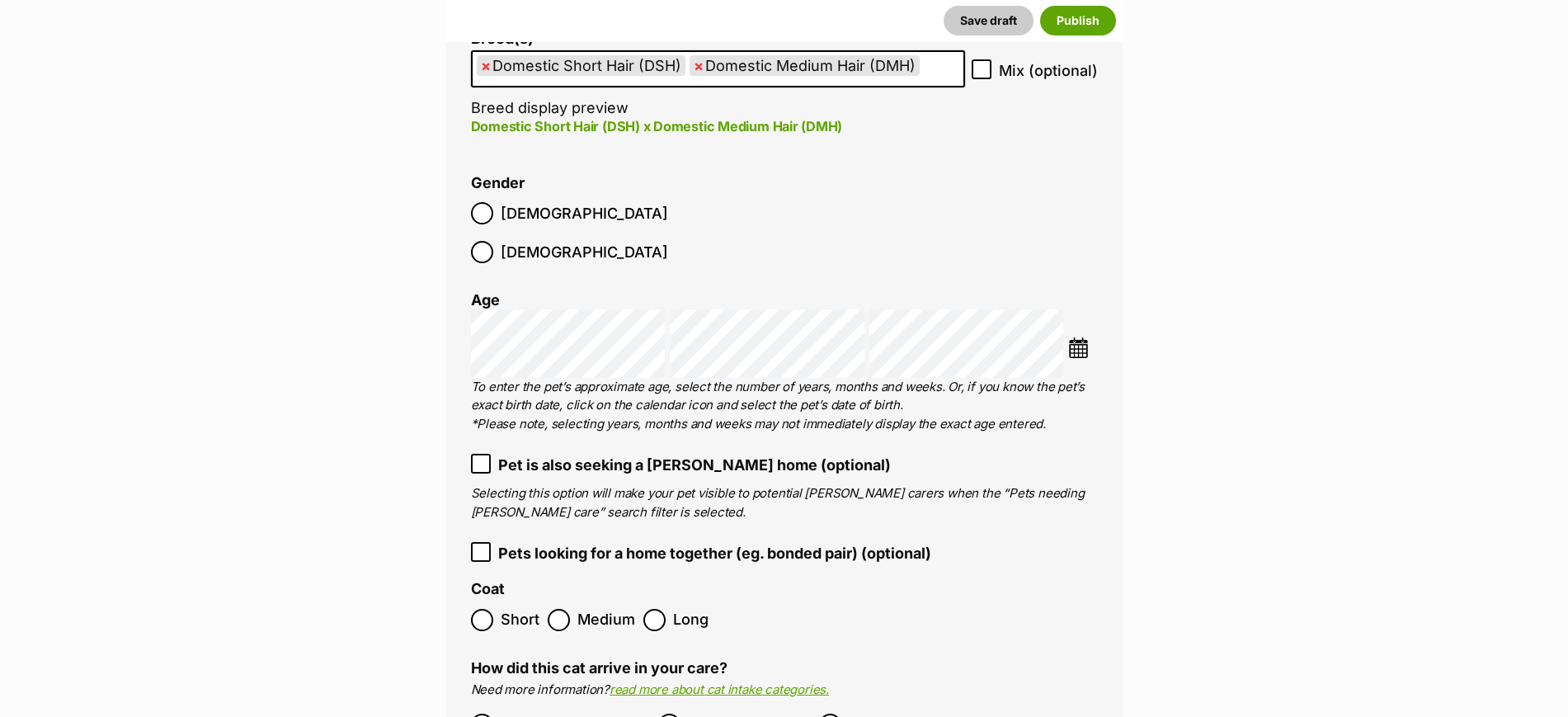
click at [488, 66] on span "×" at bounding box center [485, 66] width 10 height 21
select select "252101"
click at [1080, 197] on li "Gender Male Female" at bounding box center [784, 224] width 627 height 98
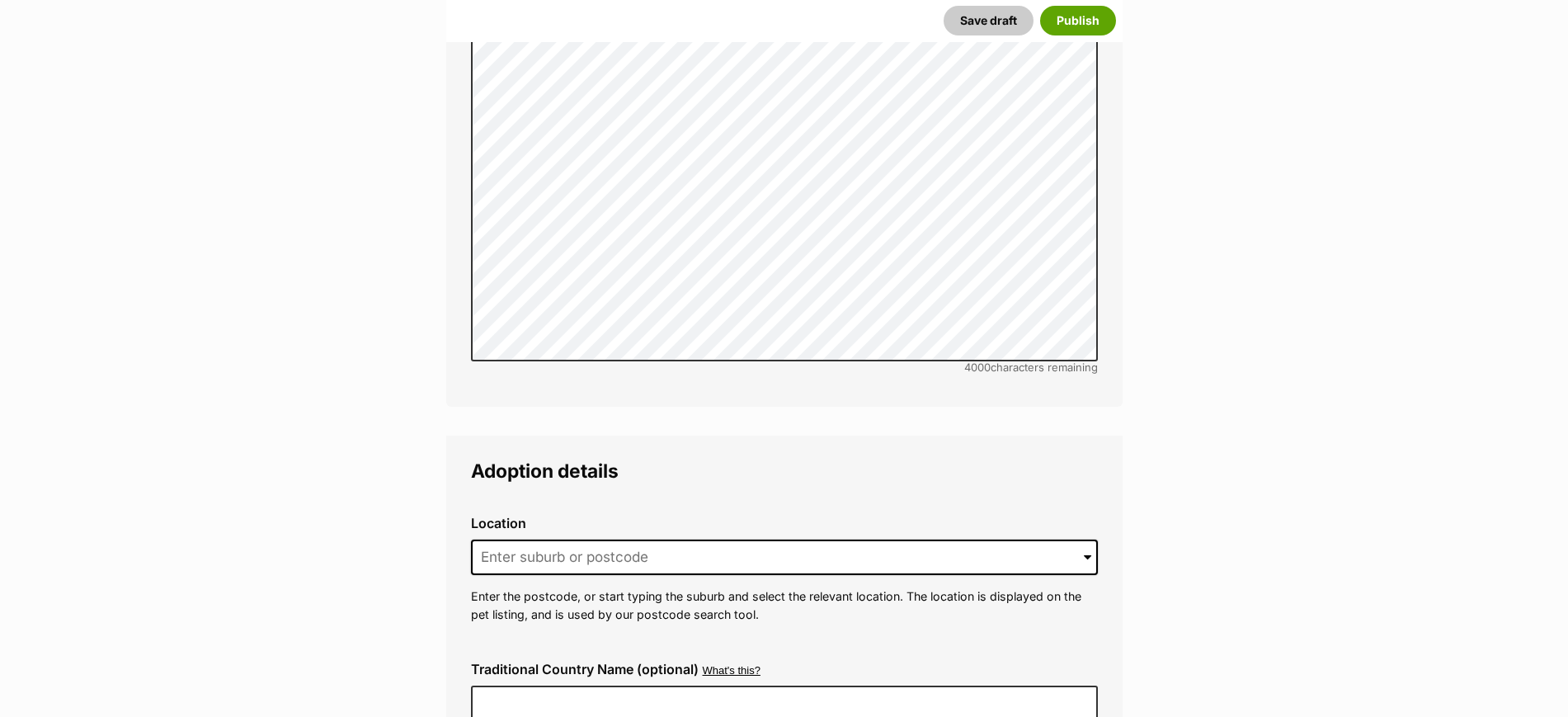
scroll to position [3917, 0]
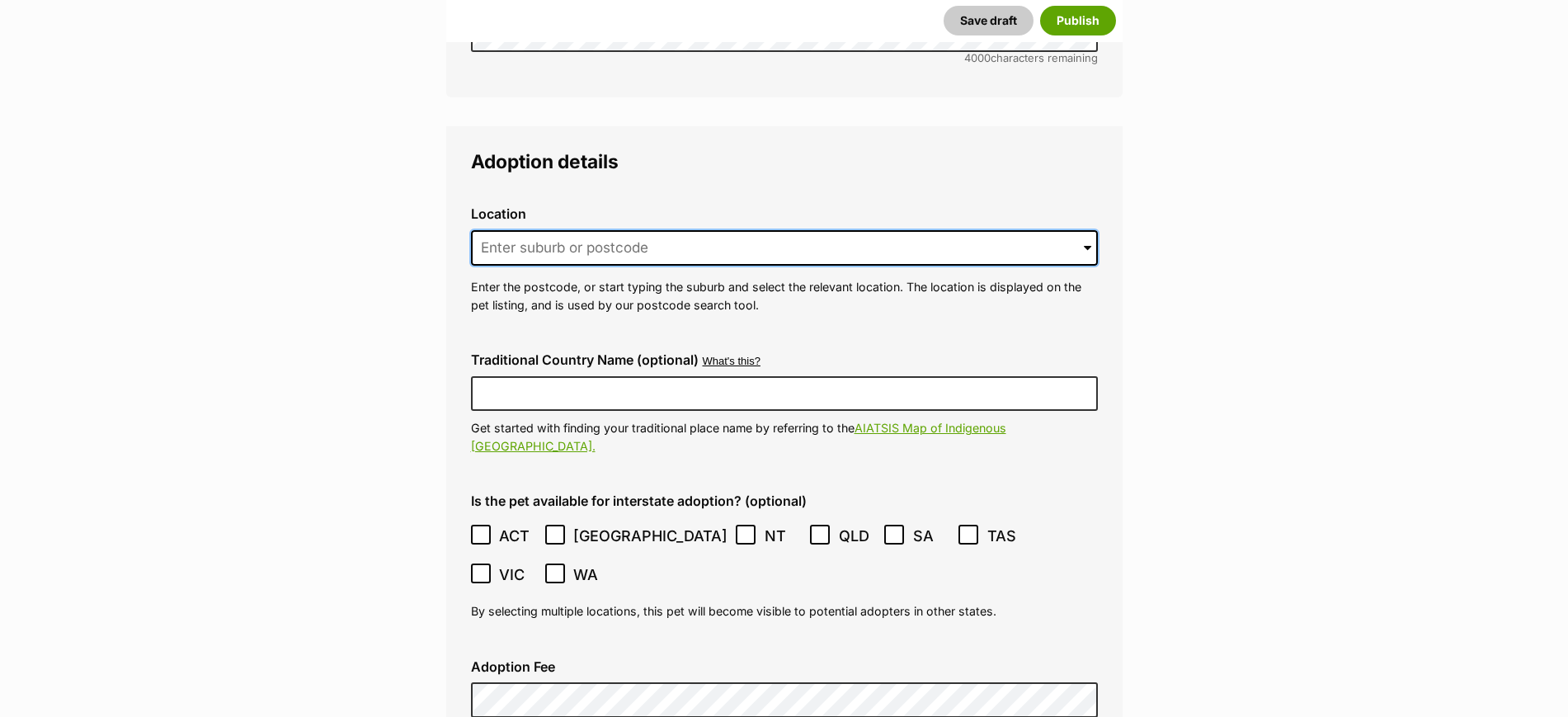
click at [658, 230] on input at bounding box center [784, 248] width 627 height 36
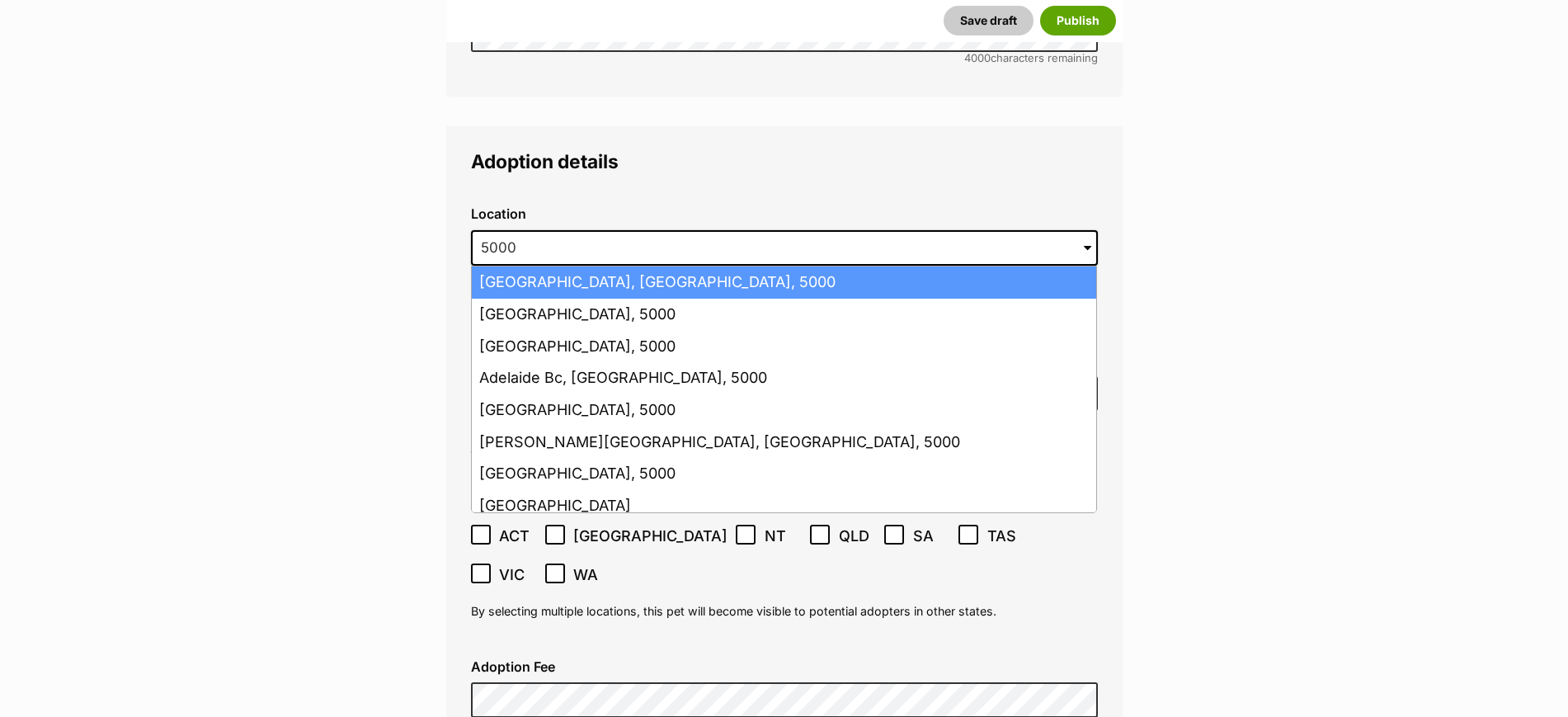
click at [669, 266] on li "Adelaide, South Australia, 5000" at bounding box center [784, 282] width 624 height 33
type input "Adelaide, South Australia, 5000"
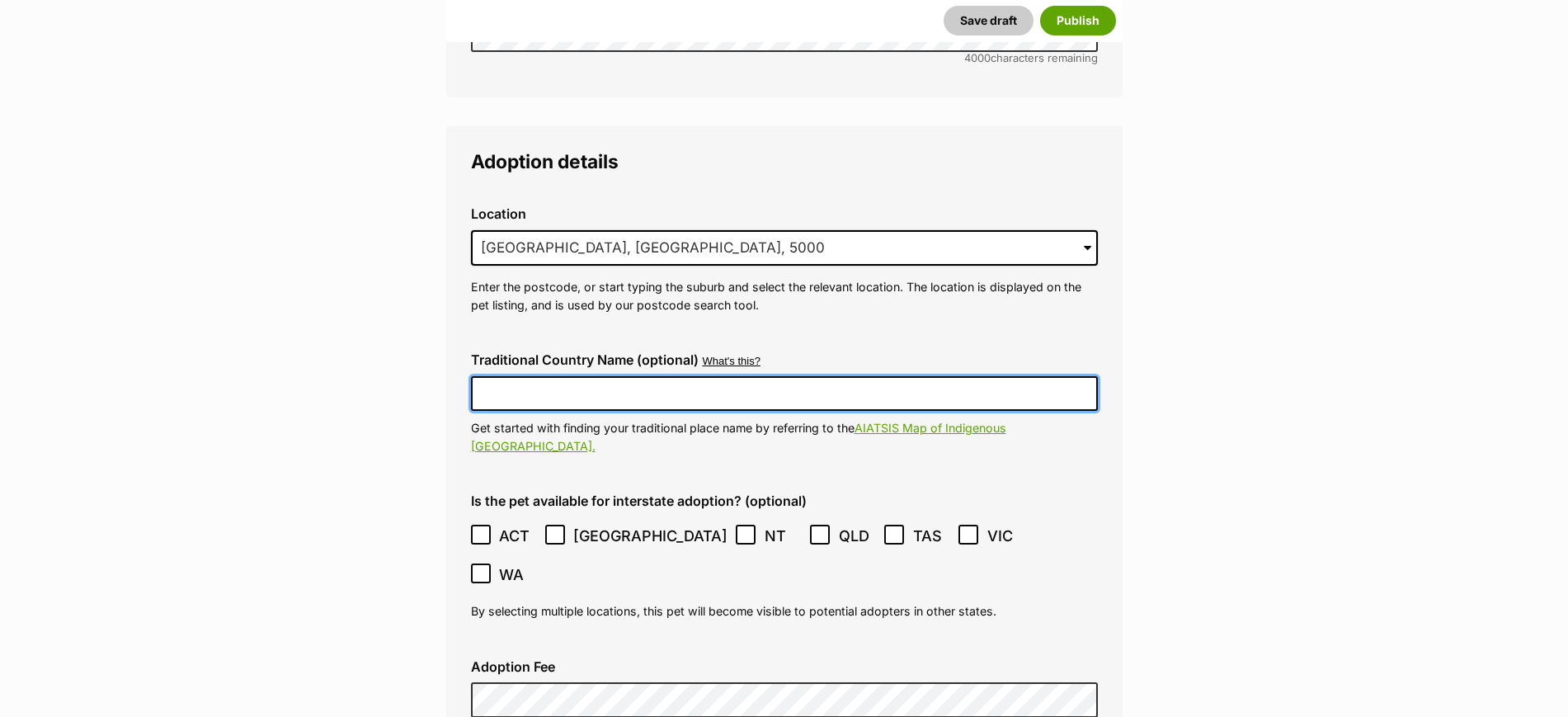
drag, startPoint x: 642, startPoint y: 357, endPoint x: 652, endPoint y: 347, distance: 14.1
click at [646, 376] on input "Traditional Country Name (optional)" at bounding box center [784, 393] width 627 height 34
type input "Kaurna Country"
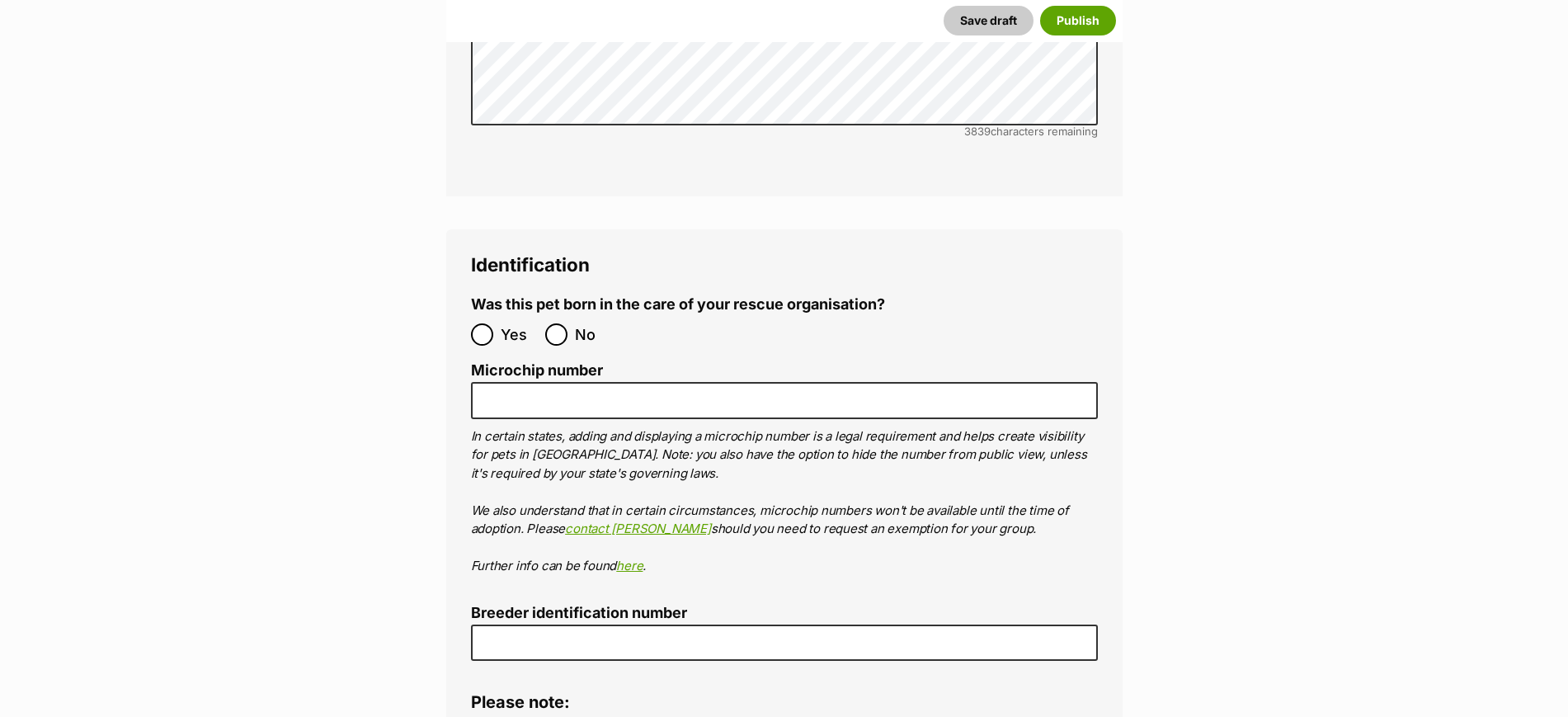
scroll to position [5463, 0]
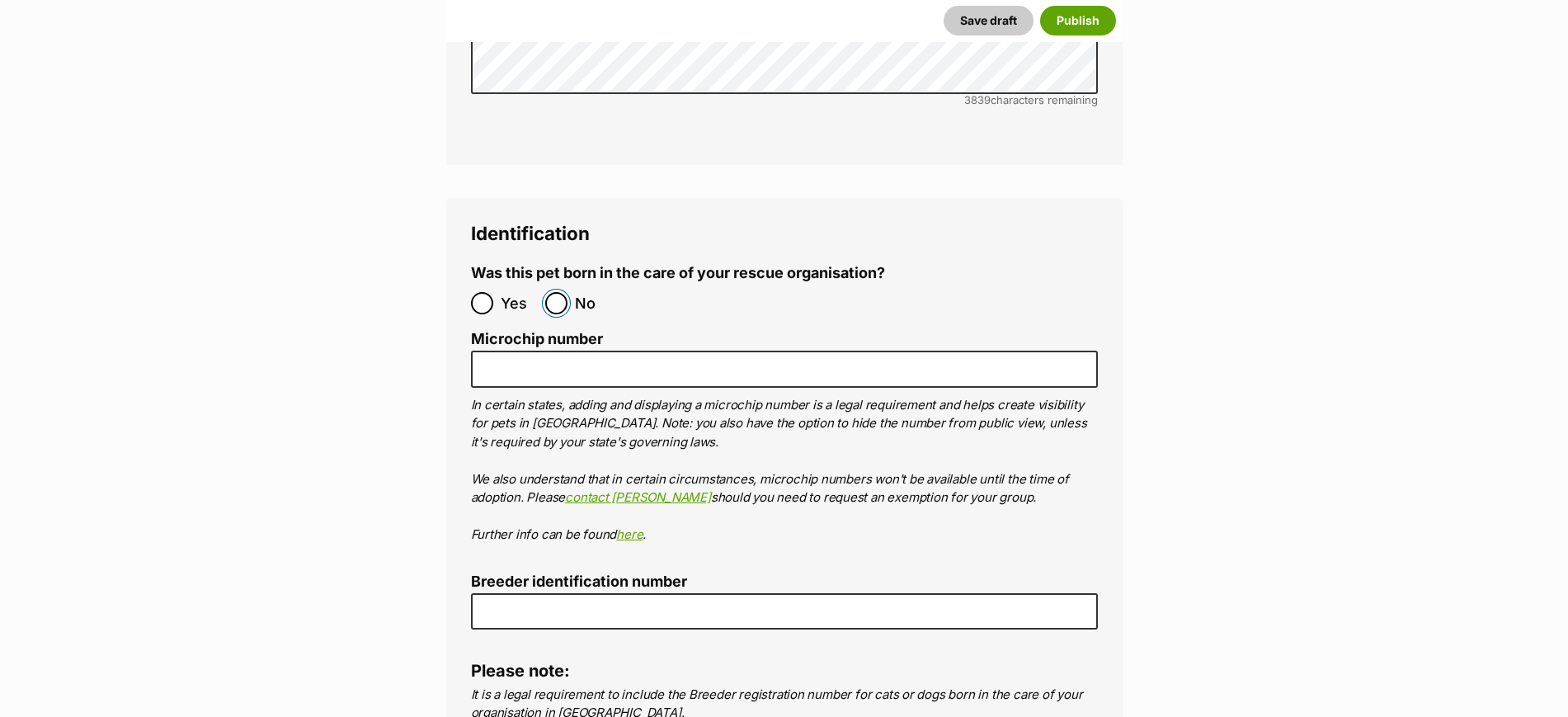
click at [559, 292] on input "No" at bounding box center [555, 302] width 22 height 22
radio input "true"
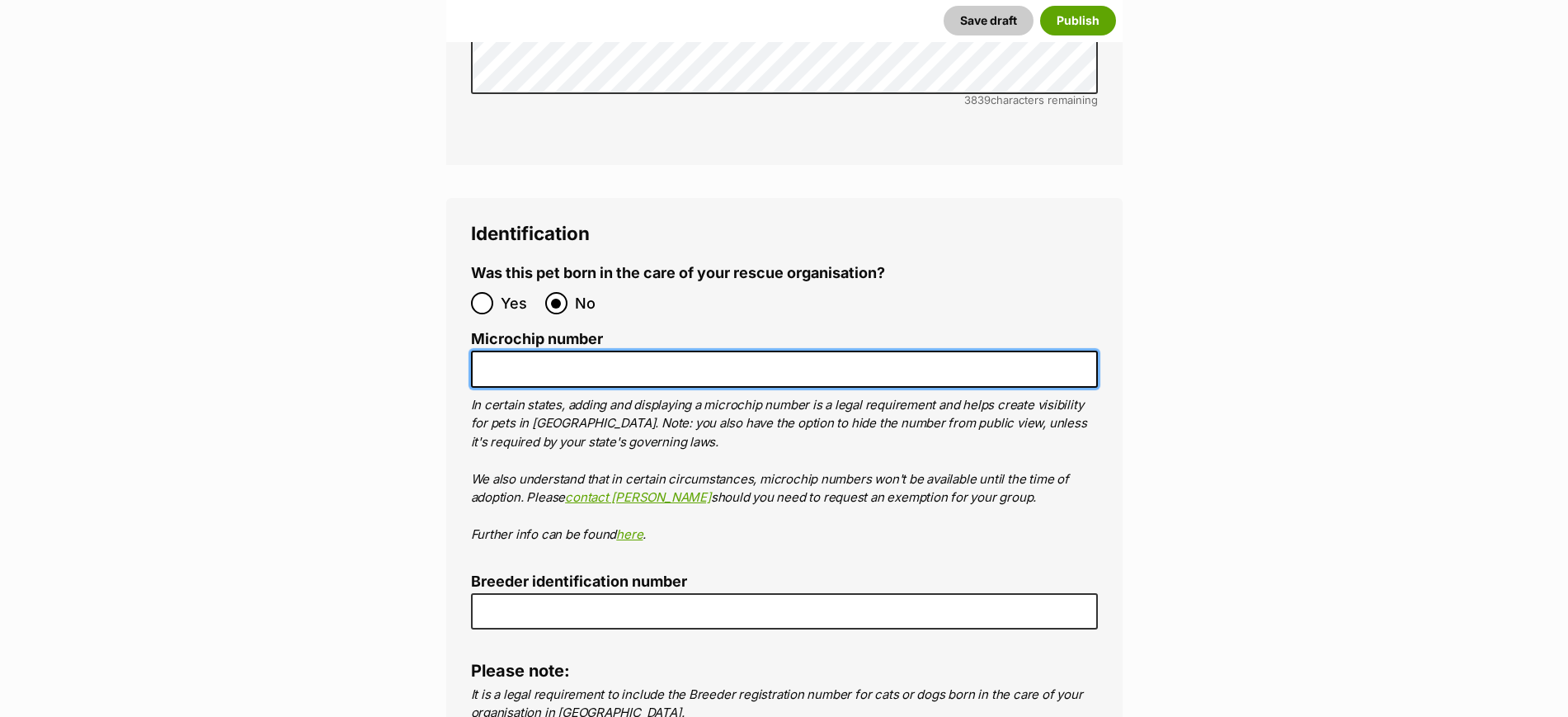
click at [622, 350] on input "Microchip number" at bounding box center [784, 369] width 627 height 37
paste input "991003003075913"
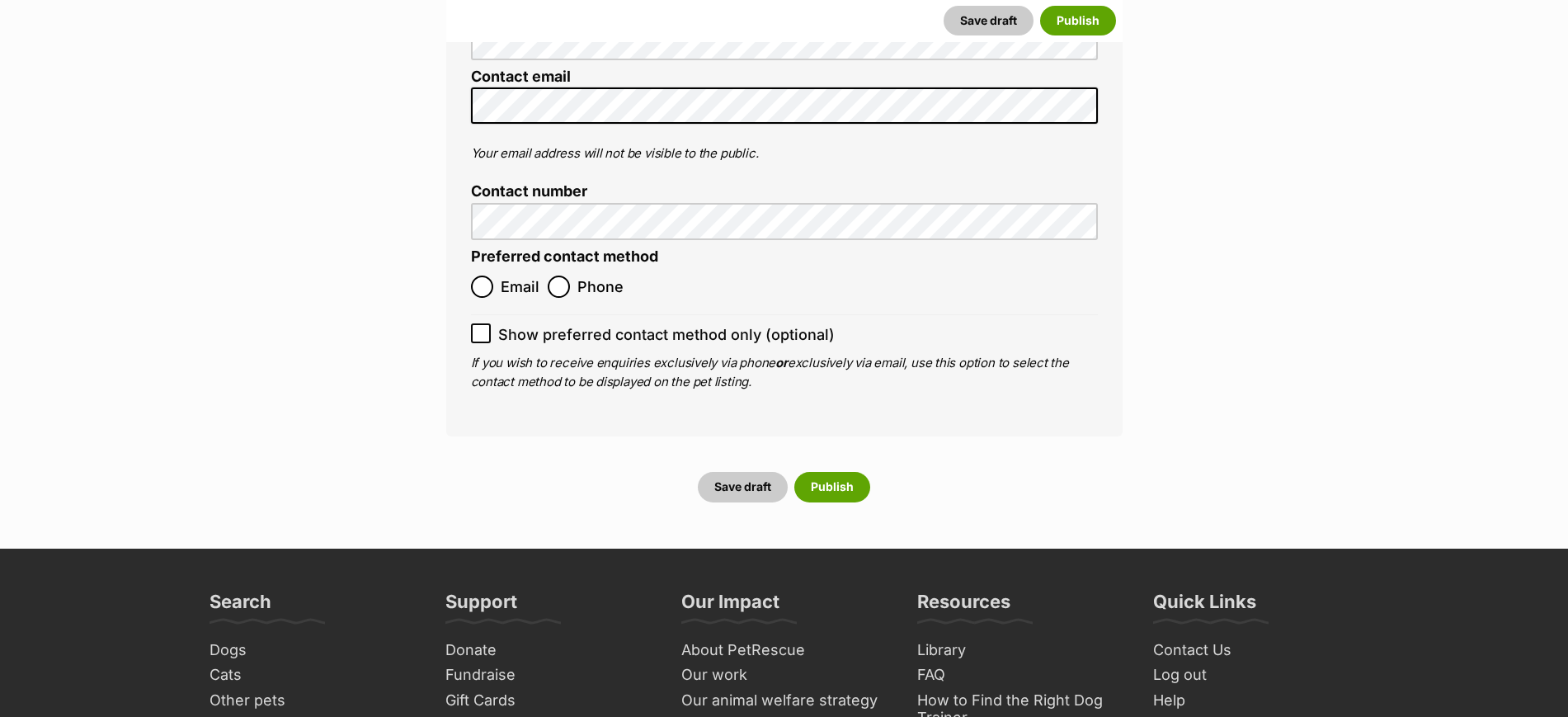
scroll to position [6392, 0]
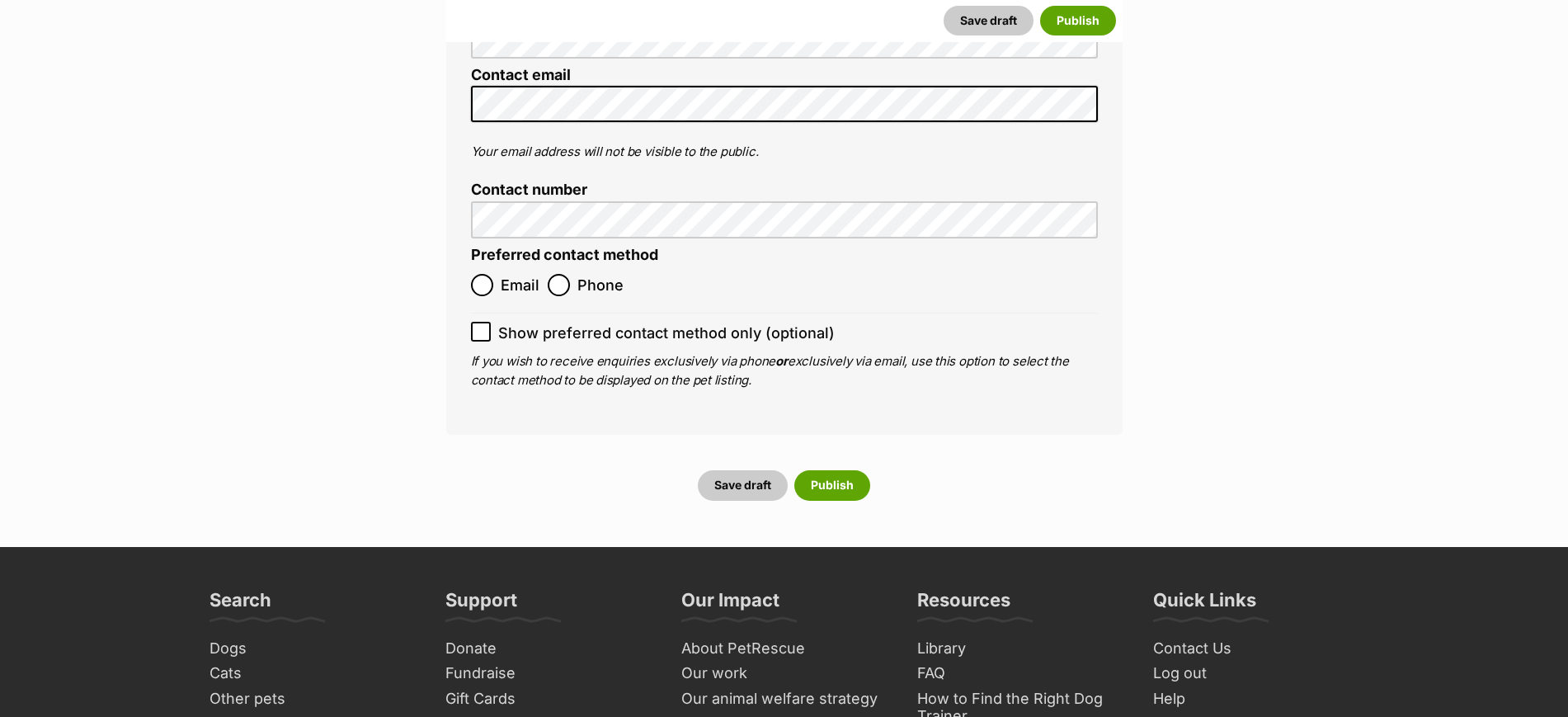
type input "991003003075913"
click at [559, 274] on input "Phone" at bounding box center [558, 284] width 22 height 22
radio input "true"
click at [488, 322] on input "Show preferred contact method only (optional)" at bounding box center [481, 331] width 20 height 20
checkbox input "true"
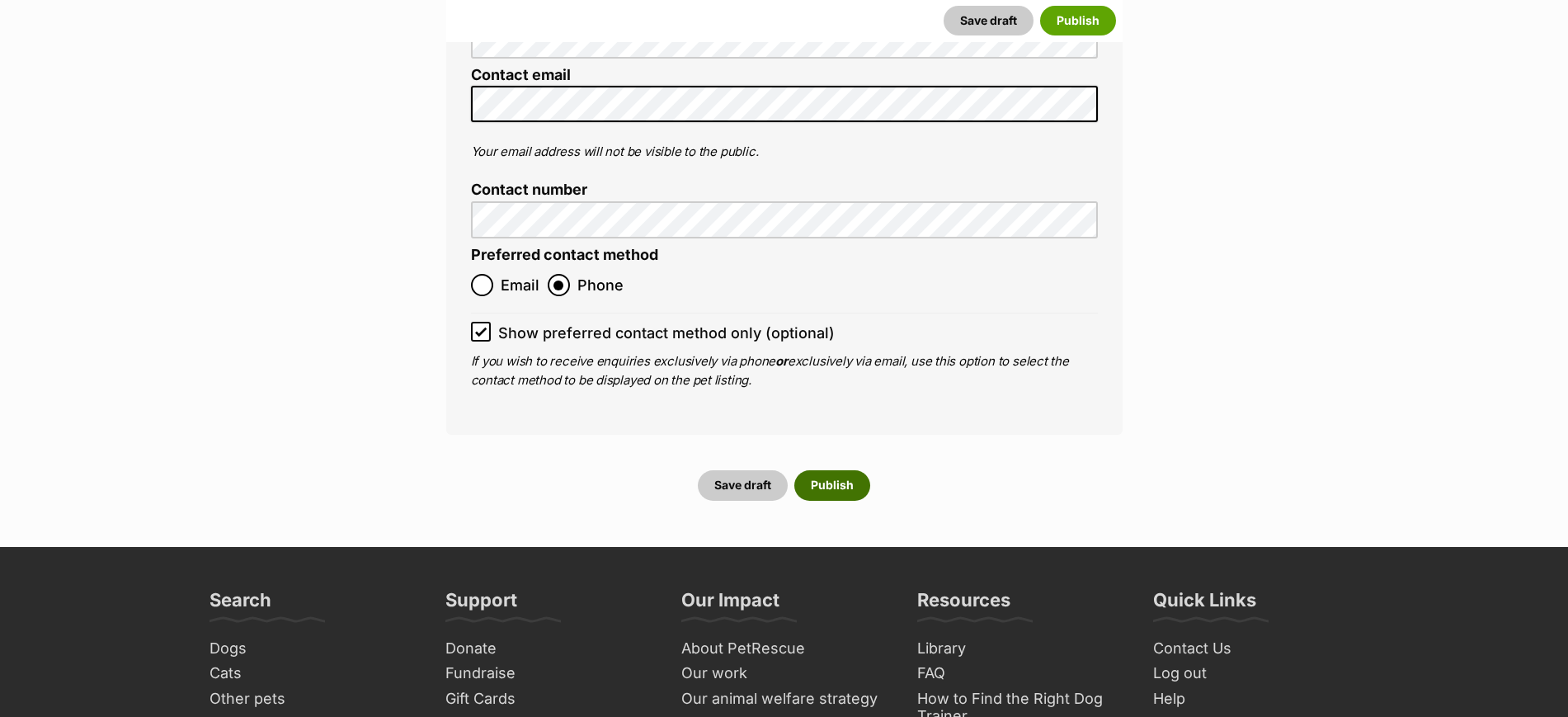
click at [831, 470] on button "Publish" at bounding box center [832, 484] width 76 height 30
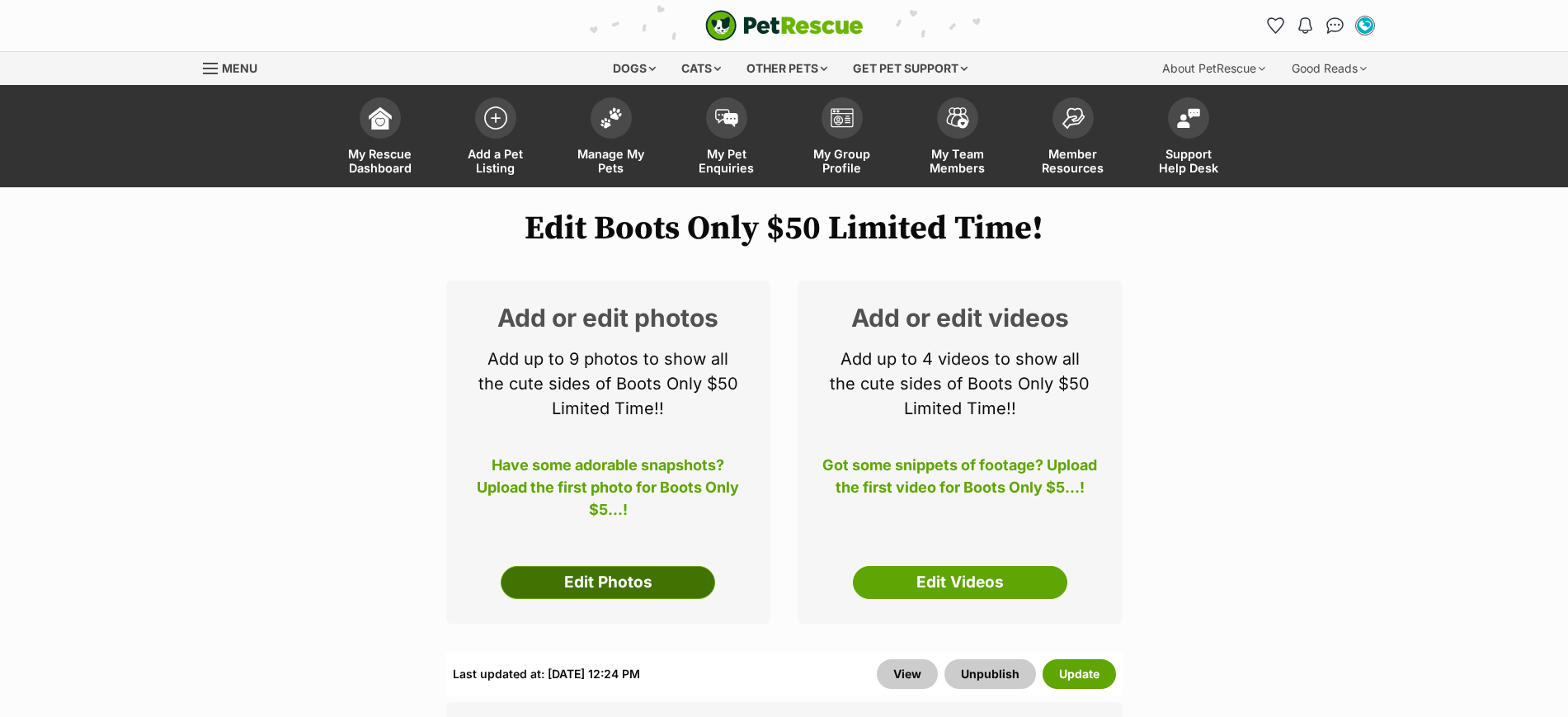
click at [618, 592] on link "Edit Photos" at bounding box center [608, 582] width 214 height 33
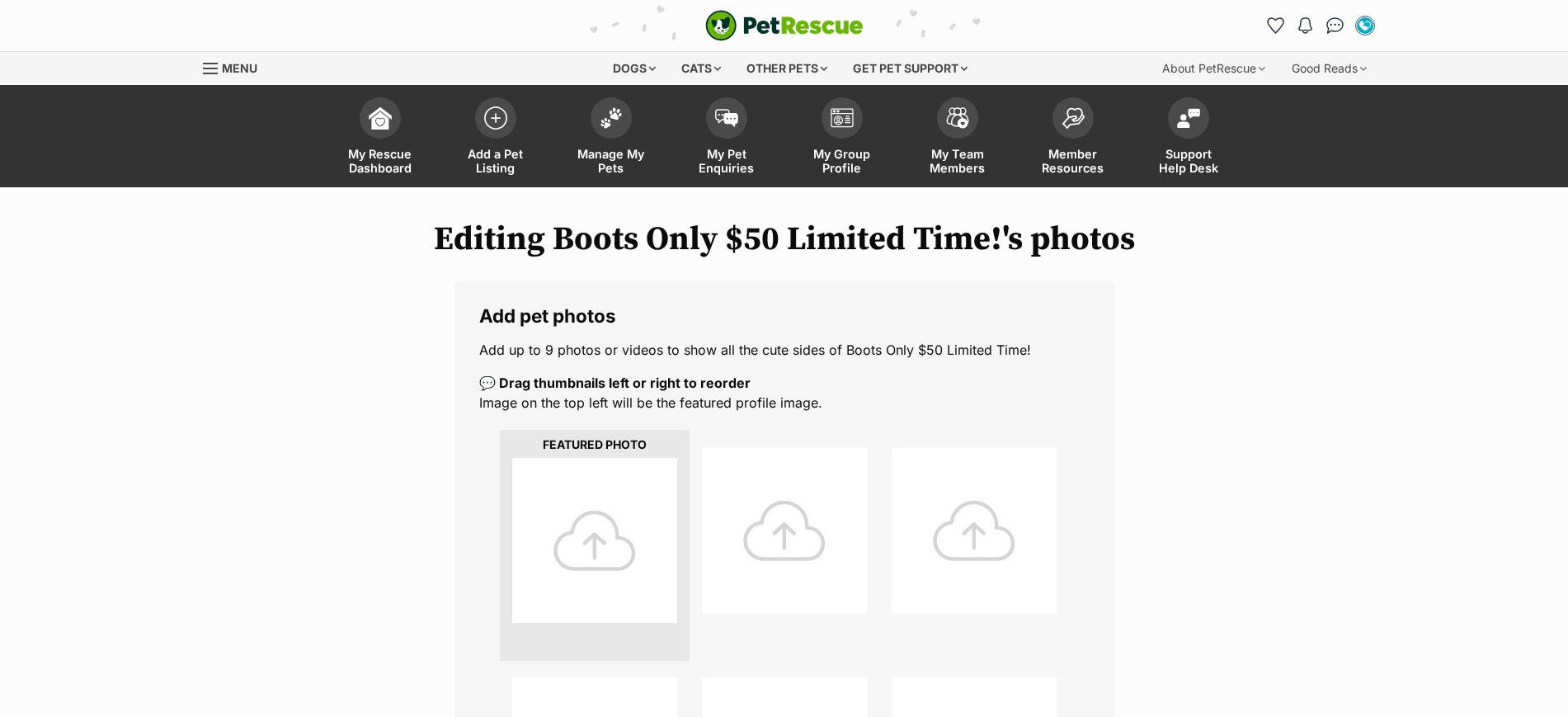
click at [604, 551] on div at bounding box center [594, 540] width 165 height 165
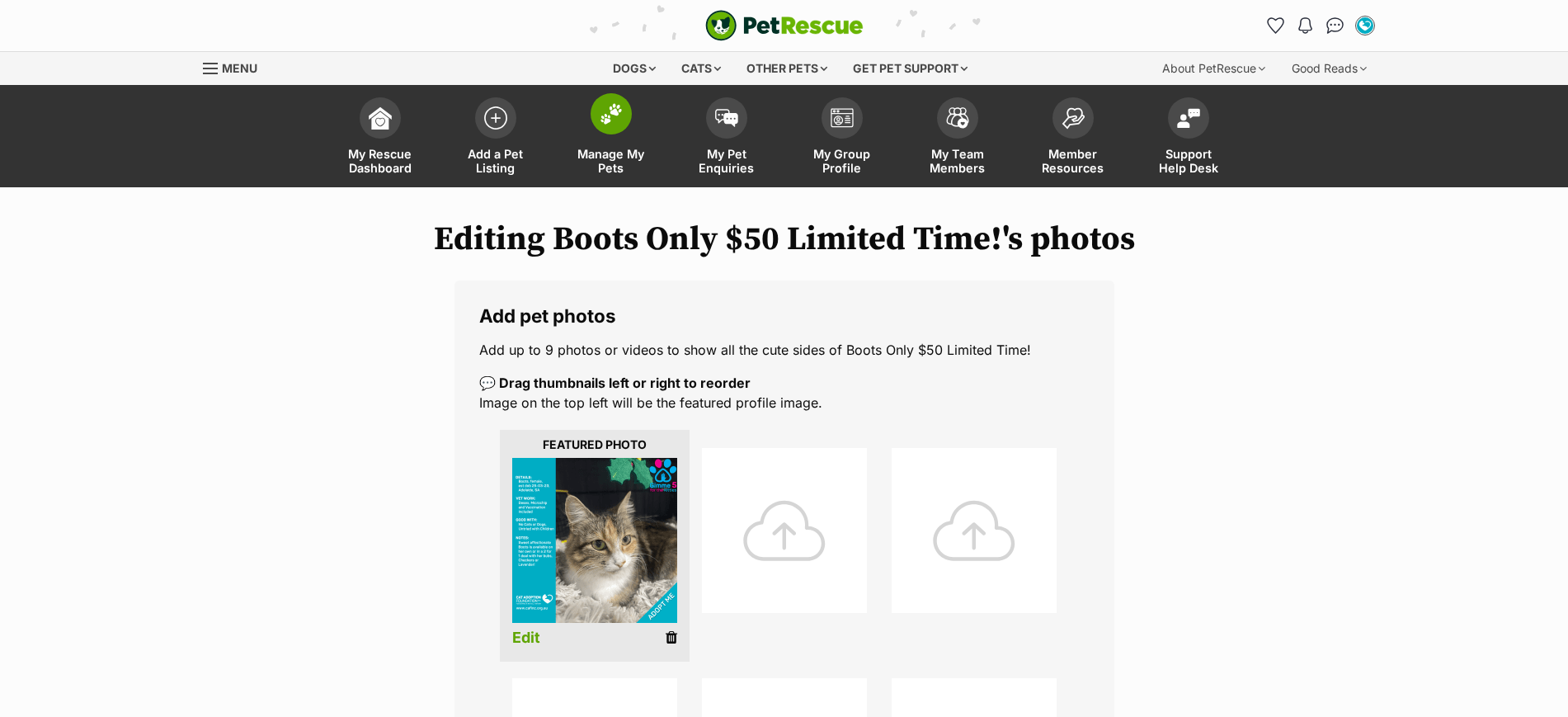
click at [614, 115] on img at bounding box center [611, 114] width 23 height 21
